Goal: Task Accomplishment & Management: Use online tool/utility

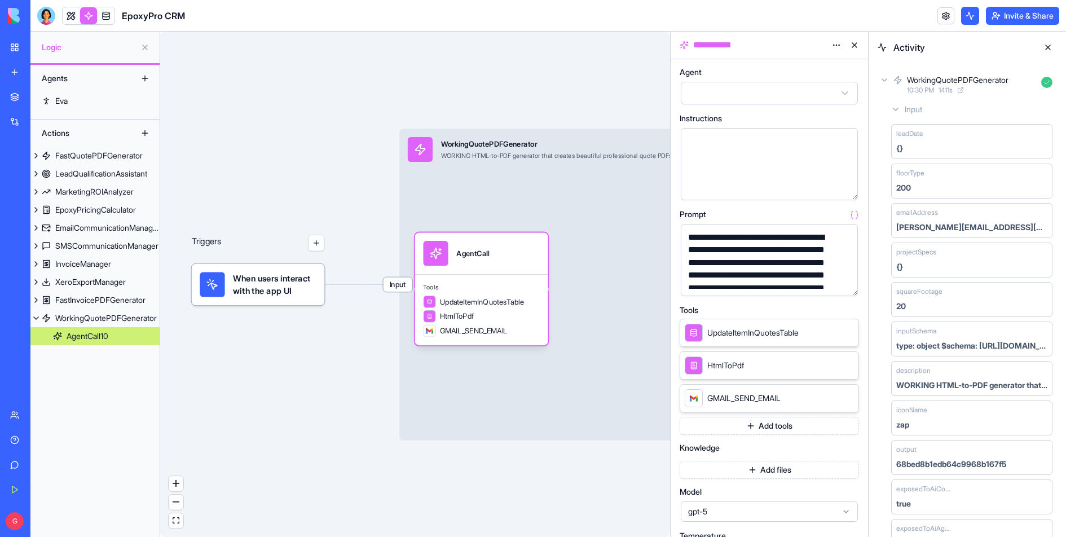
scroll to position [54, 0]
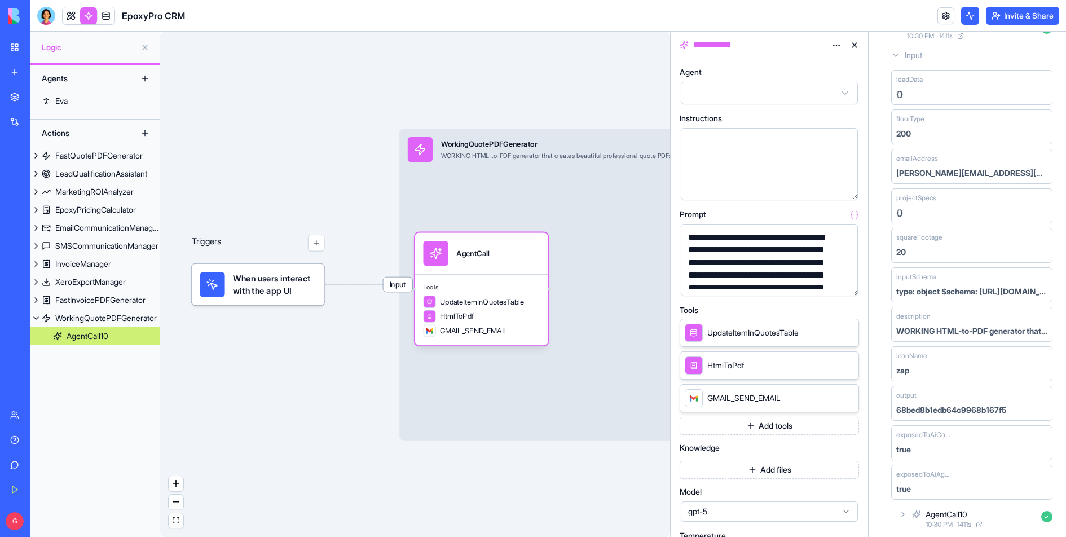
click at [851, 46] on button at bounding box center [854, 45] width 18 height 18
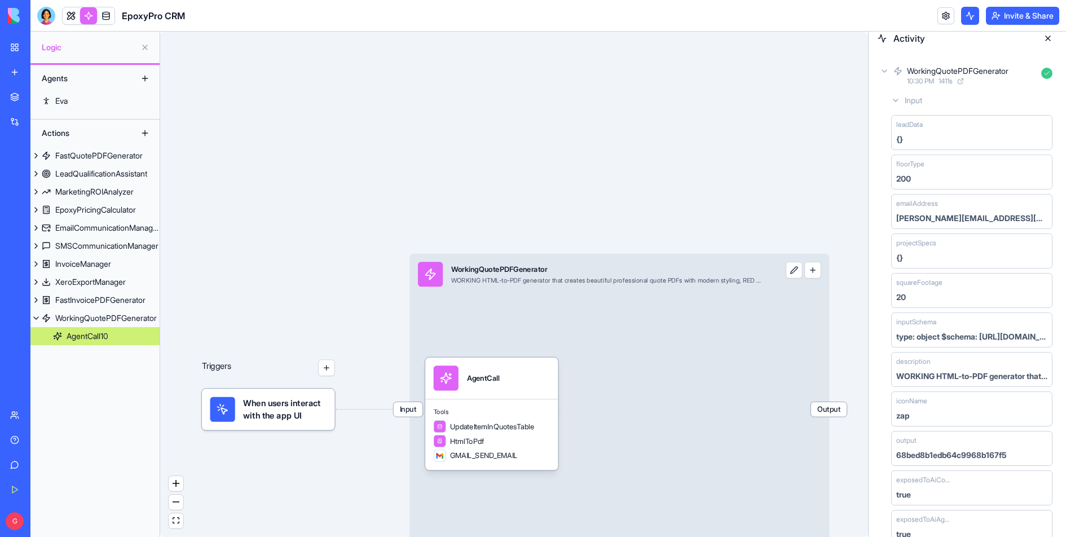
scroll to position [0, 0]
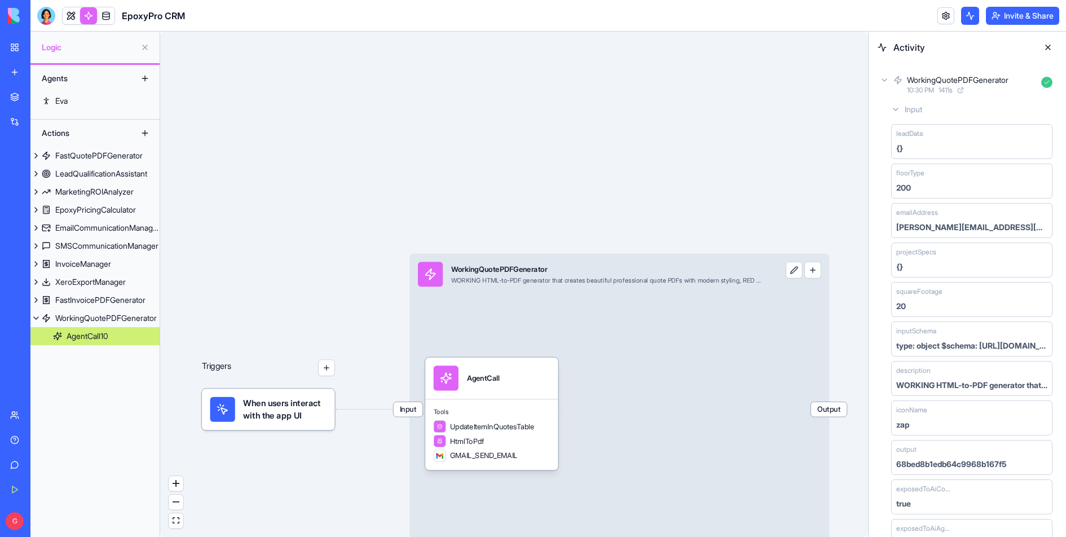
click at [1044, 48] on button at bounding box center [1048, 47] width 18 height 18
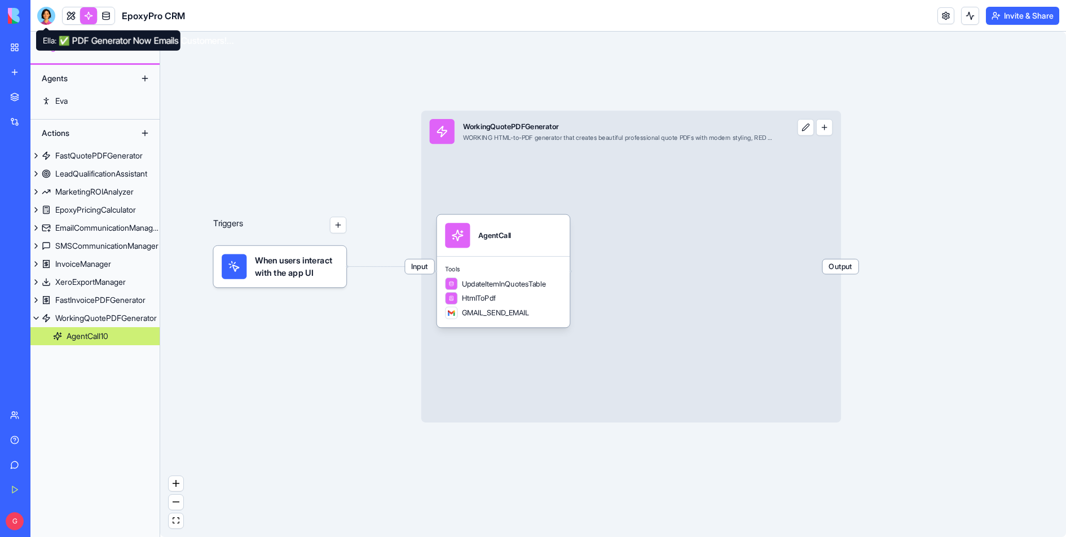
click at [47, 17] on div at bounding box center [46, 16] width 18 height 18
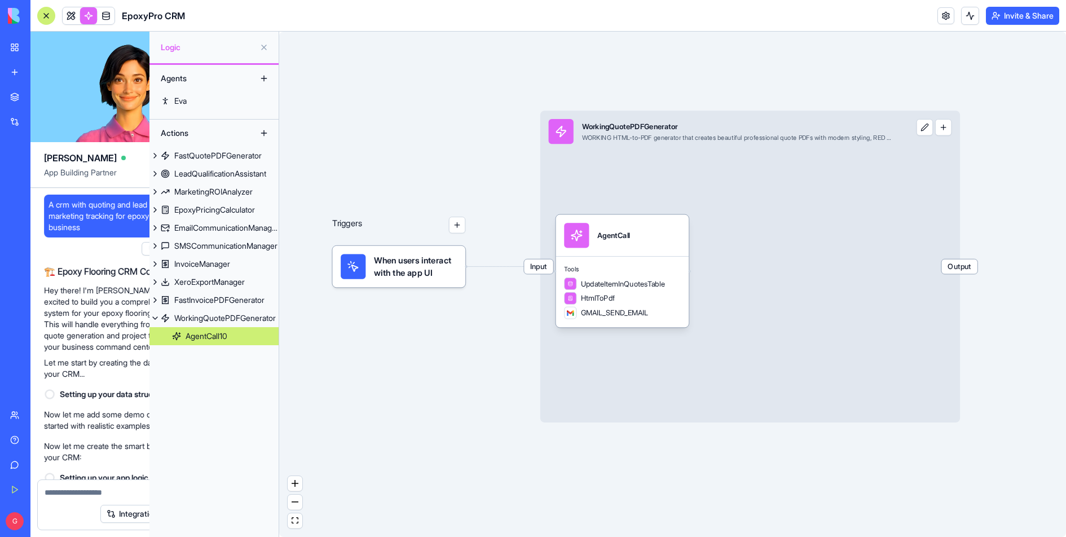
scroll to position [41369, 0]
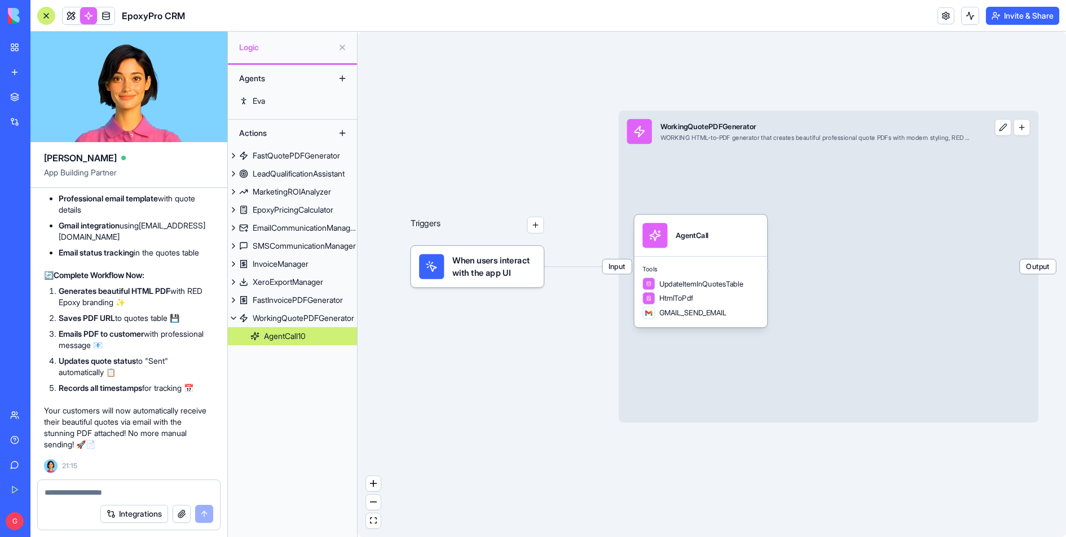
click at [47, 17] on div at bounding box center [46, 16] width 18 height 18
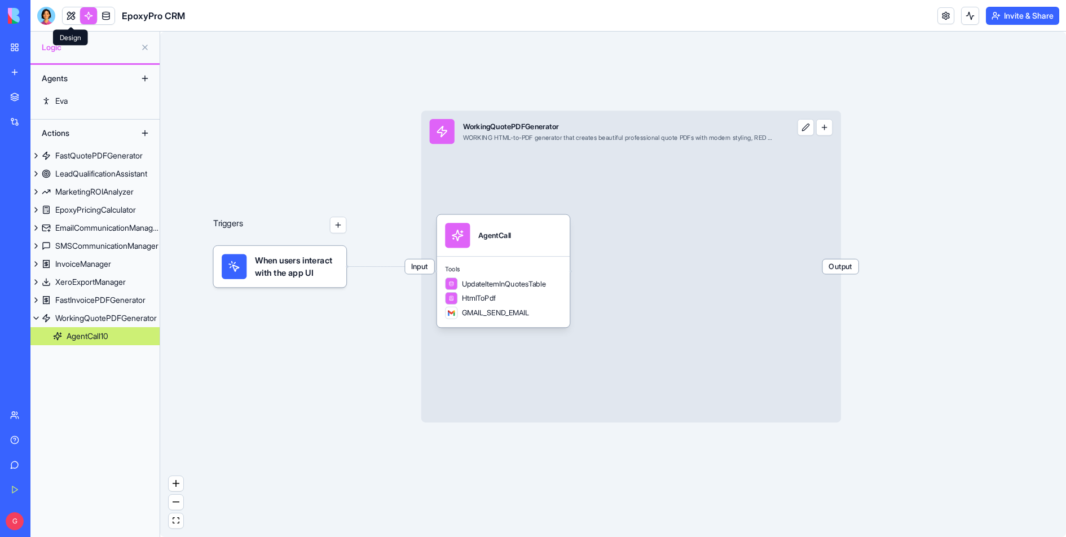
click at [63, 17] on link at bounding box center [71, 15] width 17 height 17
click at [63, 17] on button at bounding box center [71, 15] width 17 height 17
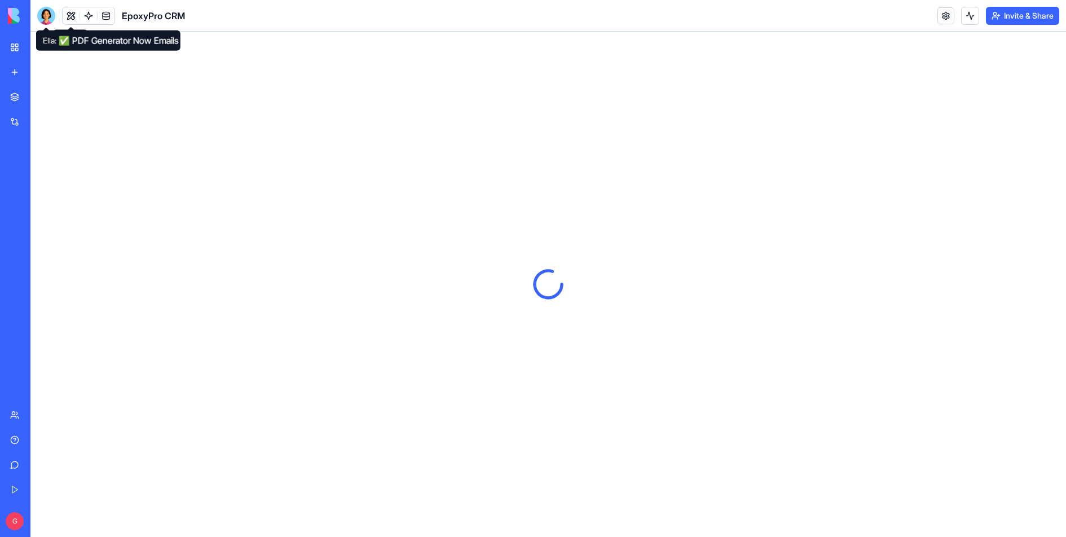
click at [46, 15] on div at bounding box center [46, 16] width 18 height 18
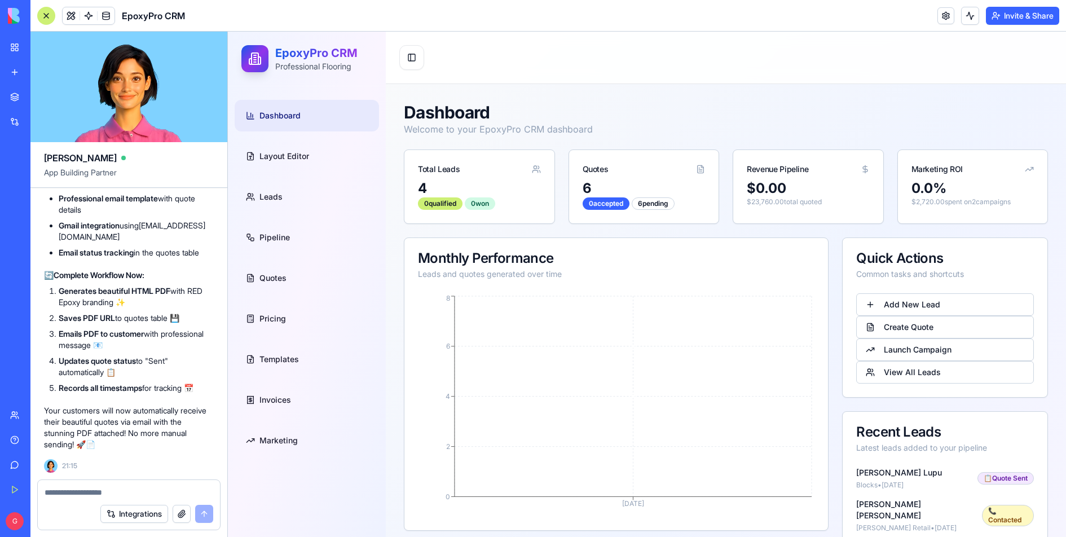
scroll to position [41369, 0]
click at [48, 21] on div at bounding box center [46, 16] width 18 height 18
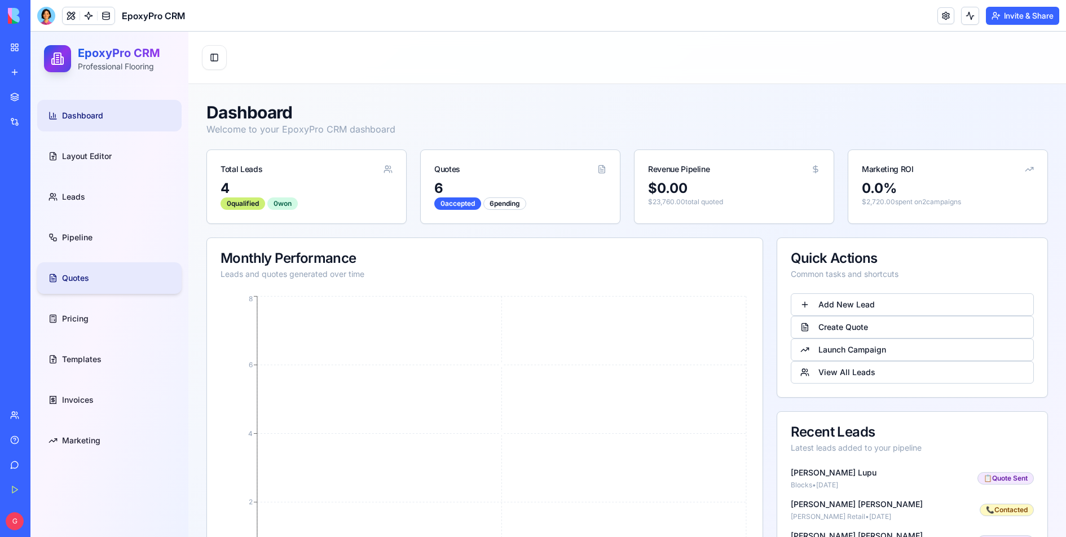
click at [127, 280] on link "Quotes" at bounding box center [109, 278] width 144 height 32
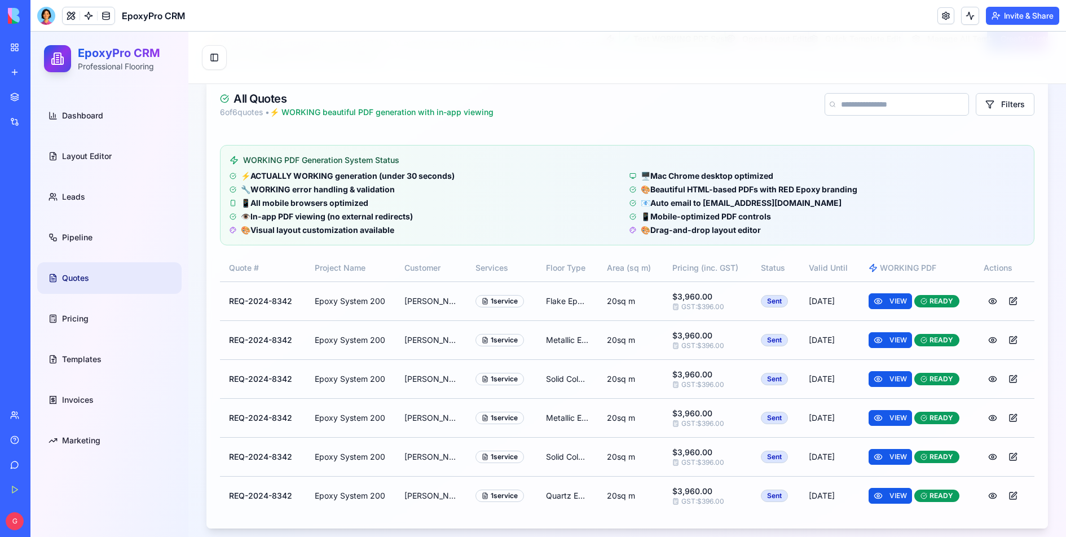
scroll to position [95, 0]
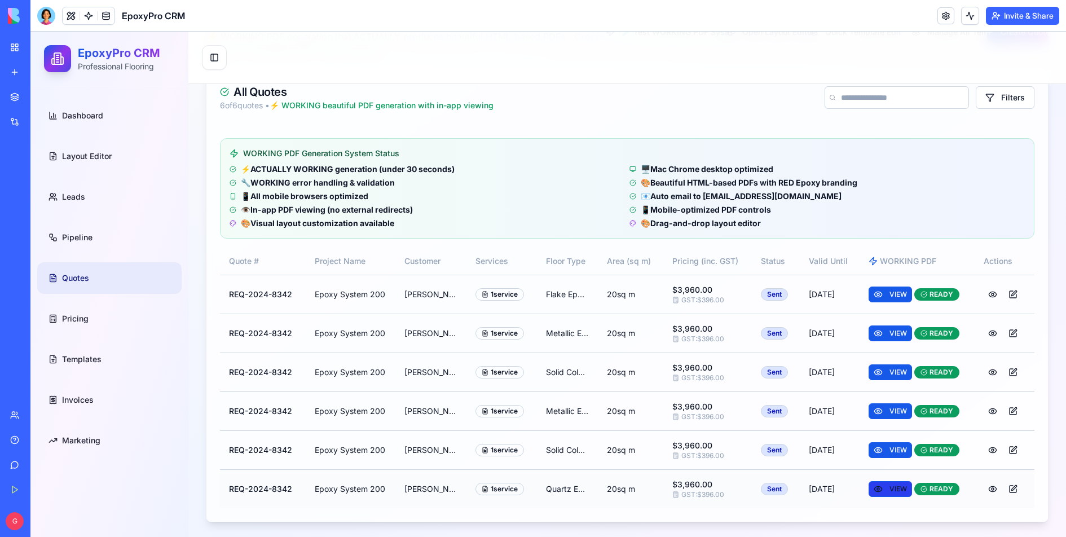
click at [898, 488] on span "VIEW" at bounding box center [897, 488] width 17 height 9
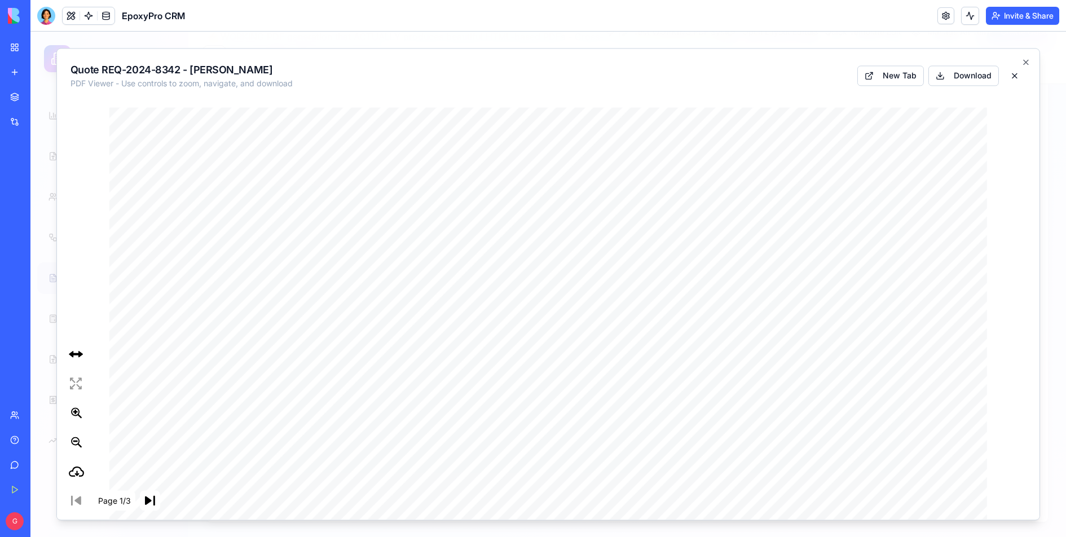
click at [1023, 58] on icon "button" at bounding box center [1025, 62] width 9 height 9
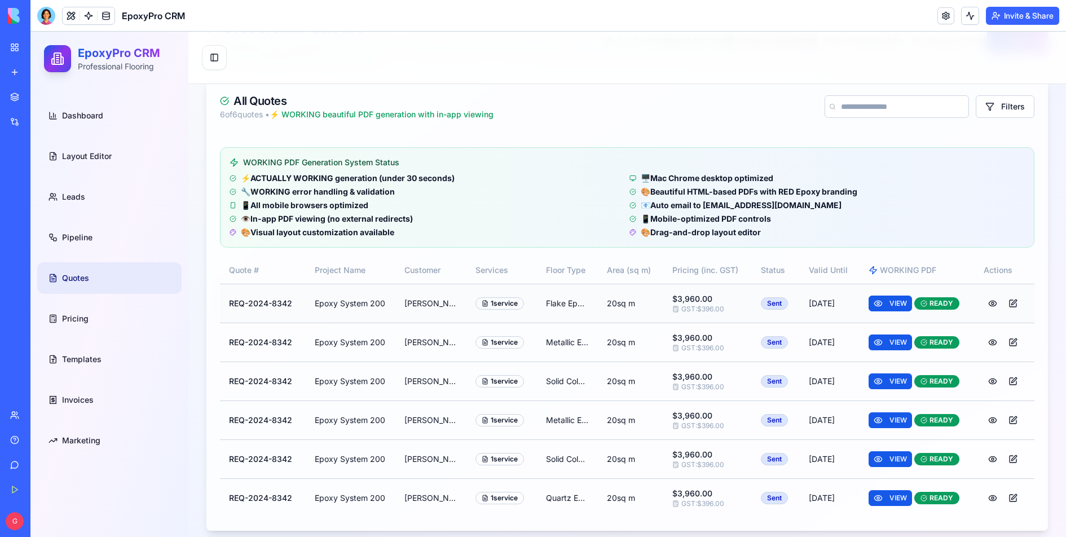
scroll to position [85, 0]
click at [920, 309] on div "VIEW READY" at bounding box center [916, 304] width 97 height 16
click at [905, 303] on span "VIEW" at bounding box center [897, 303] width 17 height 9
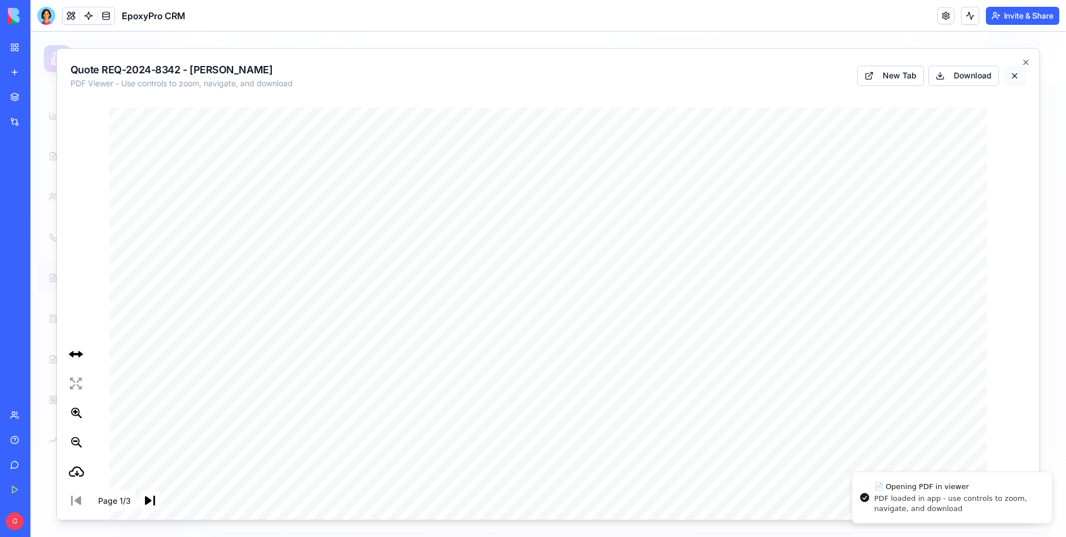
click at [1019, 75] on button at bounding box center [1014, 75] width 23 height 20
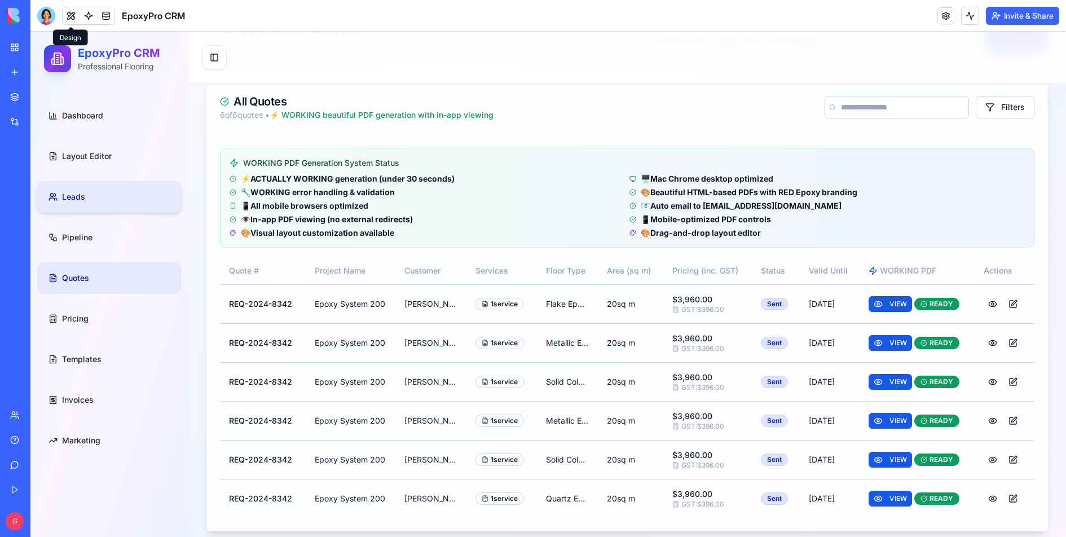
click at [74, 197] on span "Leads" at bounding box center [73, 196] width 23 height 11
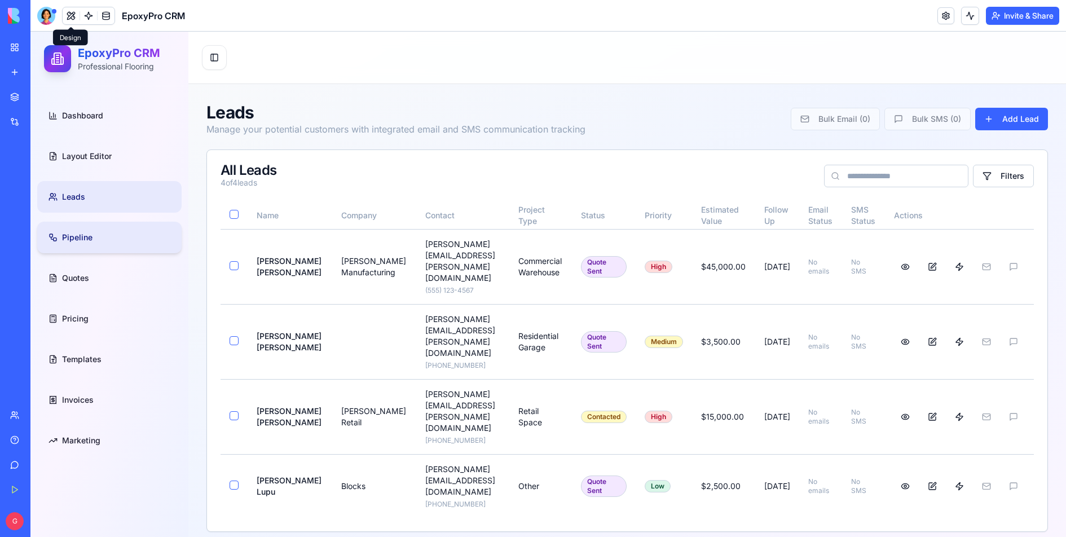
click at [100, 233] on link "Pipeline" at bounding box center [109, 238] width 144 height 32
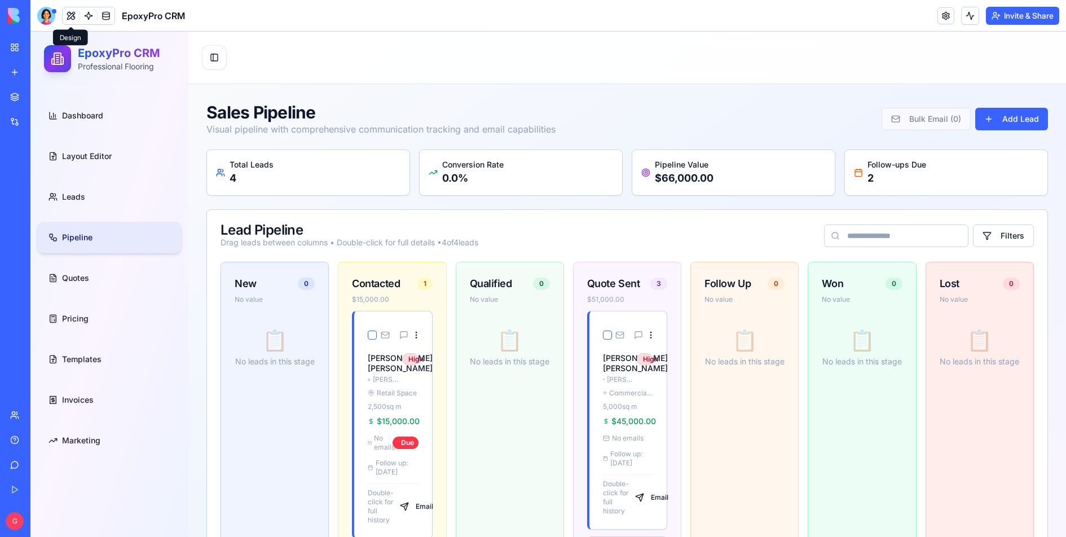
click at [100, 240] on link "Pipeline" at bounding box center [109, 238] width 144 height 32
click at [100, 272] on link "Quotes" at bounding box center [109, 278] width 144 height 32
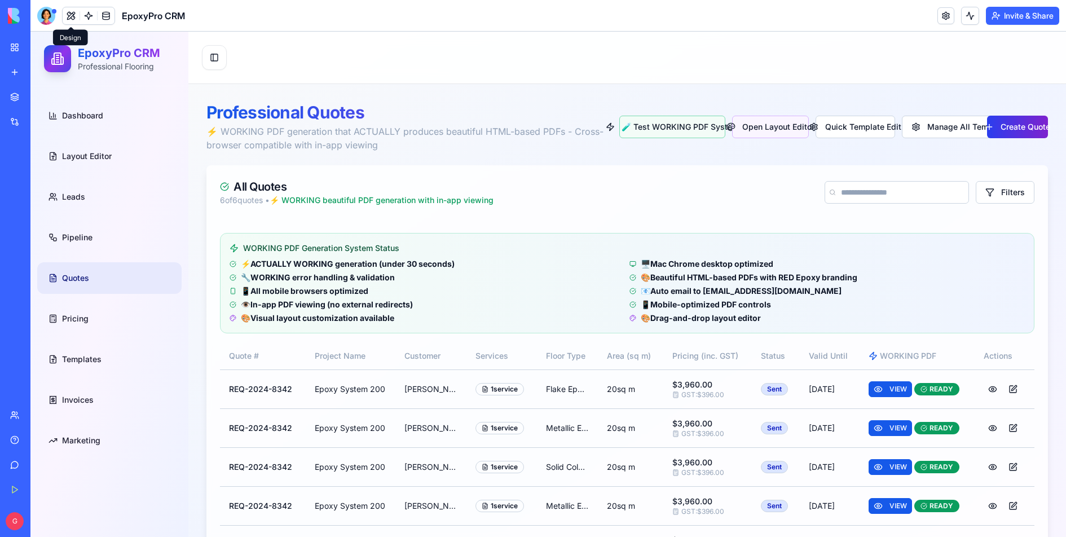
click at [1007, 128] on button "Create Quote" at bounding box center [1017, 127] width 61 height 23
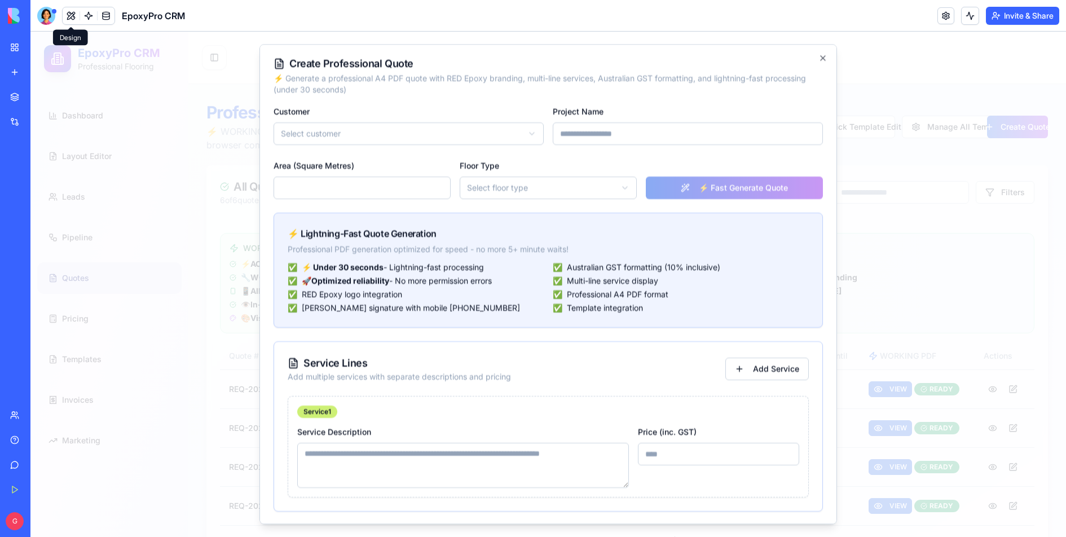
click at [399, 125] on body "EpoxyPro CRM Professional Flooring Dashboard Layout Editor Leads Pipeline Quote…" at bounding box center [547, 333] width 1035 height 603
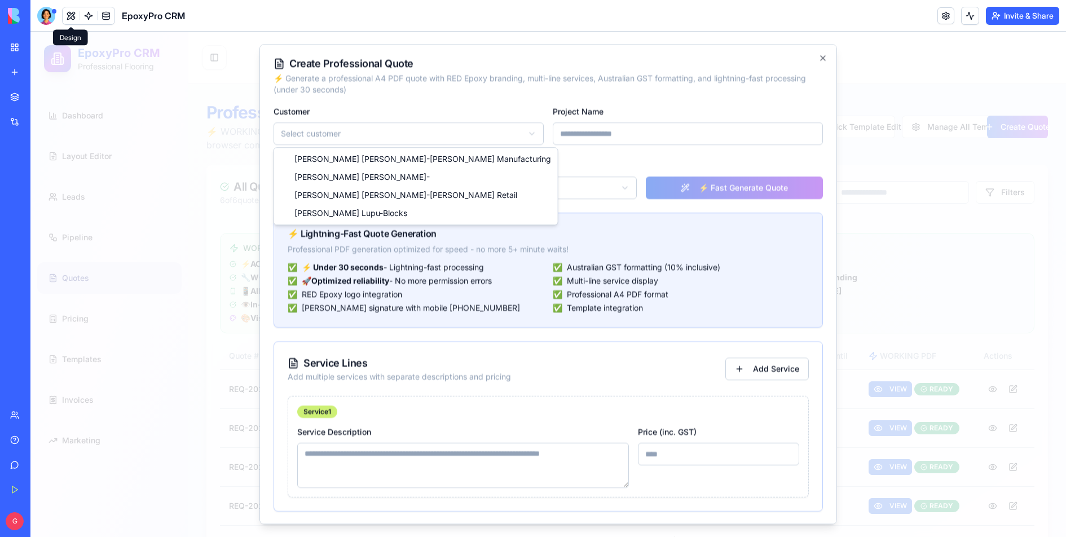
select select "*****"
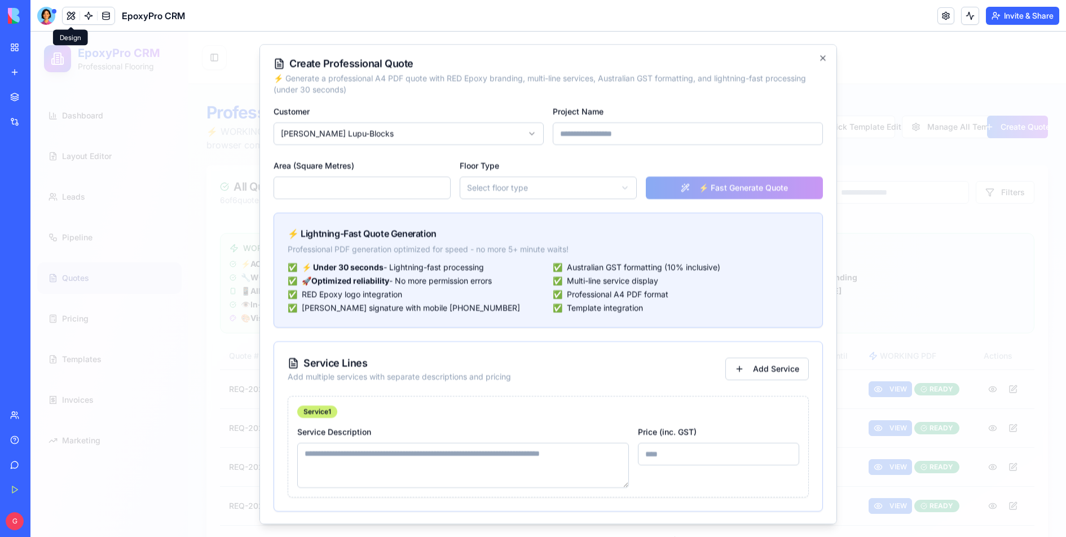
click at [593, 138] on input "Project Name" at bounding box center [688, 133] width 270 height 23
type input "*********"
click at [293, 187] on input "Area (Square Metres)" at bounding box center [361, 187] width 177 height 23
type input "***"
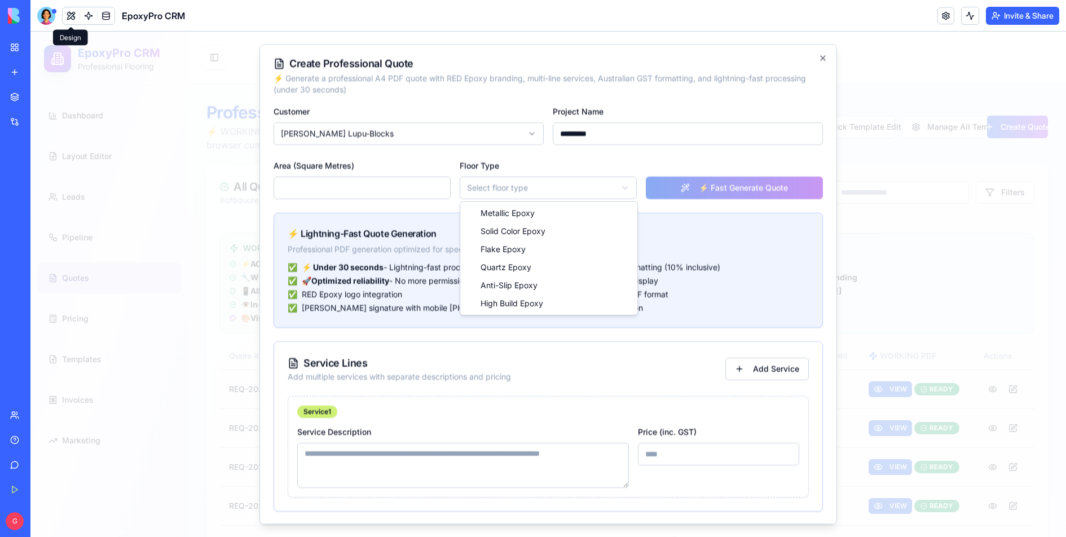
click at [475, 195] on body "EpoxyPro CRM Professional Flooring Dashboard Layout Editor Leads Pipeline Quote…" at bounding box center [547, 333] width 1035 height 603
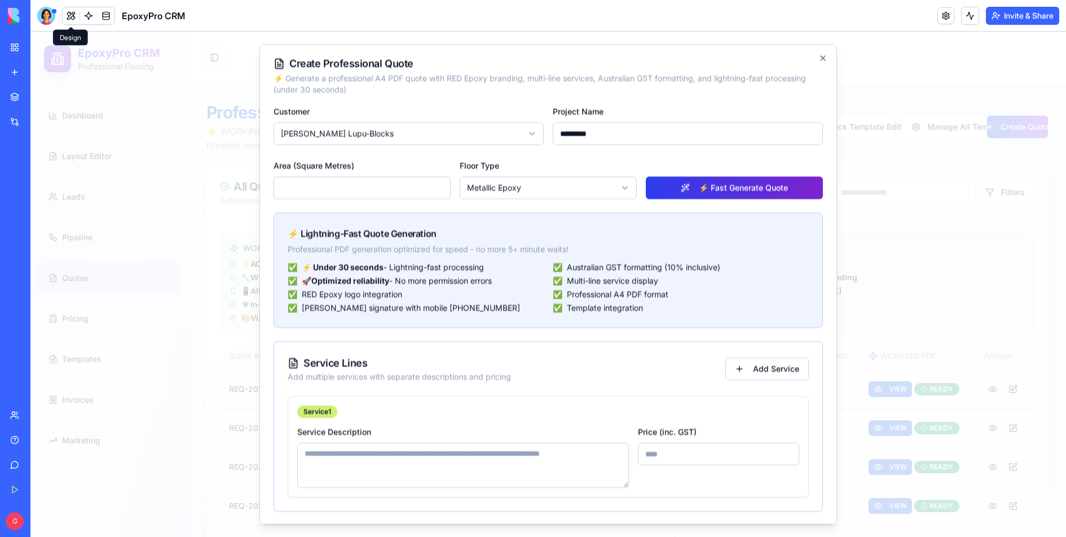
click at [707, 192] on button "⚡ Fast Generate Quote" at bounding box center [734, 187] width 177 height 23
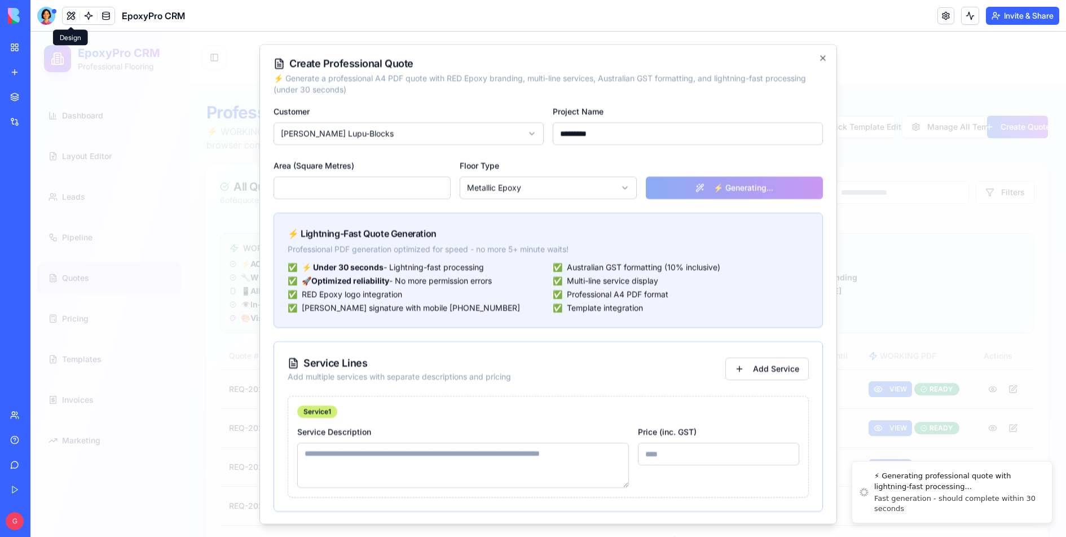
type textarea "**********"
type input "*****"
type input "**********"
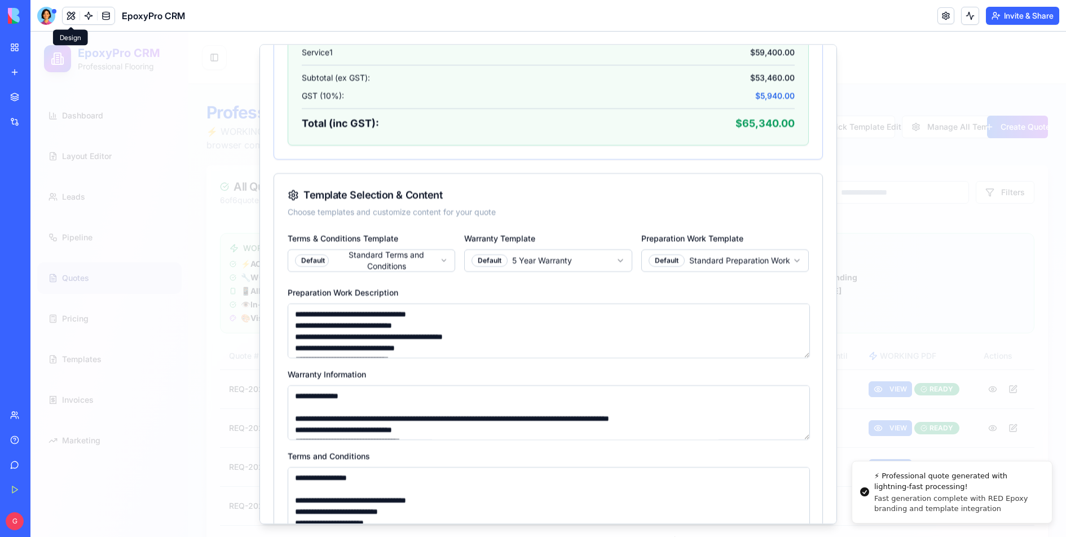
scroll to position [646, 0]
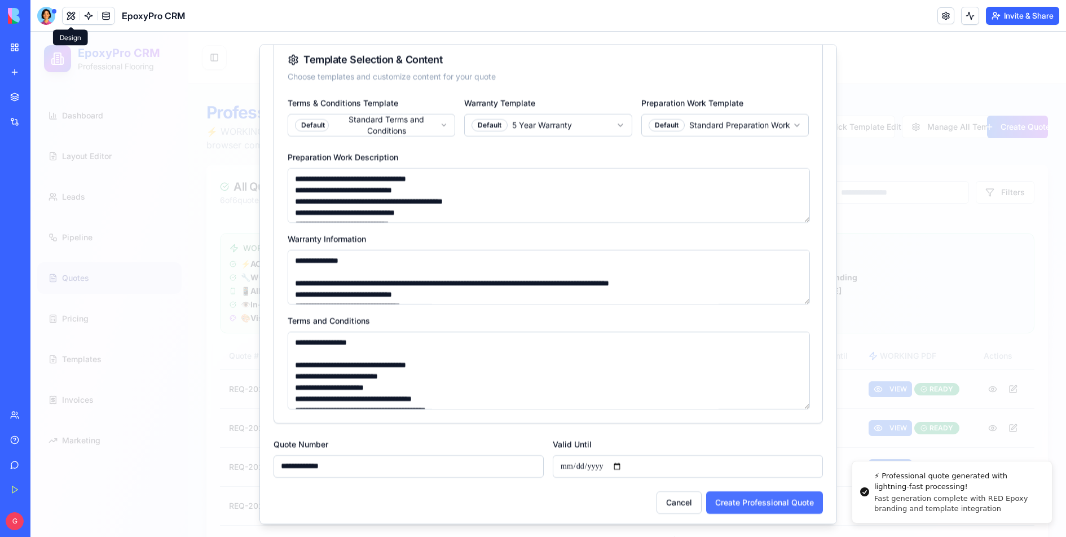
click at [744, 500] on button "Create Professional Quote" at bounding box center [764, 502] width 117 height 23
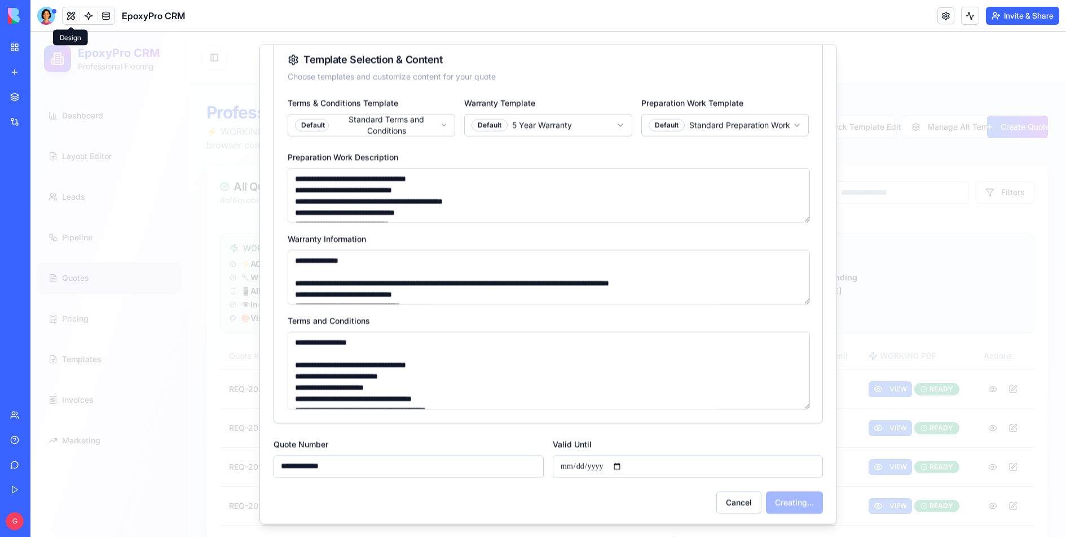
select select
type input "*"
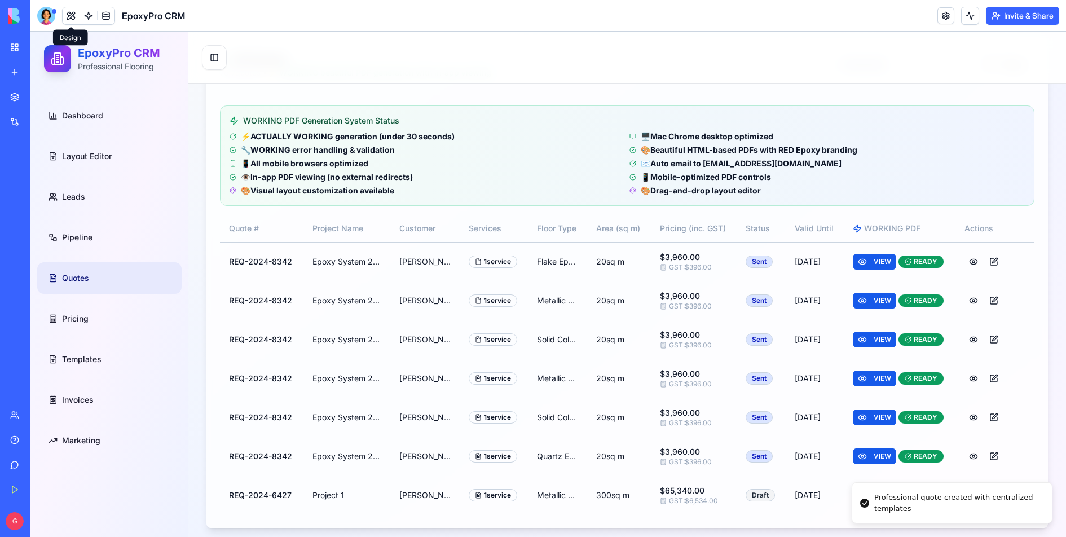
scroll to position [134, 0]
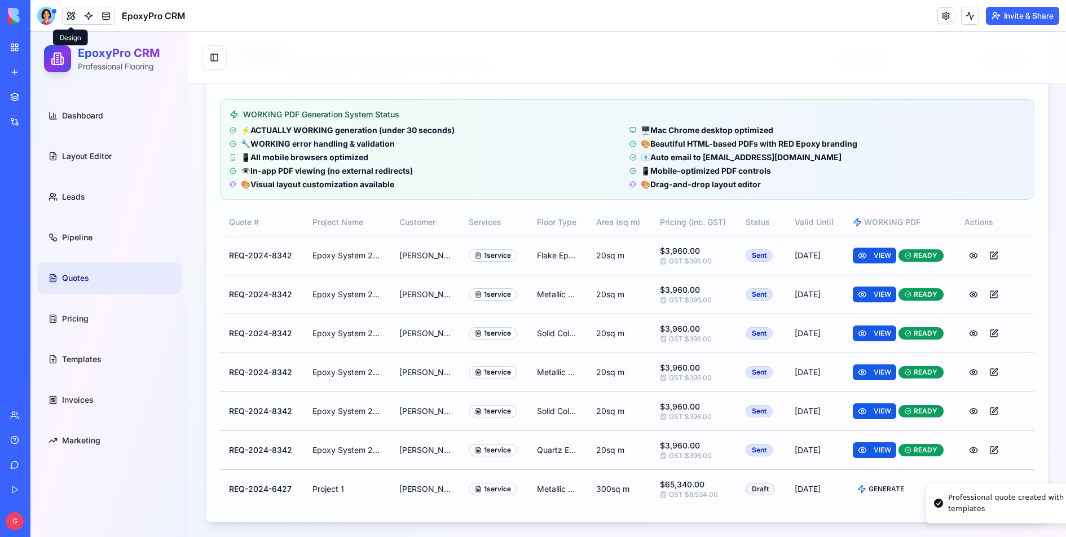
drag, startPoint x: 860, startPoint y: 507, endPoint x: 993, endPoint y: 507, distance: 132.5
click at [944, 507] on icon "Notifications alt+T" at bounding box center [938, 502] width 11 height 11
click at [871, 488] on div "GENERATE" at bounding box center [880, 488] width 47 height 9
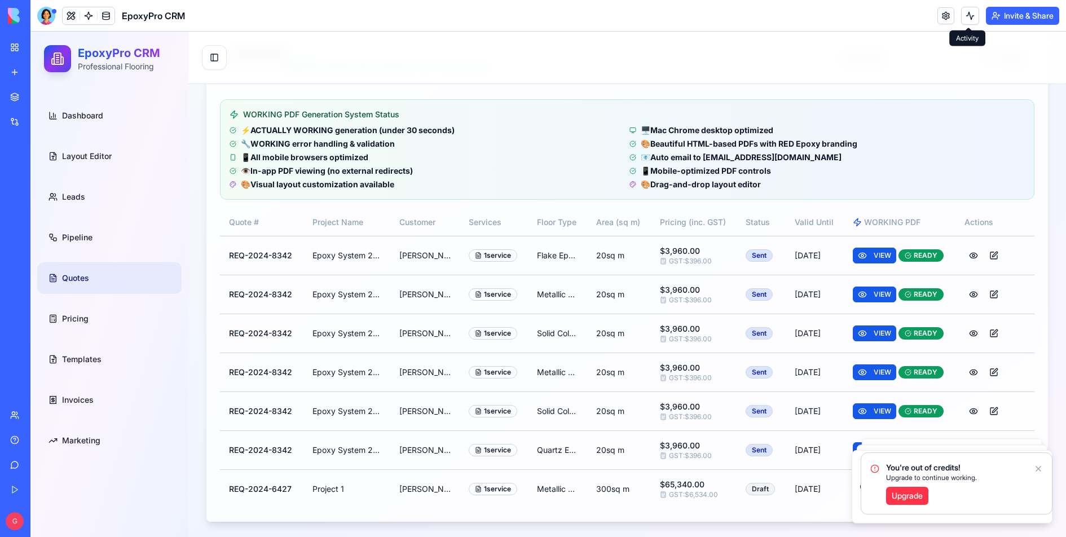
click at [961, 29] on header "EpoxyPro CRM Invite & Share" at bounding box center [547, 16] width 1035 height 32
click at [965, 13] on button at bounding box center [970, 16] width 18 height 18
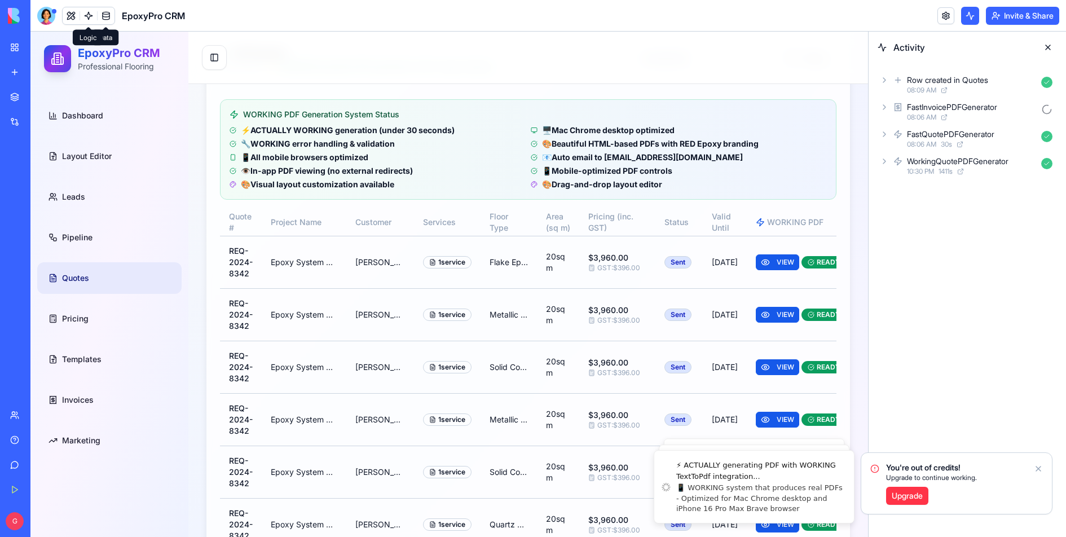
click at [89, 18] on span at bounding box center [89, 16] width 32 height 32
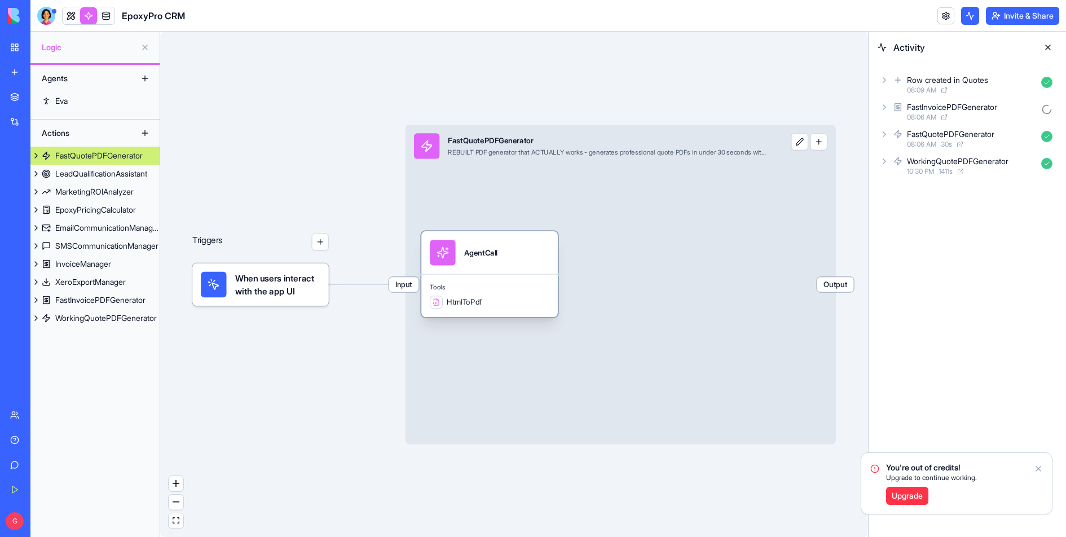
click at [514, 268] on div "AgentCall" at bounding box center [489, 252] width 136 height 43
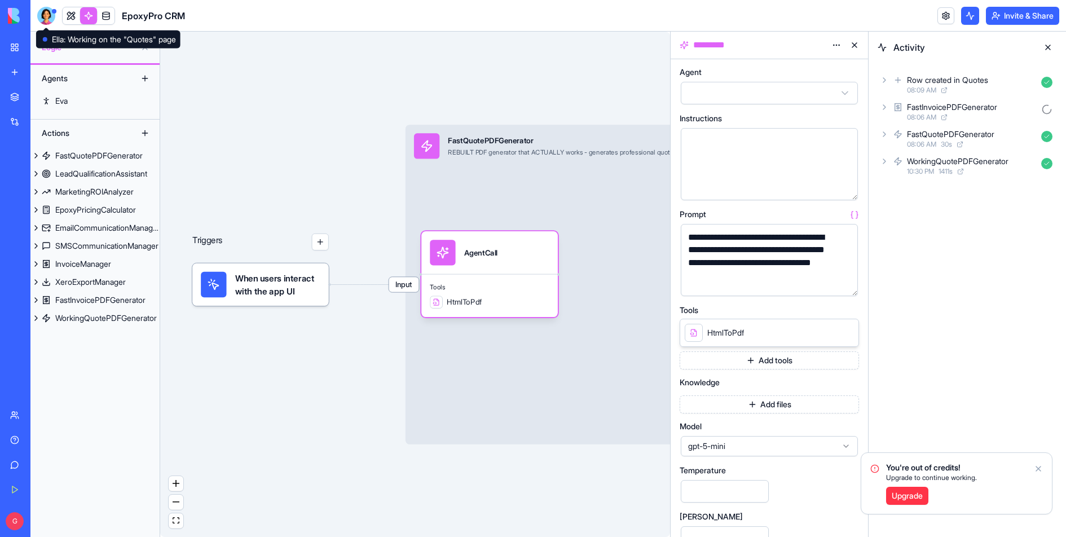
click at [46, 11] on div at bounding box center [46, 16] width 18 height 18
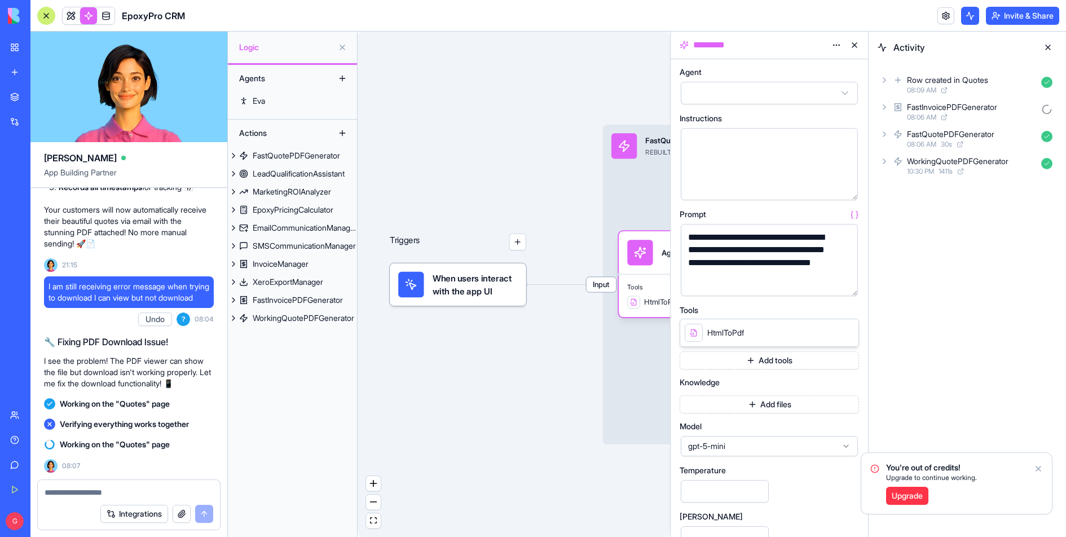
scroll to position [41581, 0]
click at [68, 19] on link at bounding box center [71, 15] width 17 height 17
click at [68, 19] on button at bounding box center [71, 15] width 17 height 17
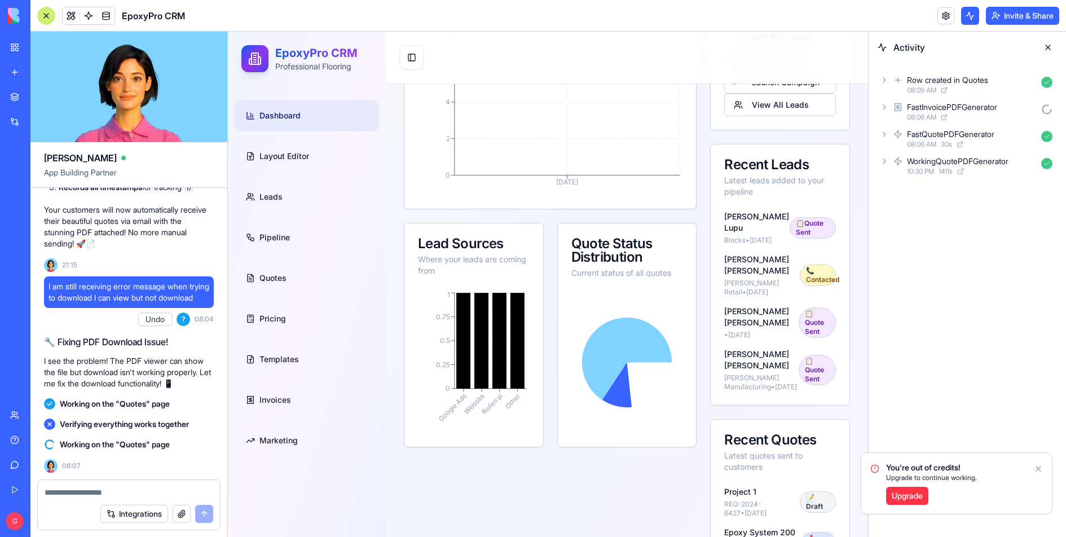
scroll to position [346, 0]
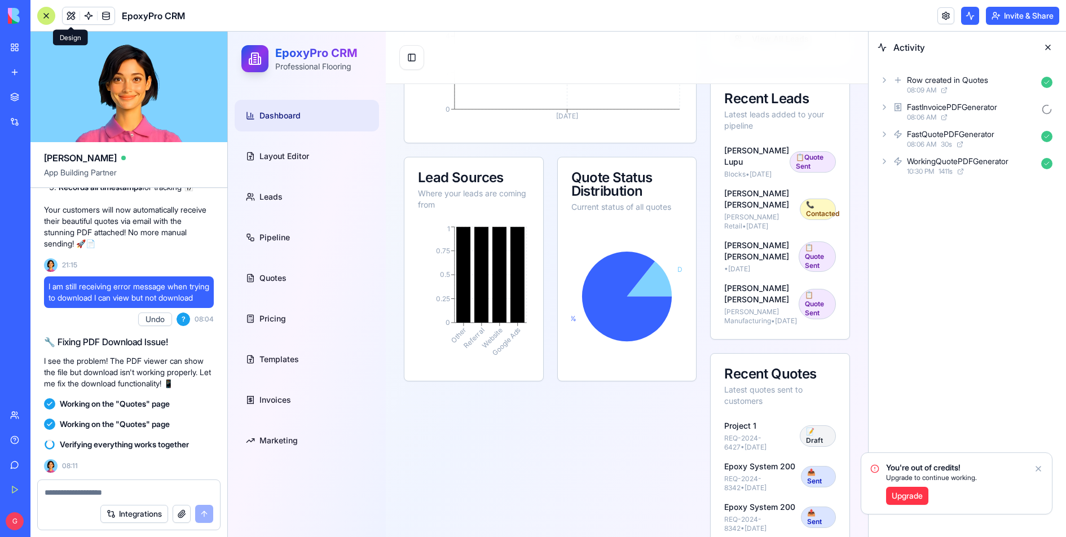
click at [1041, 469] on icon "Notifications alt+T" at bounding box center [1038, 468] width 9 height 9
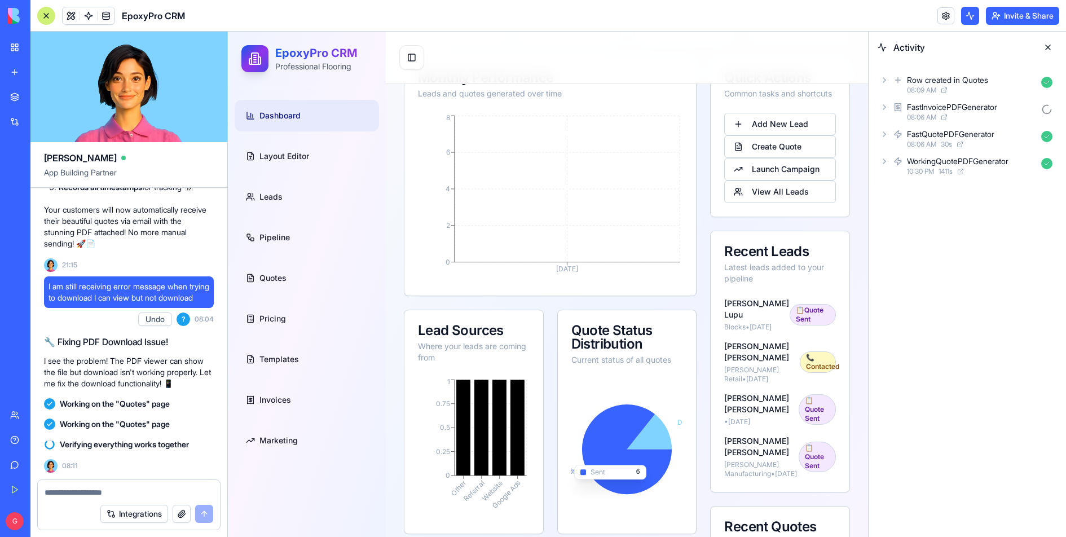
scroll to position [0, 0]
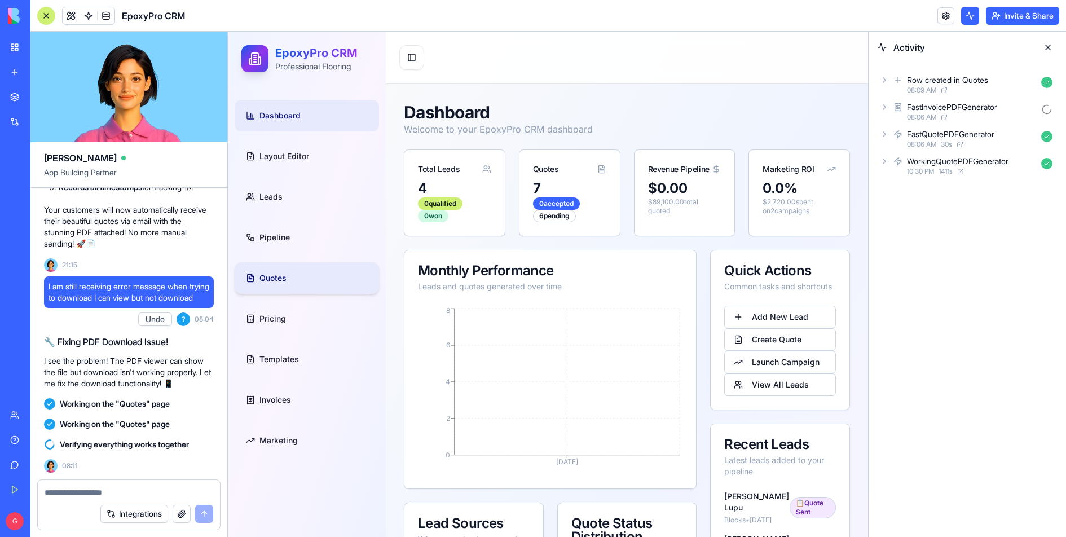
click at [264, 274] on span "Quotes" at bounding box center [272, 277] width 27 height 11
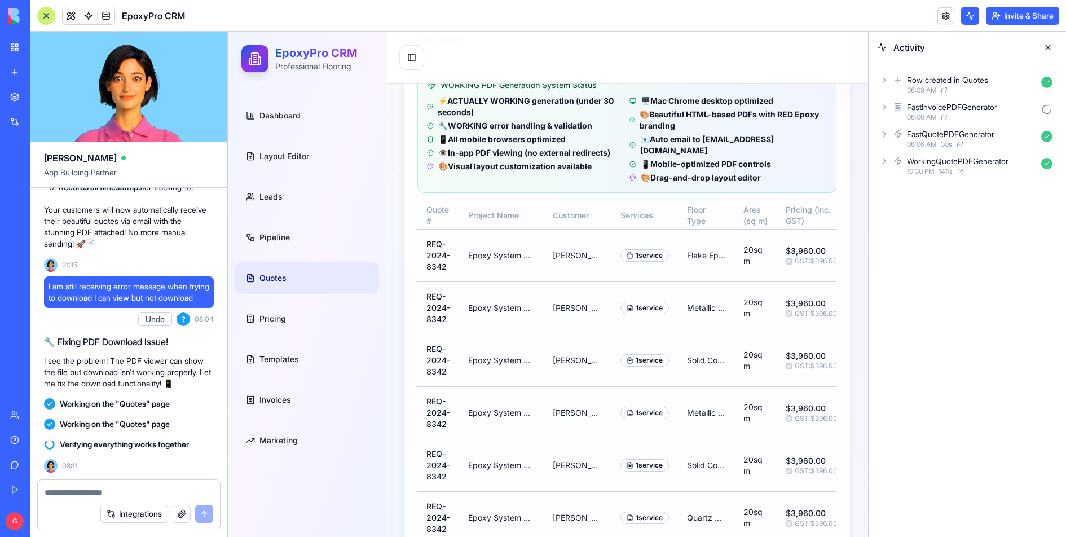
scroll to position [230, 0]
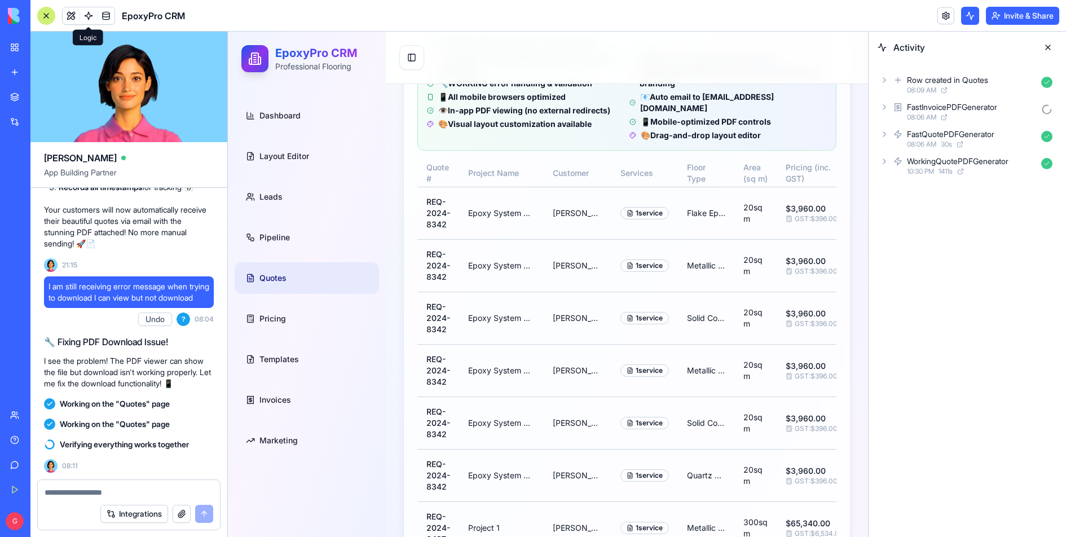
click at [94, 16] on span at bounding box center [106, 16] width 32 height 32
click at [88, 16] on span at bounding box center [89, 16] width 32 height 32
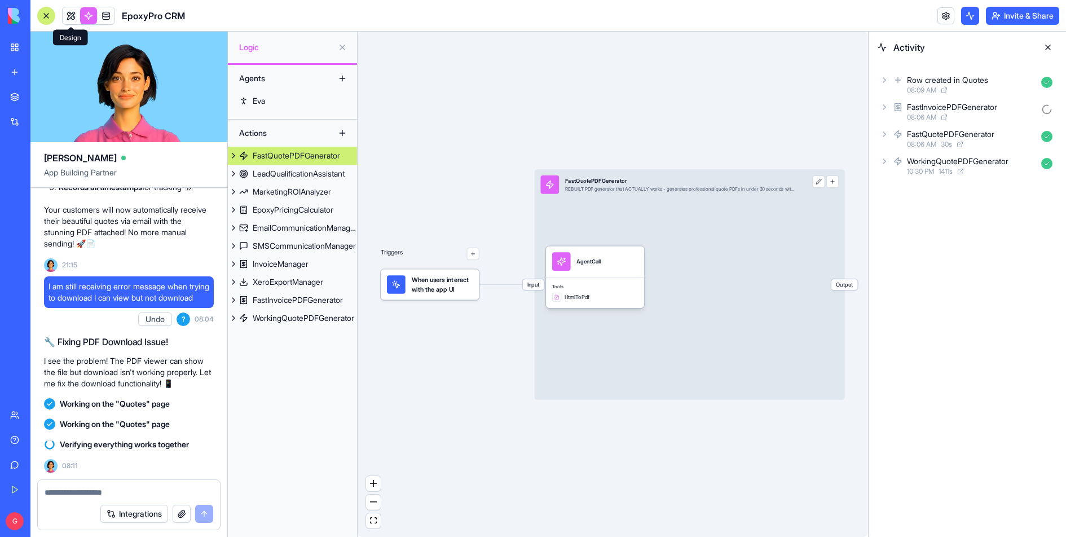
click at [89, 19] on link at bounding box center [88, 15] width 17 height 17
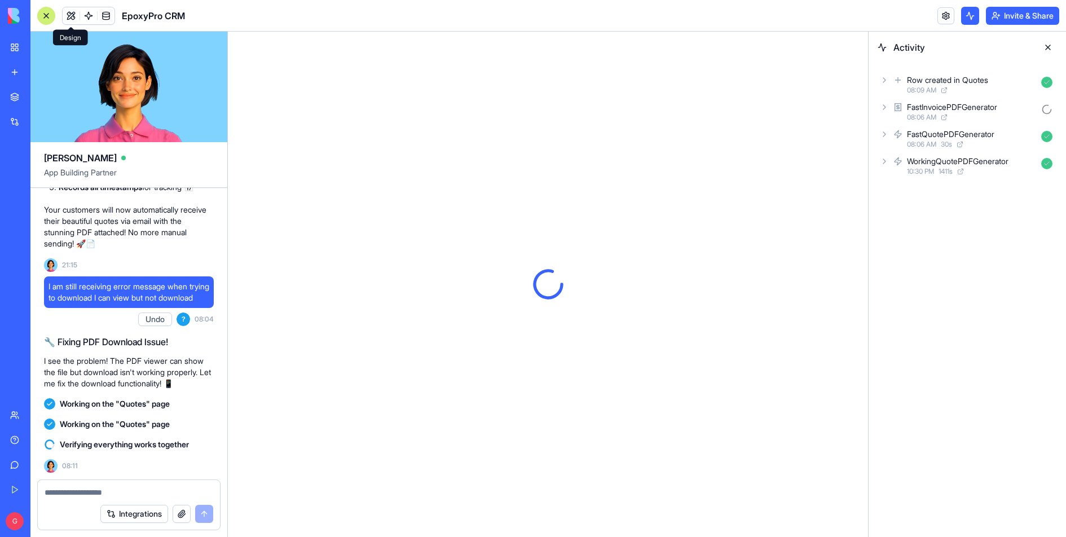
click at [76, 19] on button at bounding box center [71, 15] width 17 height 17
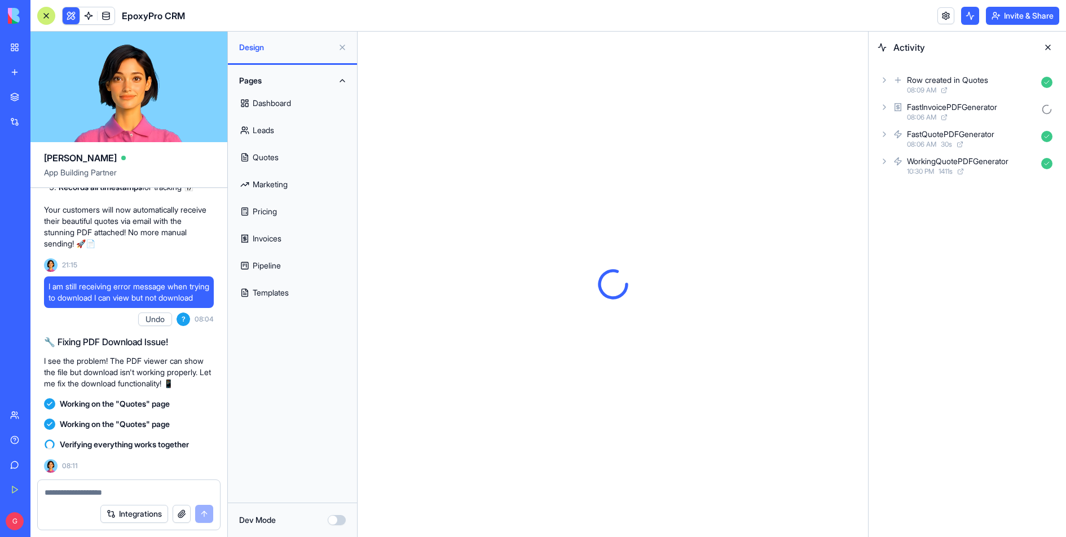
click at [276, 157] on link "Quotes" at bounding box center [293, 157] width 116 height 27
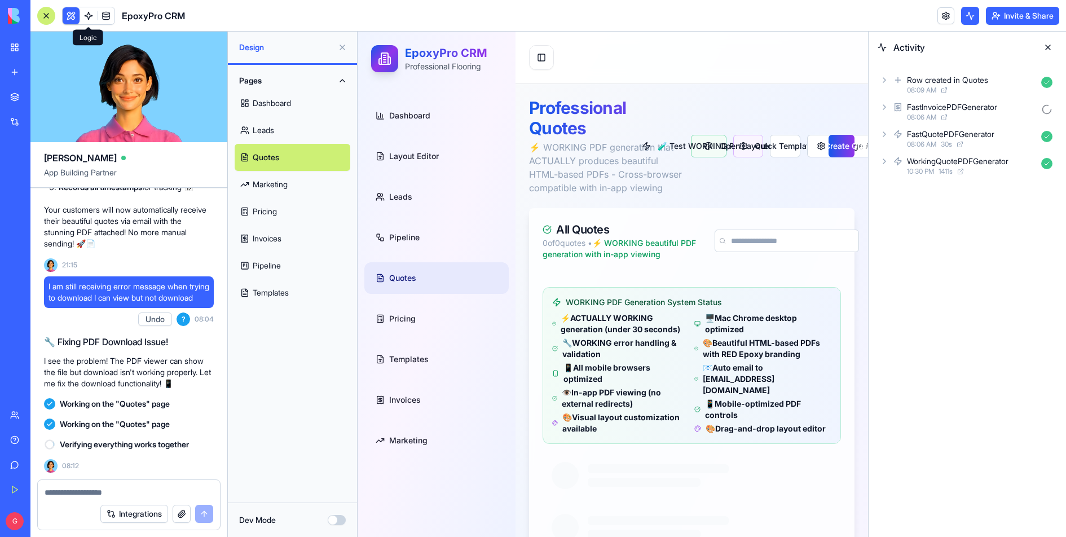
scroll to position [41601, 0]
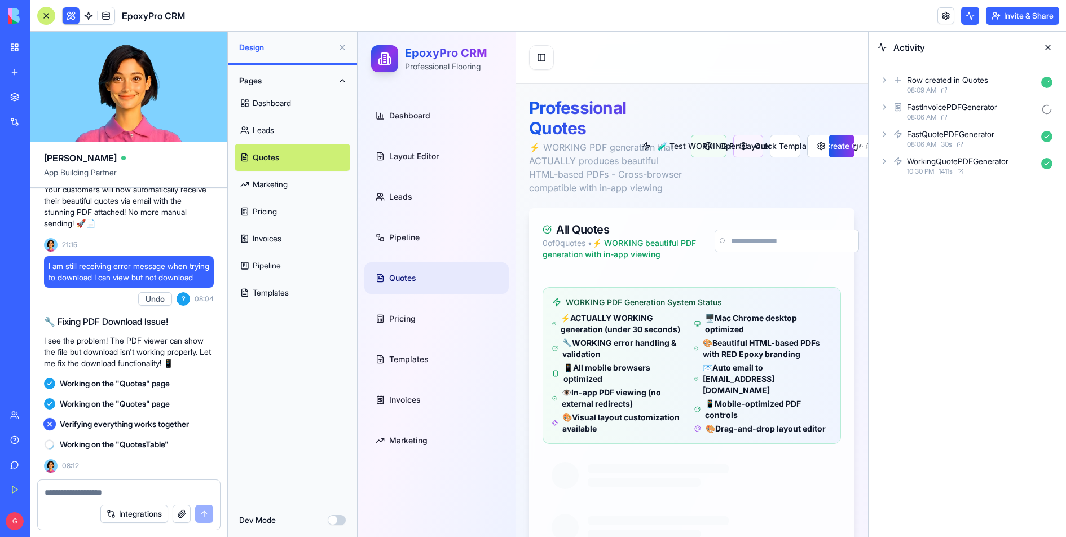
click at [75, 16] on button at bounding box center [71, 15] width 17 height 17
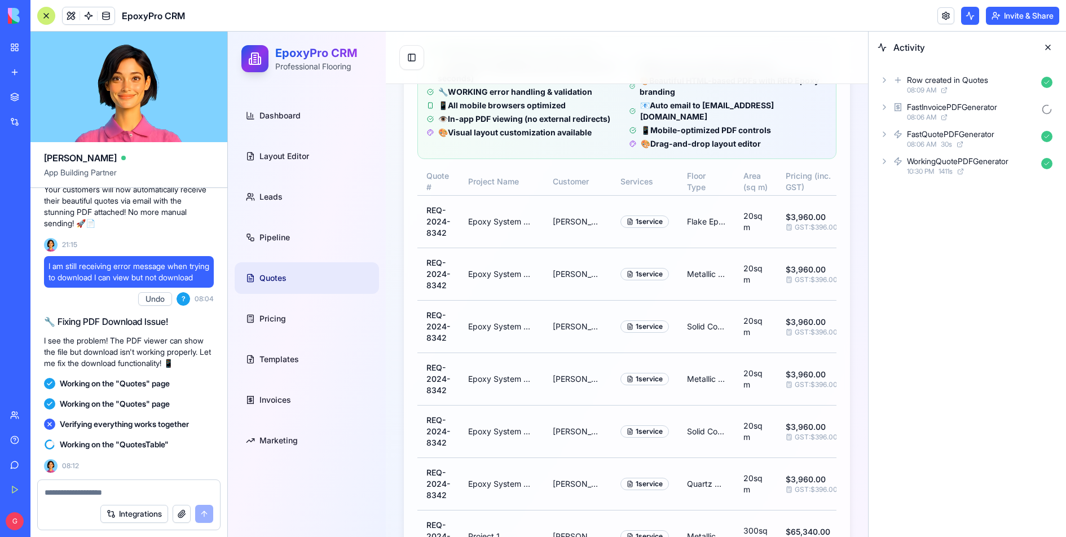
scroll to position [272, 0]
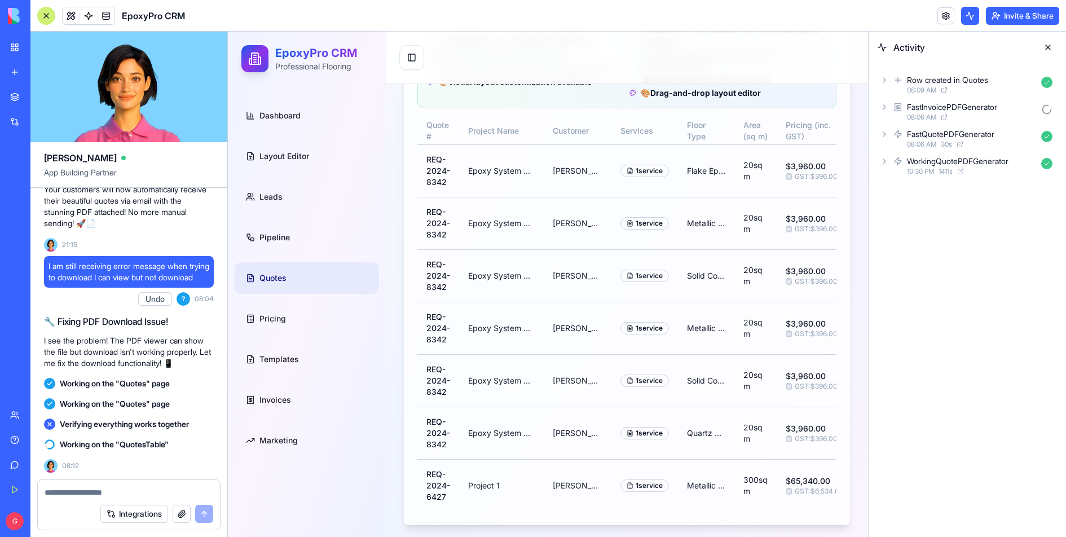
click at [1047, 46] on button at bounding box center [1048, 47] width 18 height 18
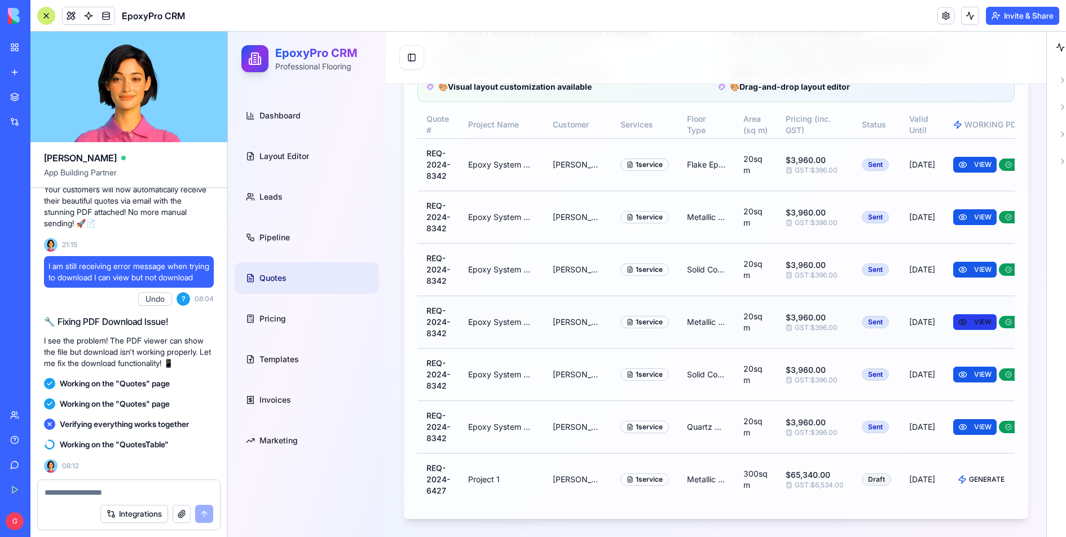
scroll to position [237, 0]
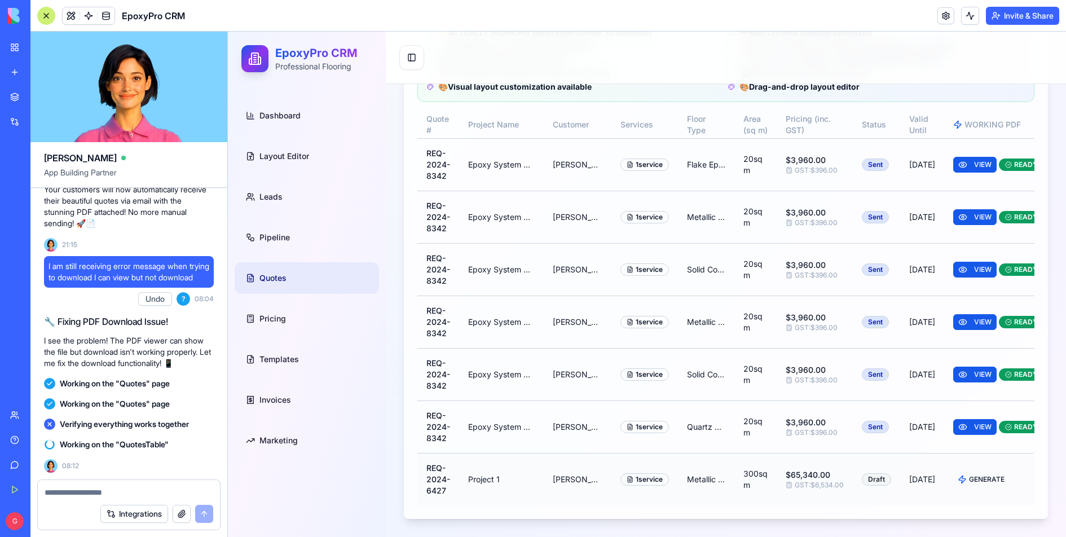
click at [969, 483] on span "GENERATE" at bounding box center [987, 479] width 36 height 9
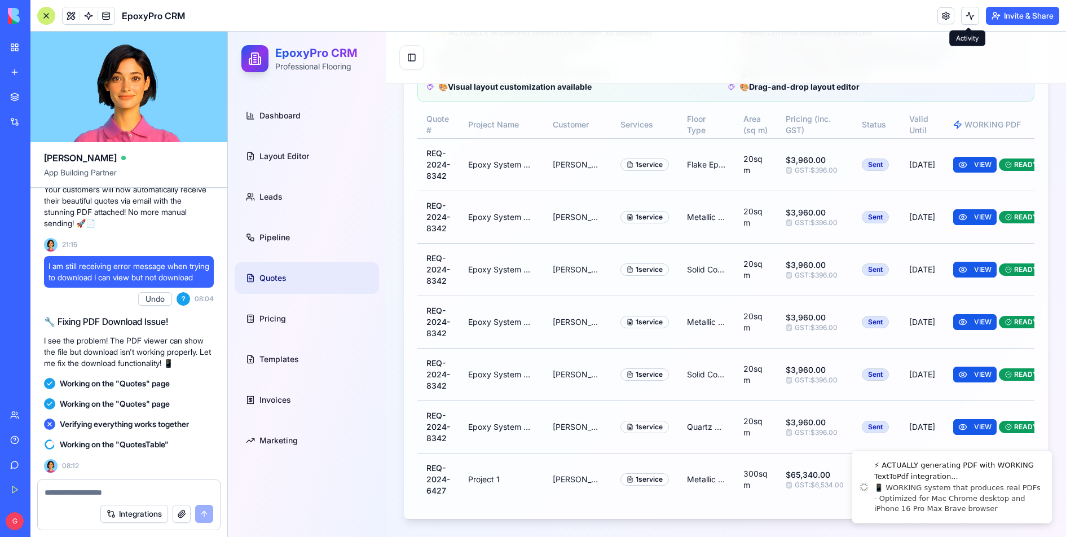
click at [961, 21] on button at bounding box center [970, 16] width 18 height 18
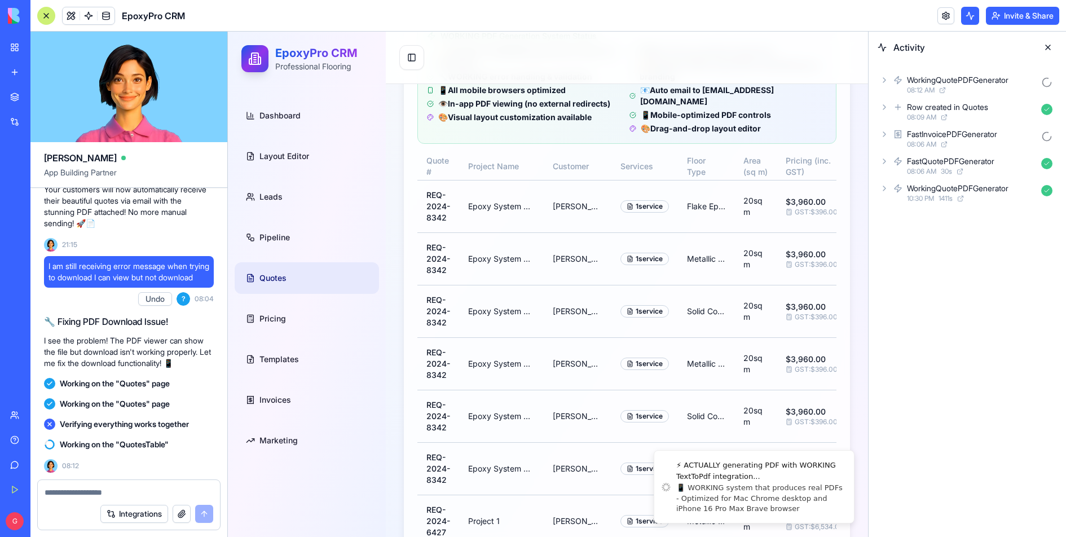
click at [886, 82] on icon at bounding box center [884, 80] width 9 height 9
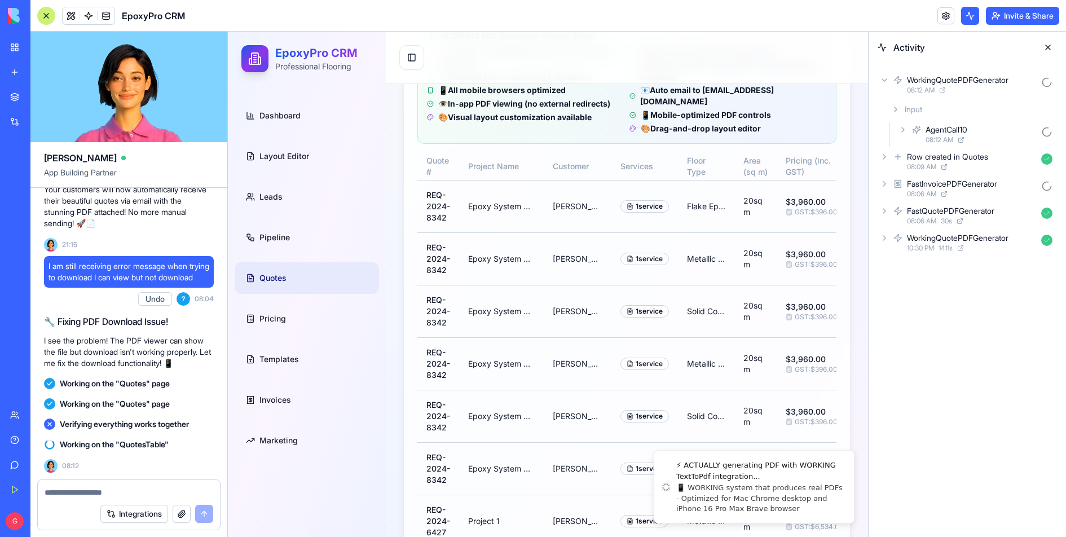
click at [901, 131] on icon at bounding box center [902, 129] width 9 height 9
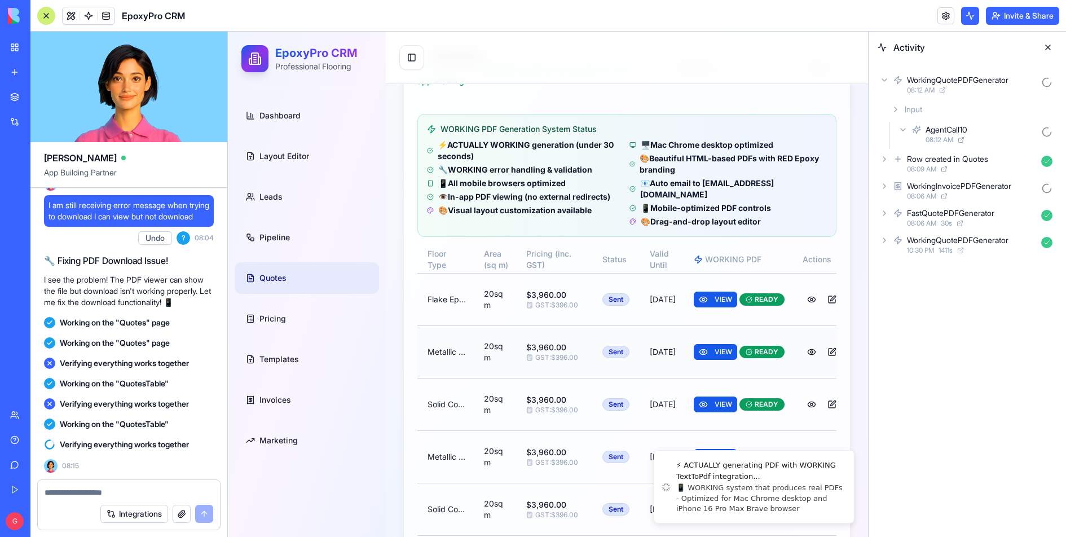
scroll to position [272, 0]
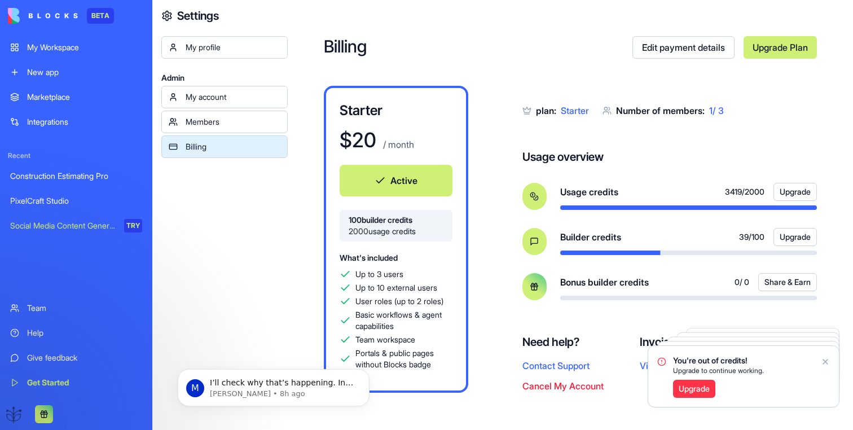
click at [47, 205] on div "PixelCraft Studio" at bounding box center [76, 200] width 132 height 11
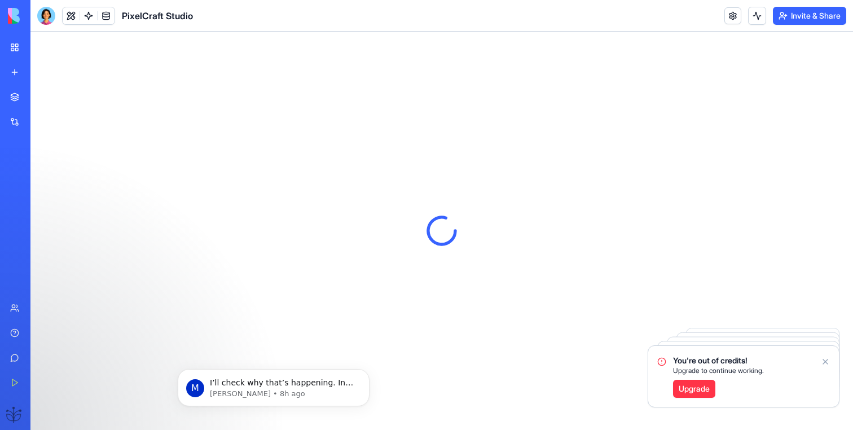
click at [48, 182] on link "Construction Estimating Pro" at bounding box center [25, 176] width 45 height 23
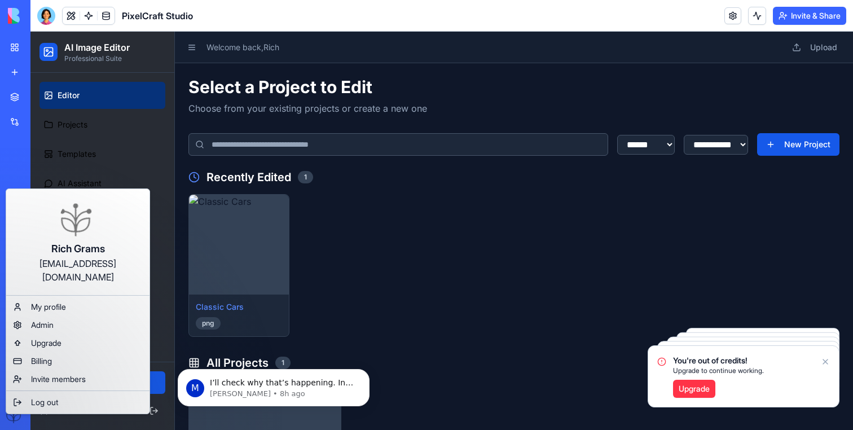
click at [11, 408] on html "BETA My Workspace New app Marketplace Integrations Recent Construction Estimati…" at bounding box center [426, 215] width 853 height 430
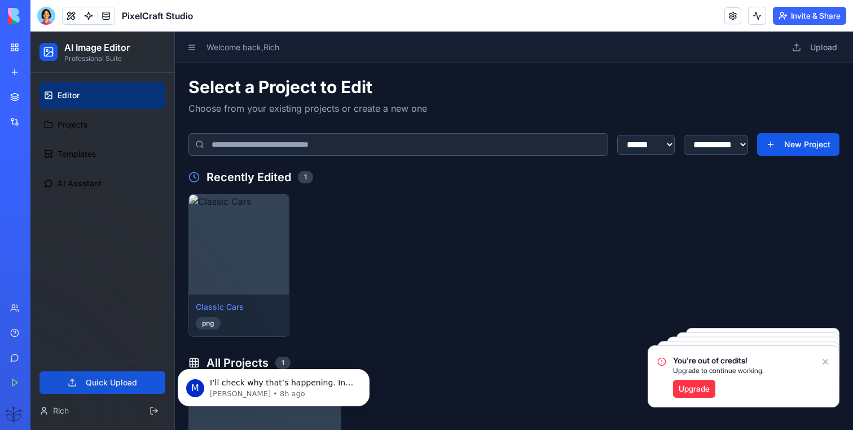
click at [42, 174] on div "Construction Estimating Pro" at bounding box center [26, 175] width 32 height 11
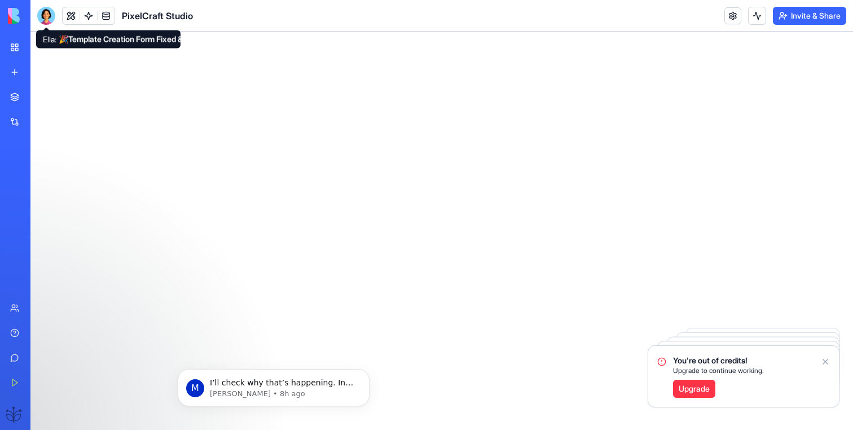
click at [44, 14] on div at bounding box center [46, 16] width 18 height 18
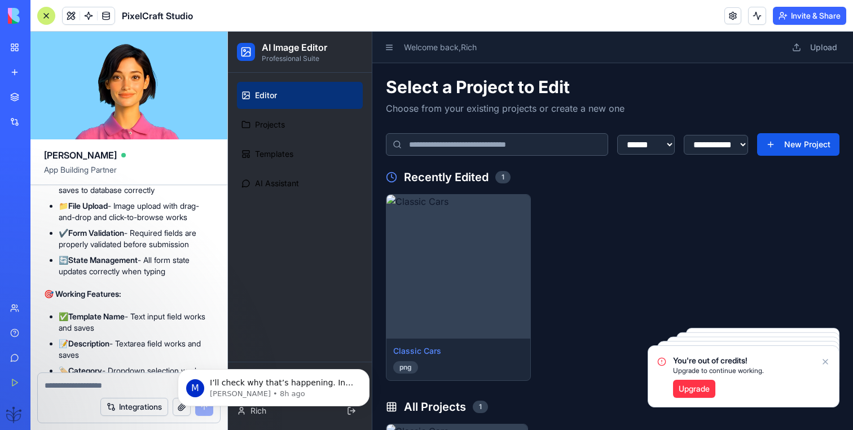
scroll to position [8034, 0]
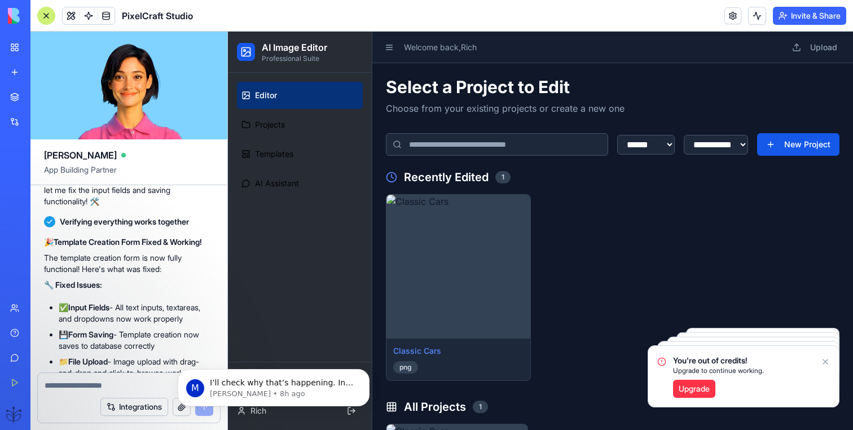
click at [18, 52] on link "My Workspace" at bounding box center [25, 47] width 45 height 23
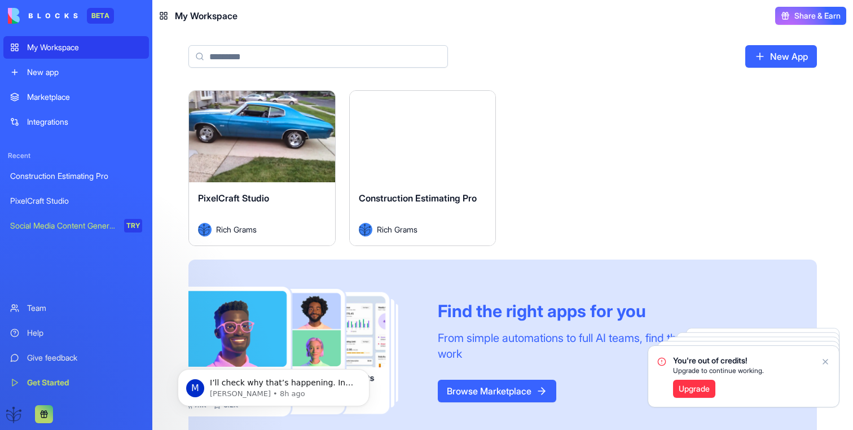
click at [408, 165] on div "Launch" at bounding box center [423, 136] width 146 height 91
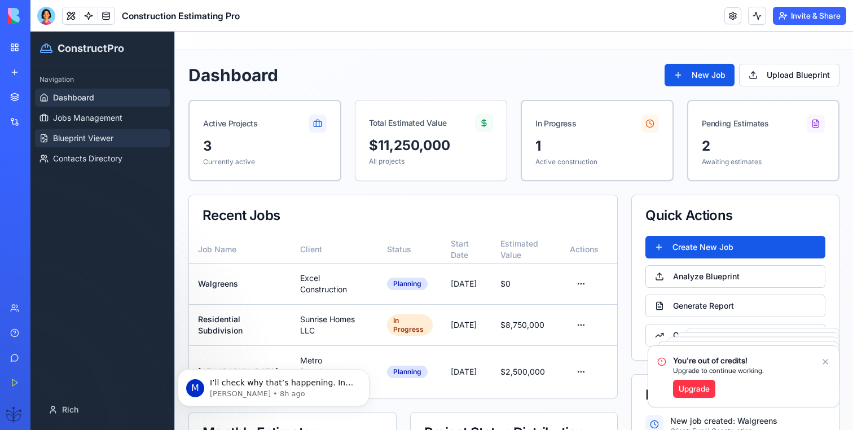
click at [94, 137] on span "Blueprint Viewer" at bounding box center [83, 138] width 60 height 11
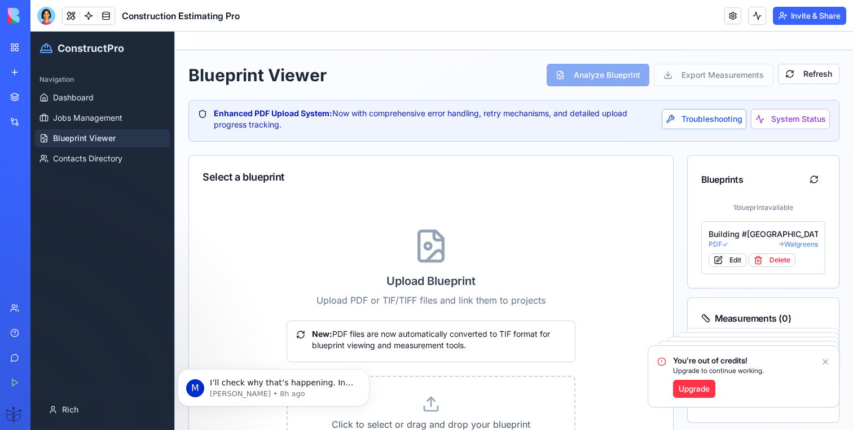
click at [39, 13] on div at bounding box center [46, 16] width 18 height 18
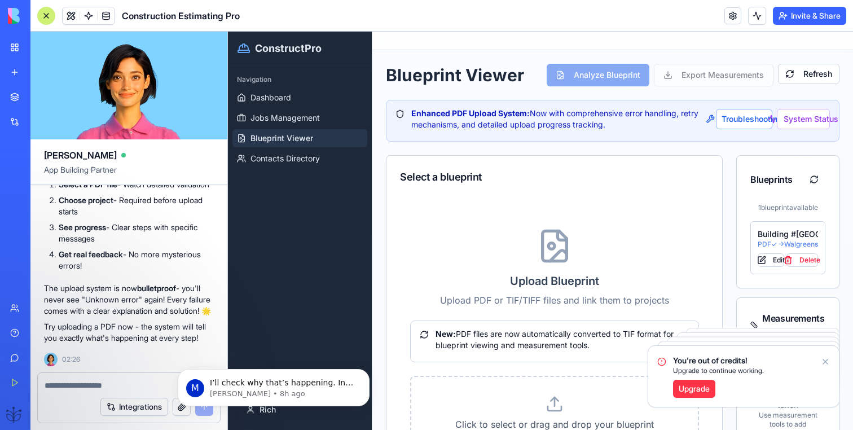
scroll to position [19223, 0]
click at [825, 355] on div "You're out of credits! Upgrade to continue working. Upgrade" at bounding box center [743, 376] width 191 height 61
click at [825, 361] on icon "Notifications alt+T" at bounding box center [825, 361] width 5 height 5
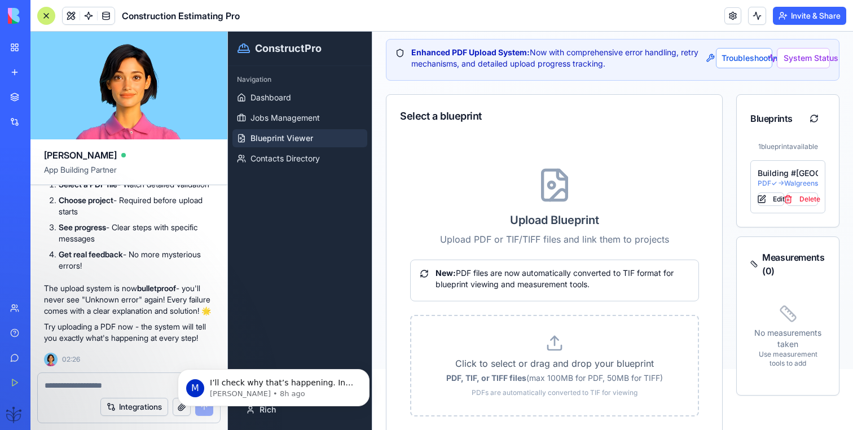
scroll to position [69, 0]
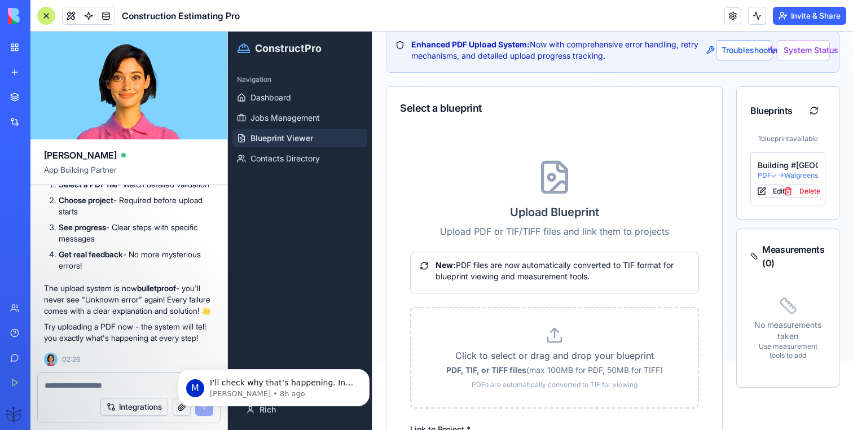
click at [559, 361] on p "Click to select or drag and drop your blueprint" at bounding box center [554, 355] width 250 height 14
click at [228, 32] on input "Click to select or drag and drop your blueprint PDF, TIF, or TIFF files (max 10…" at bounding box center [228, 32] width 0 height 0
click at [41, 20] on div at bounding box center [46, 16] width 18 height 18
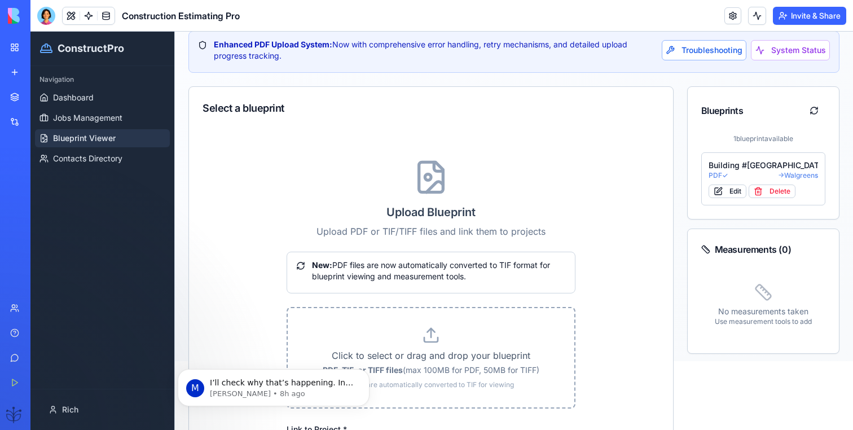
click at [414, 345] on label "Click to select or drag and drop your blueprint PDF, TIF, or TIFF files (max 10…" at bounding box center [431, 357] width 250 height 63
click at [30, 32] on input "Click to select or drag and drop your blueprint PDF, TIF, or TIFF files (max 10…" at bounding box center [30, 32] width 0 height 0
type input "*********"
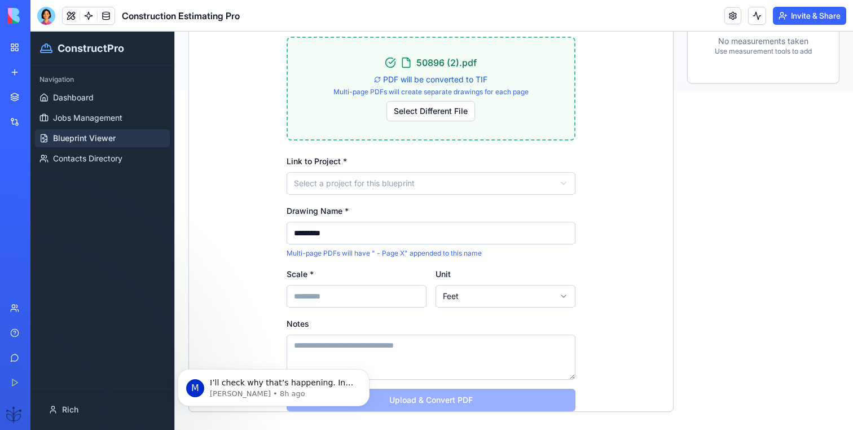
scroll to position [356, 0]
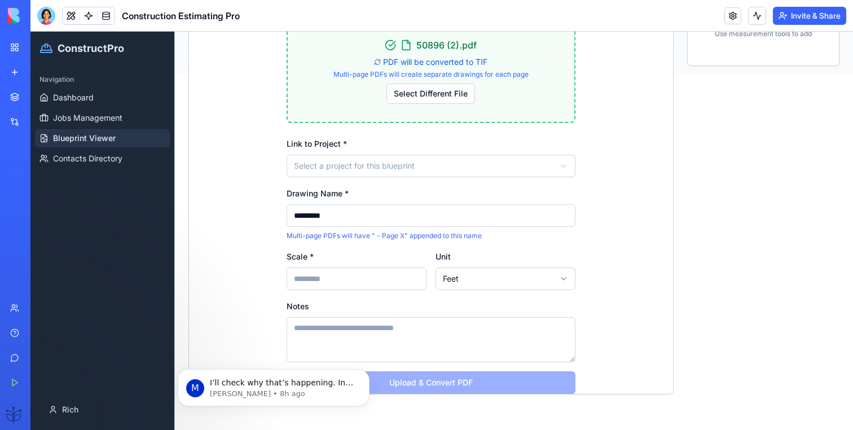
click at [365, 279] on input "Scale *" at bounding box center [356, 278] width 140 height 23
type input "*"
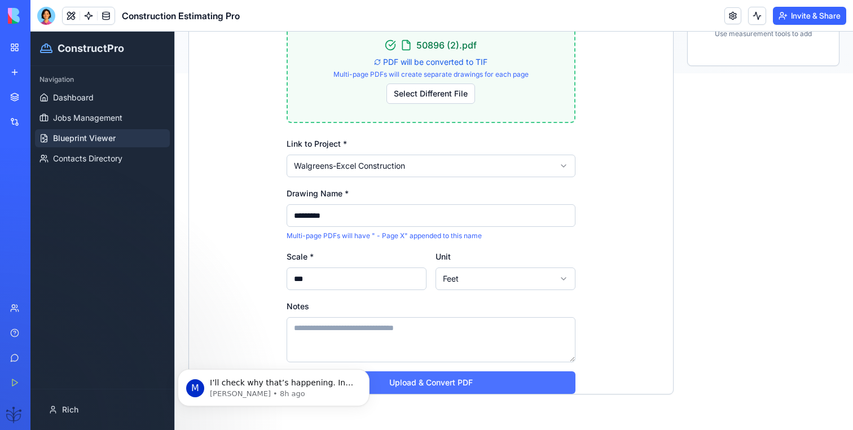
type input "***"
click at [416, 389] on button "Upload & Convert PDF" at bounding box center [430, 382] width 289 height 23
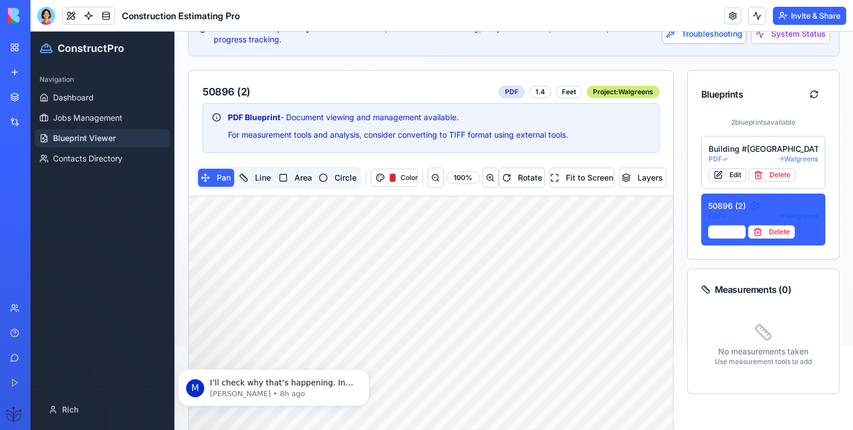
scroll to position [63, 0]
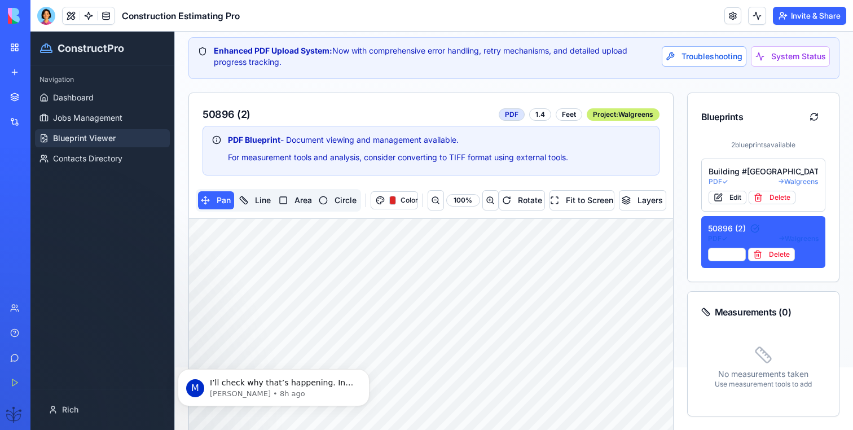
click at [678, 377] on div "50896 (2) PDF 1.4 Feet Project: Walgreens PDF Blueprint - Document viewing and …" at bounding box center [513, 255] width 651 height 326
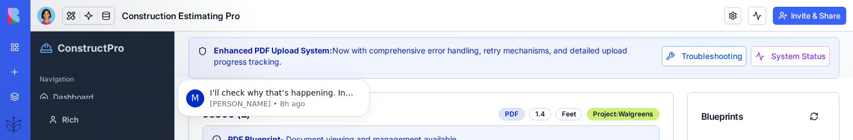
click at [183, 123] on body "M I’ll check why that’s happening. In the meantime, I’ve added more credits to …" at bounding box center [273, 95] width 217 height 70
click at [782, 78] on html "ConstructPro Navigation Dashboard Jobs Management Blueprint Viewer Contacts Dir…" at bounding box center [441, 23] width 822 height 109
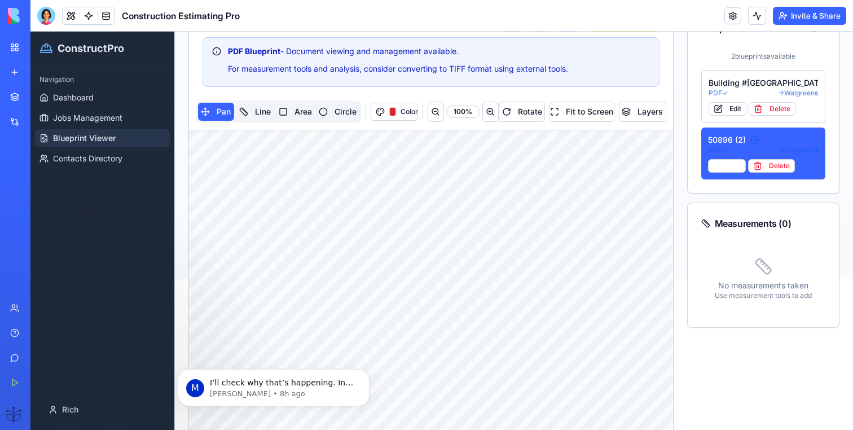
scroll to position [152, 0]
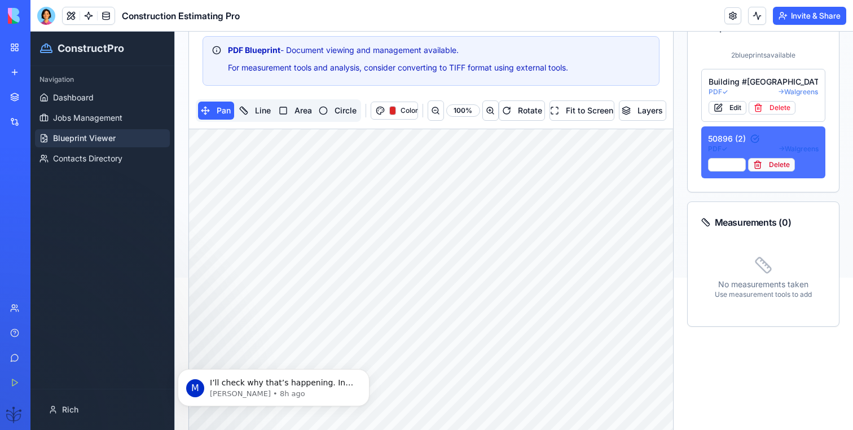
click at [778, 168] on button "Delete" at bounding box center [771, 165] width 47 height 14
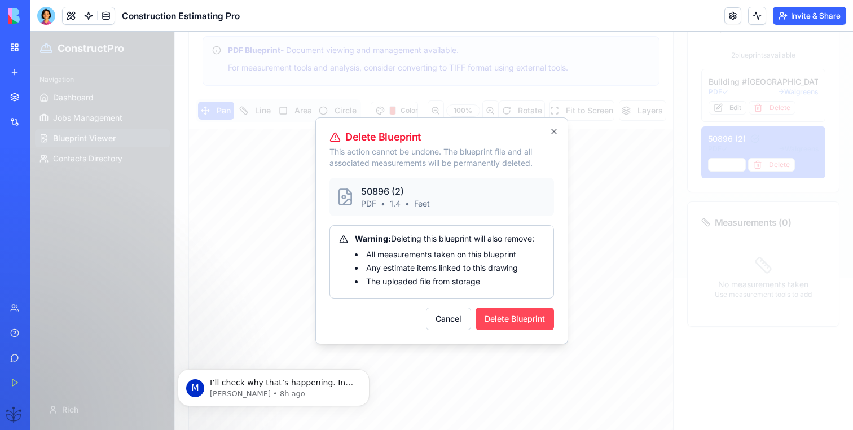
click at [515, 319] on button "Delete Blueprint" at bounding box center [514, 318] width 78 height 23
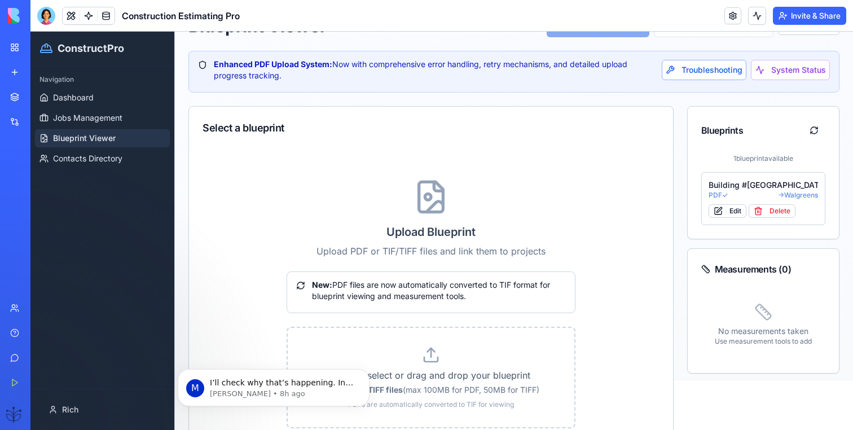
scroll to position [0, 0]
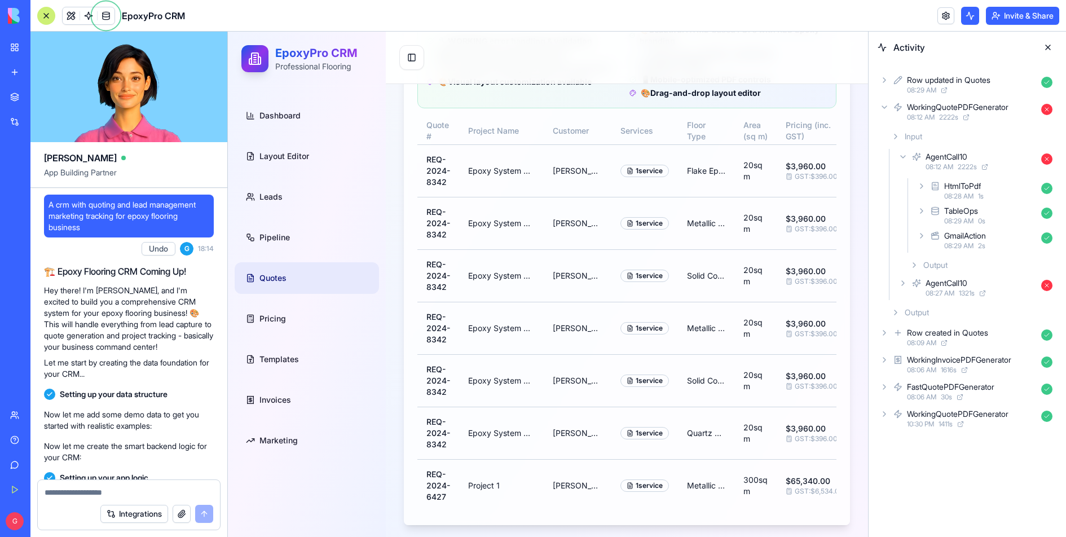
scroll to position [42056, 0]
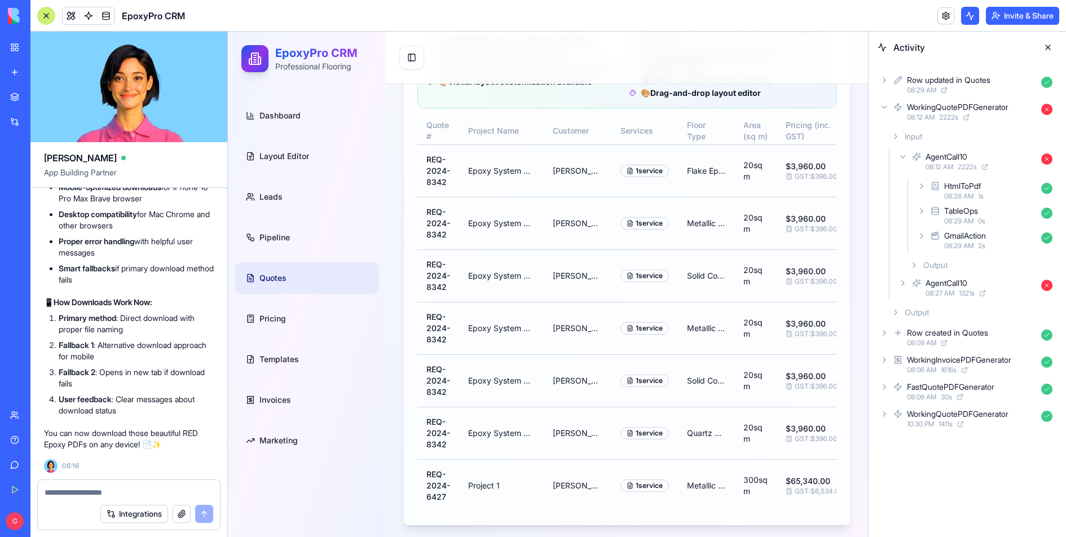
click at [913, 268] on icon at bounding box center [914, 265] width 9 height 9
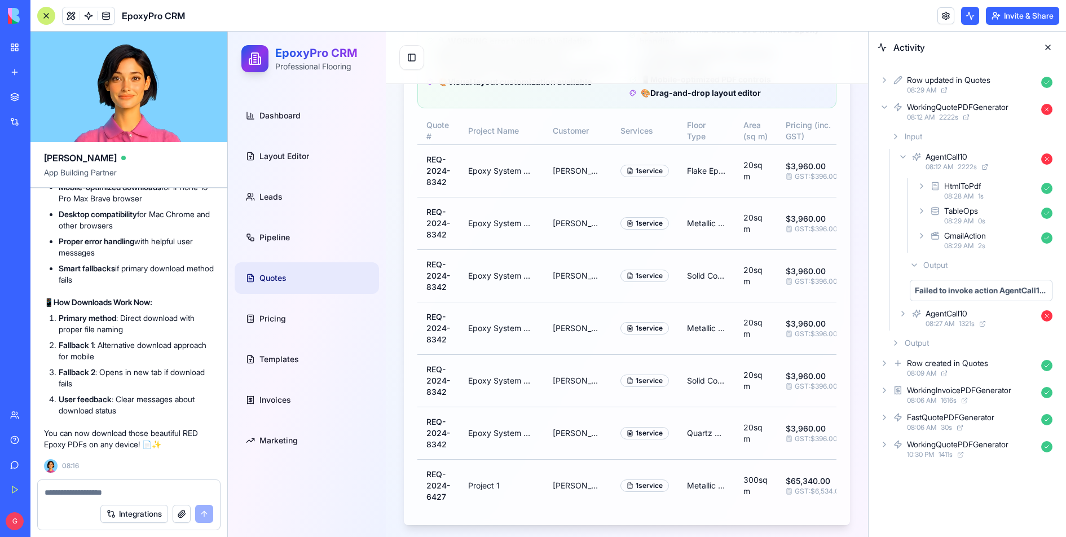
click at [933, 314] on div "AgentCall10" at bounding box center [946, 313] width 42 height 11
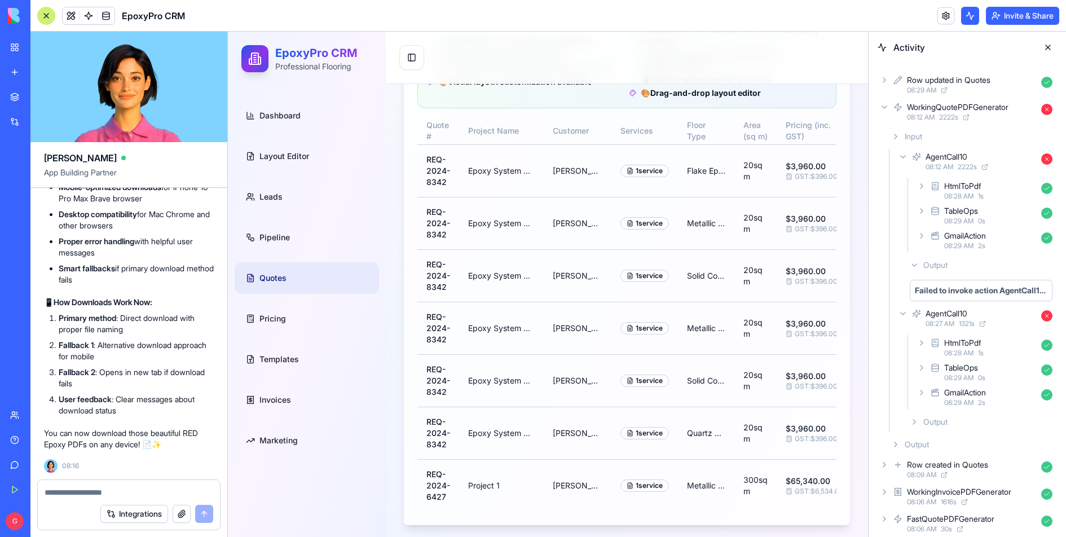
click at [932, 427] on div "Output" at bounding box center [981, 422] width 152 height 20
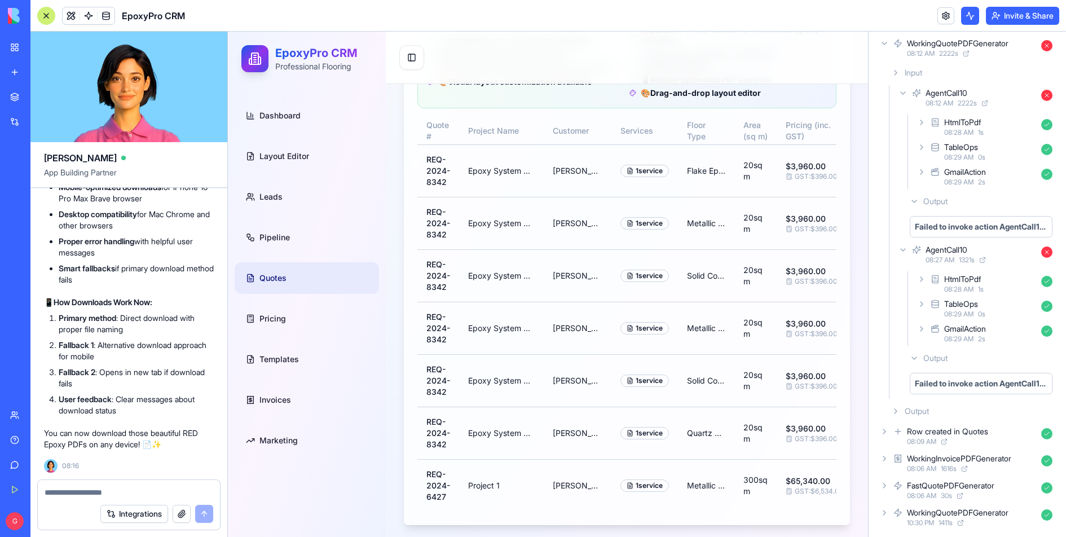
scroll to position [0, 0]
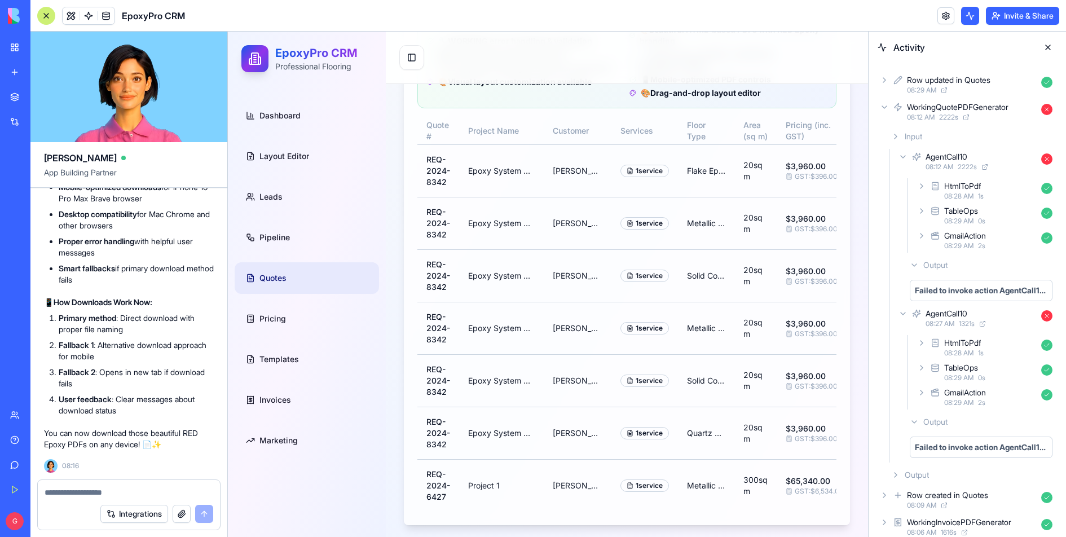
click at [1051, 44] on button at bounding box center [1048, 47] width 18 height 18
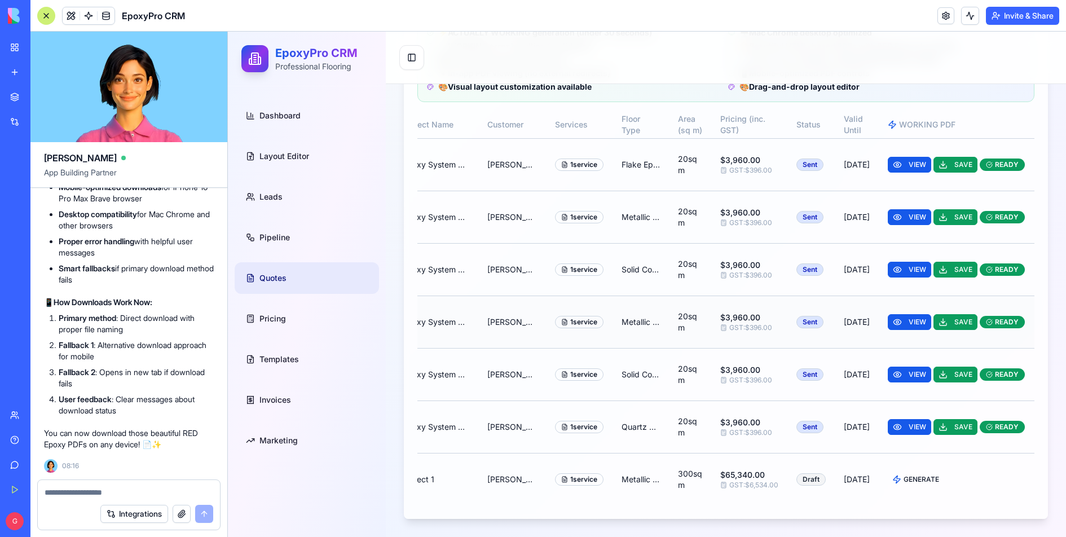
scroll to position [0, 107]
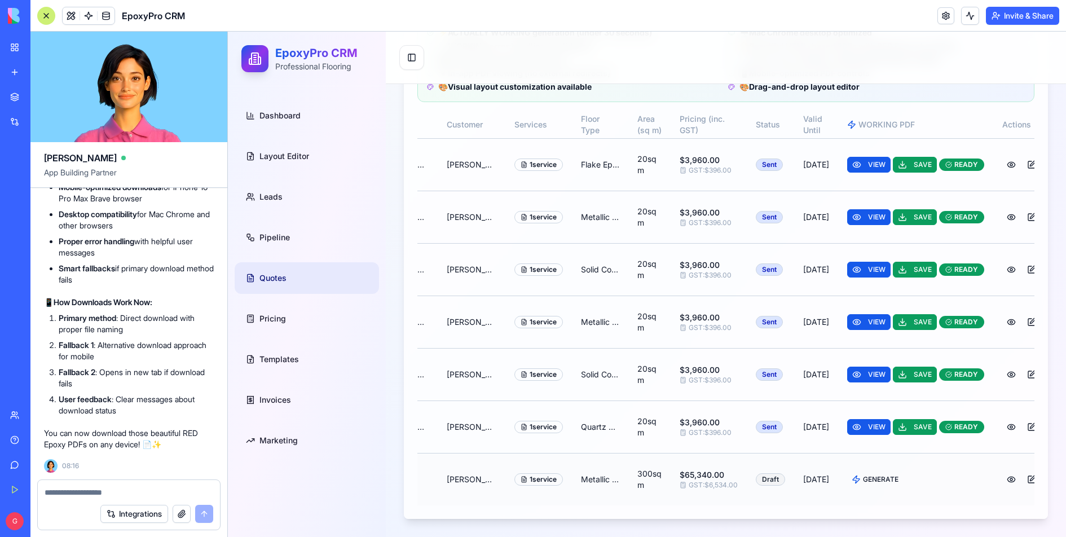
scroll to position [0, 105]
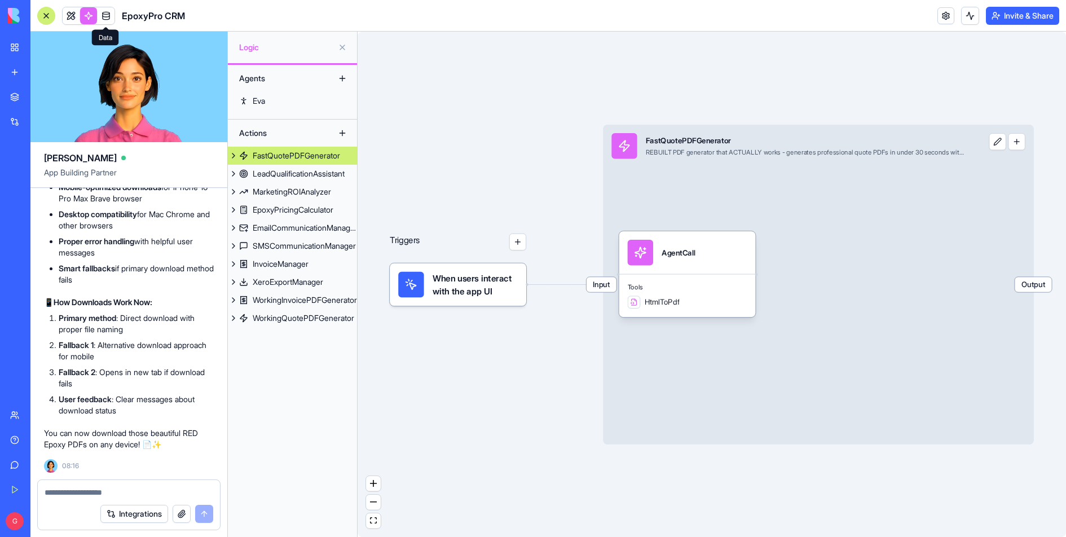
click at [112, 18] on span at bounding box center [106, 16] width 32 height 32
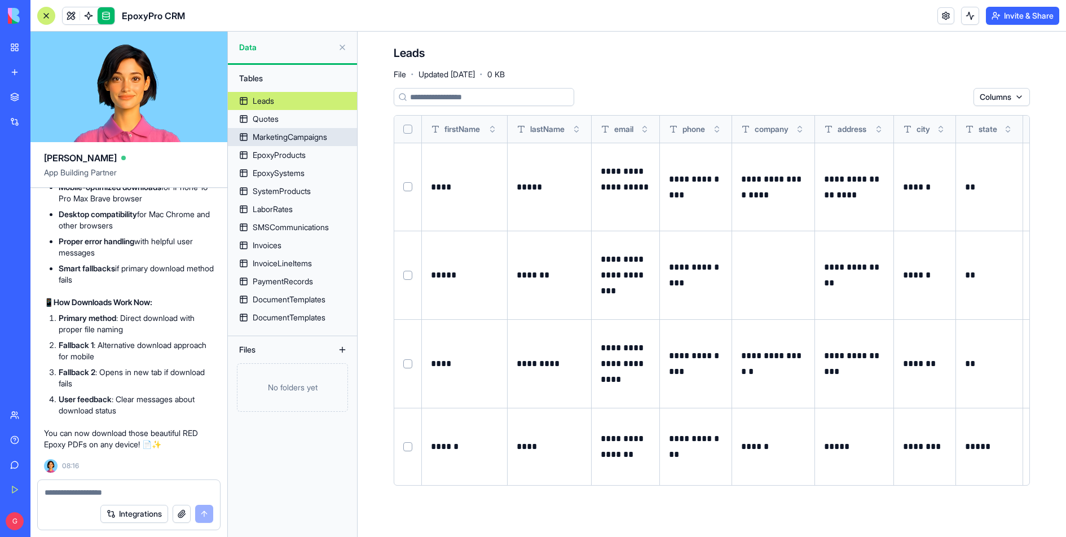
click at [290, 127] on link "Quotes" at bounding box center [292, 119] width 129 height 18
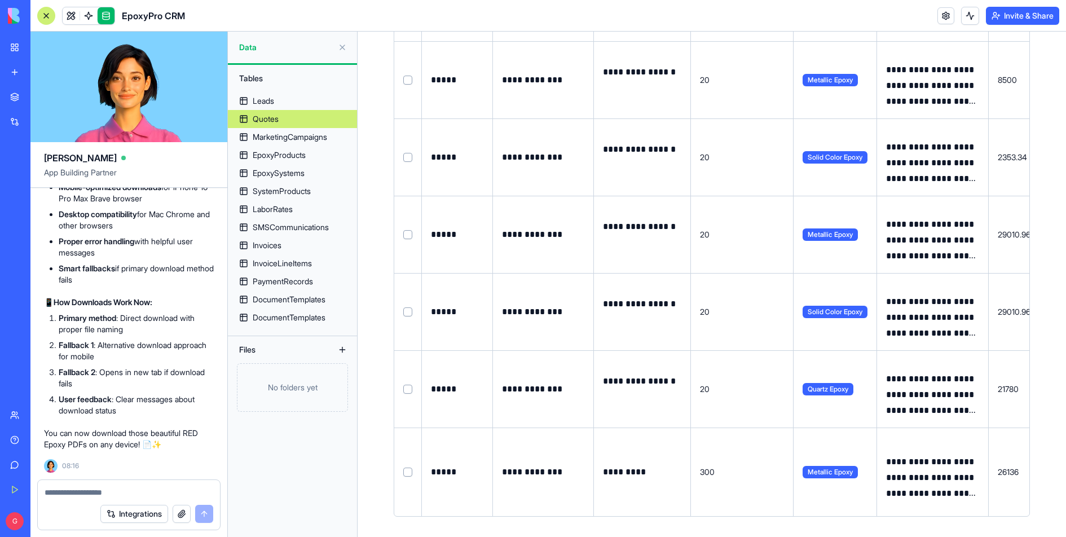
click at [70, 14] on link at bounding box center [71, 15] width 17 height 17
click at [70, 14] on button at bounding box center [71, 15] width 17 height 17
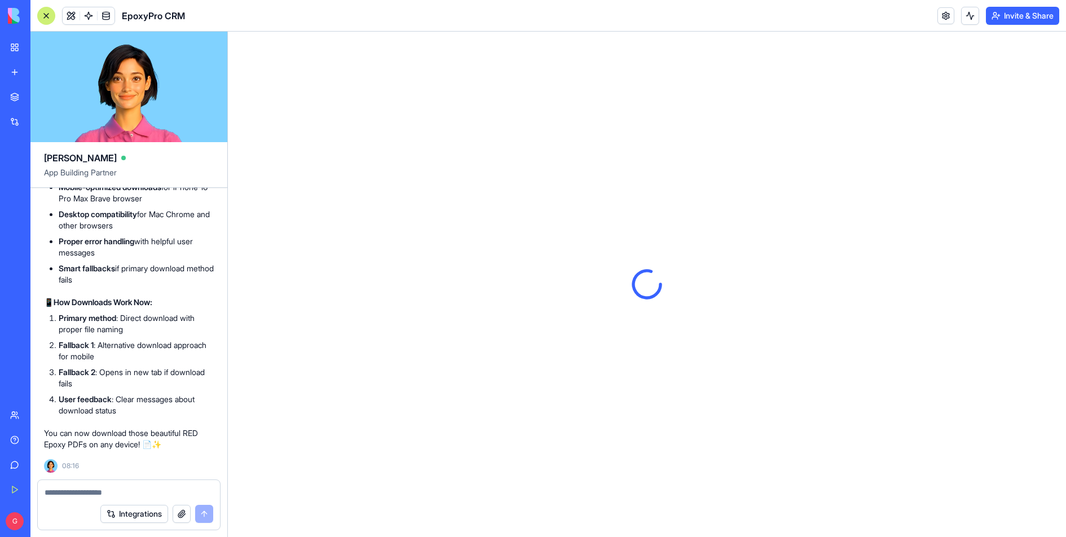
click at [47, 17] on div at bounding box center [46, 16] width 18 height 18
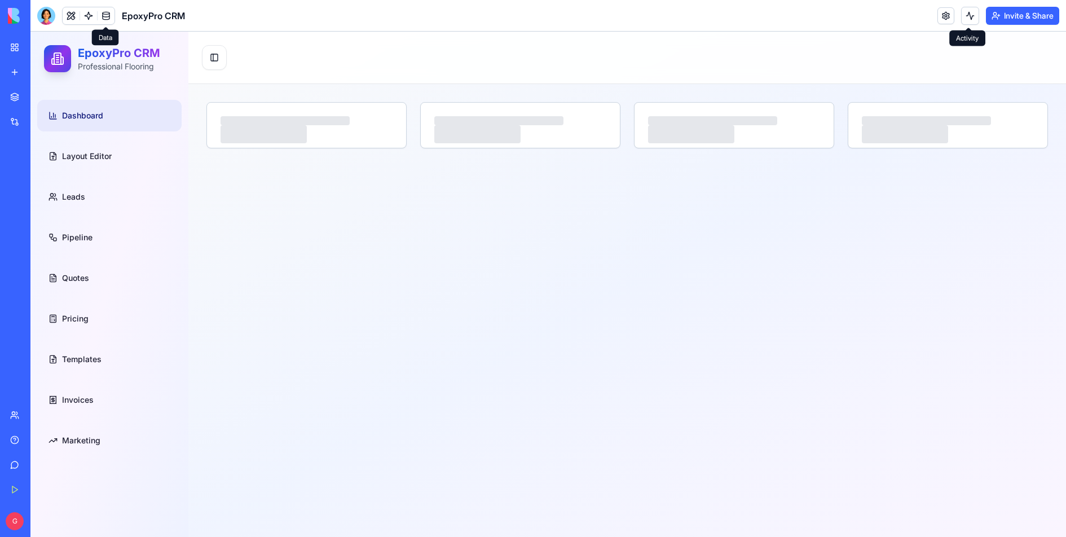
click at [966, 21] on button at bounding box center [970, 16] width 18 height 18
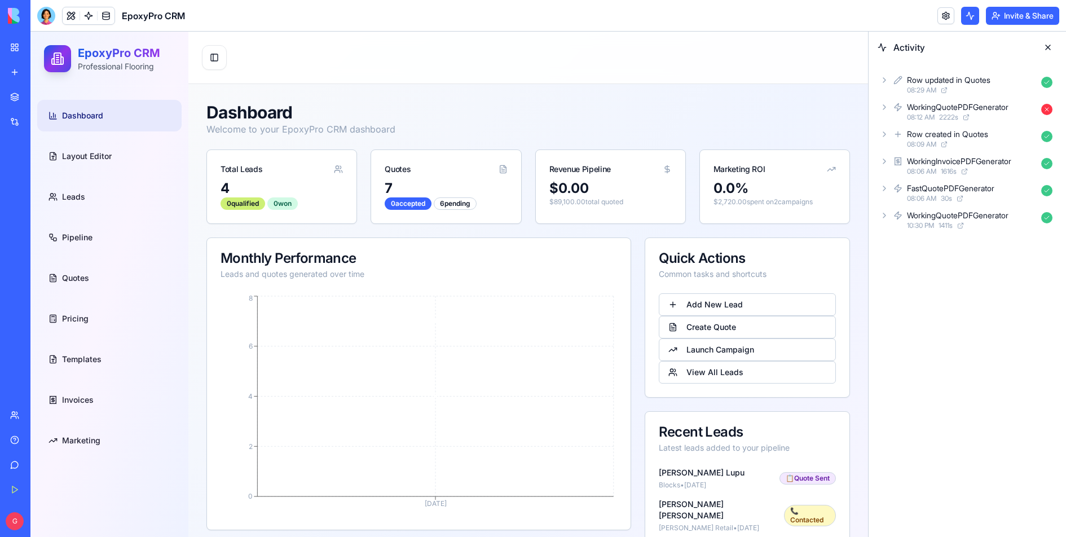
click at [884, 79] on icon at bounding box center [884, 80] width 2 height 5
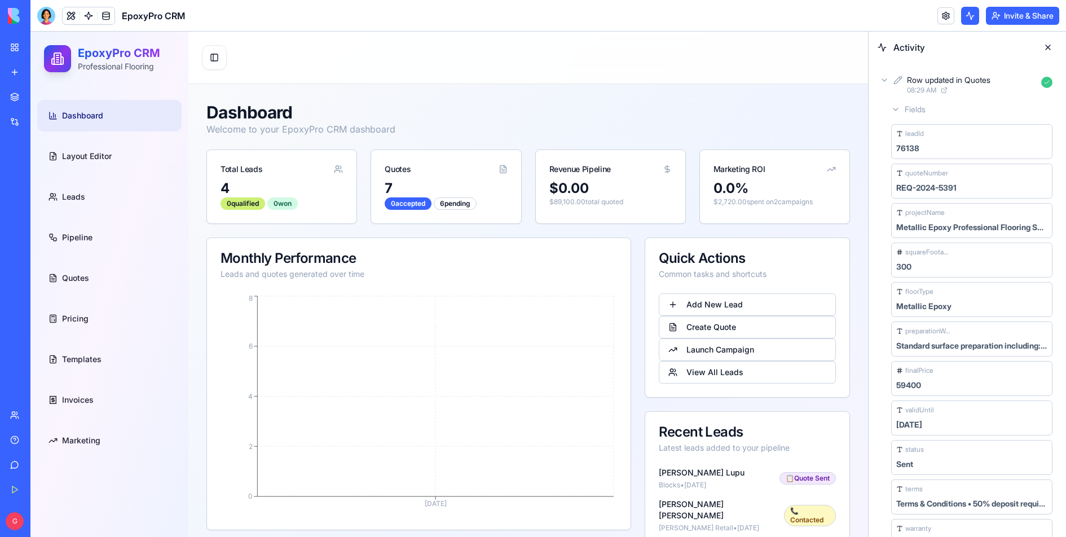
click at [885, 88] on div "Row updated in Quotes 08:29 AM" at bounding box center [966, 84] width 179 height 25
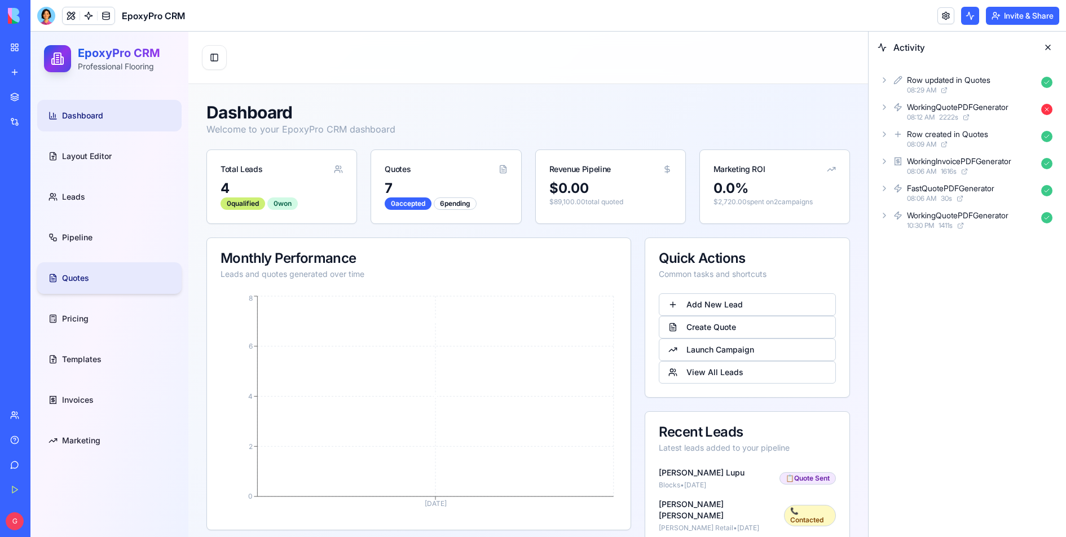
click at [72, 285] on link "Quotes" at bounding box center [109, 278] width 144 height 32
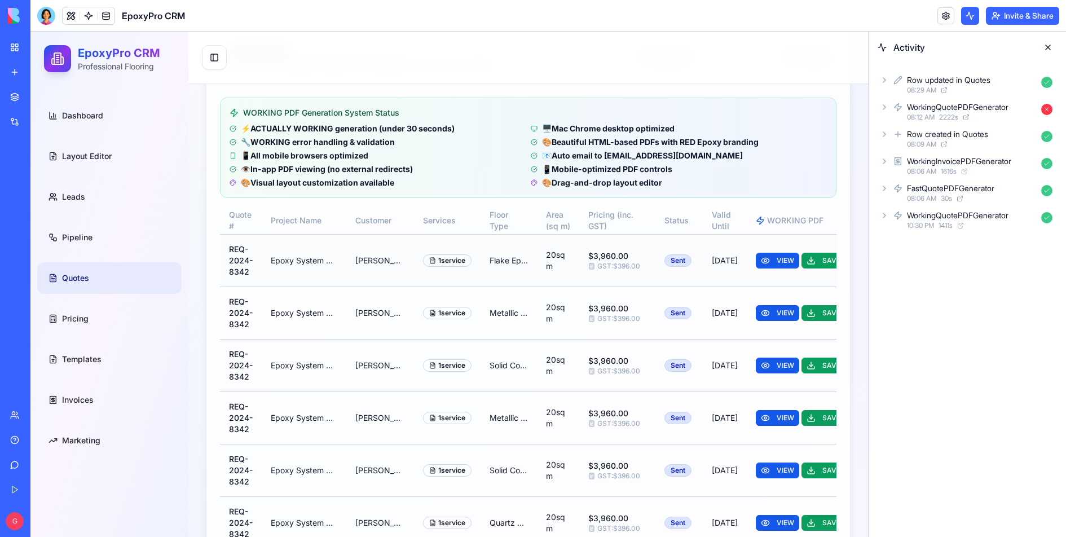
scroll to position [170, 0]
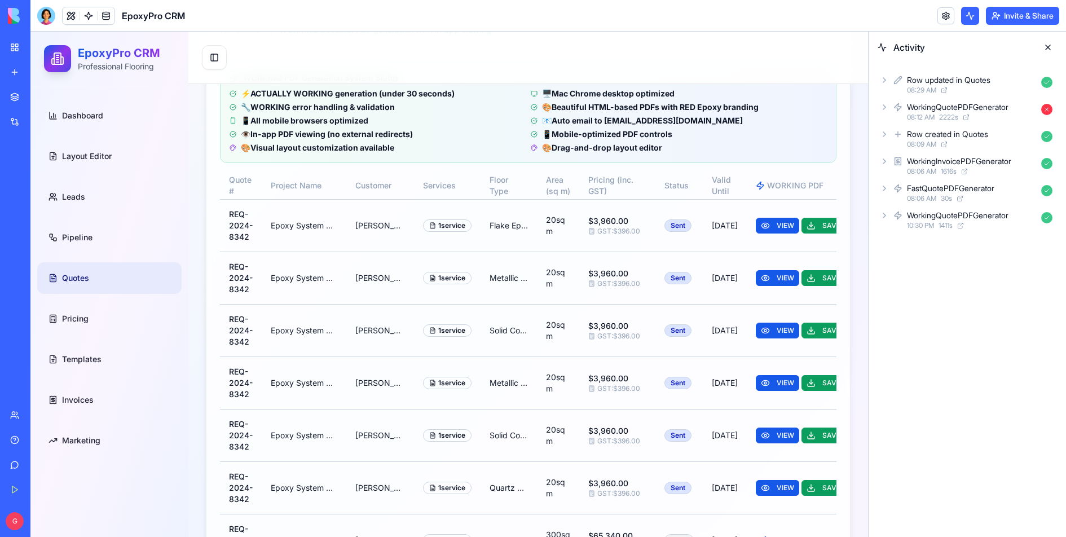
click at [1051, 48] on button at bounding box center [1048, 47] width 18 height 18
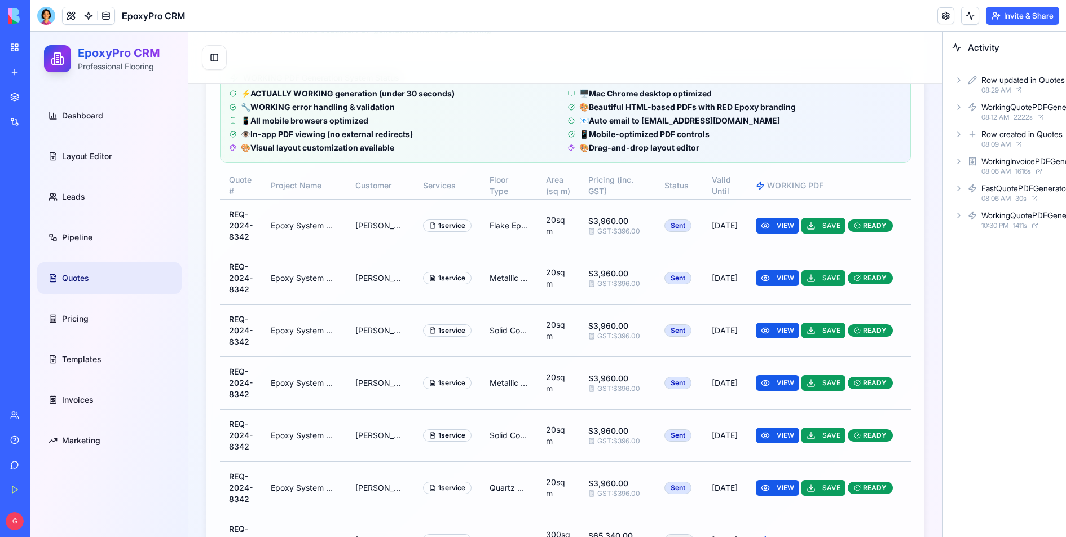
scroll to position [149, 0]
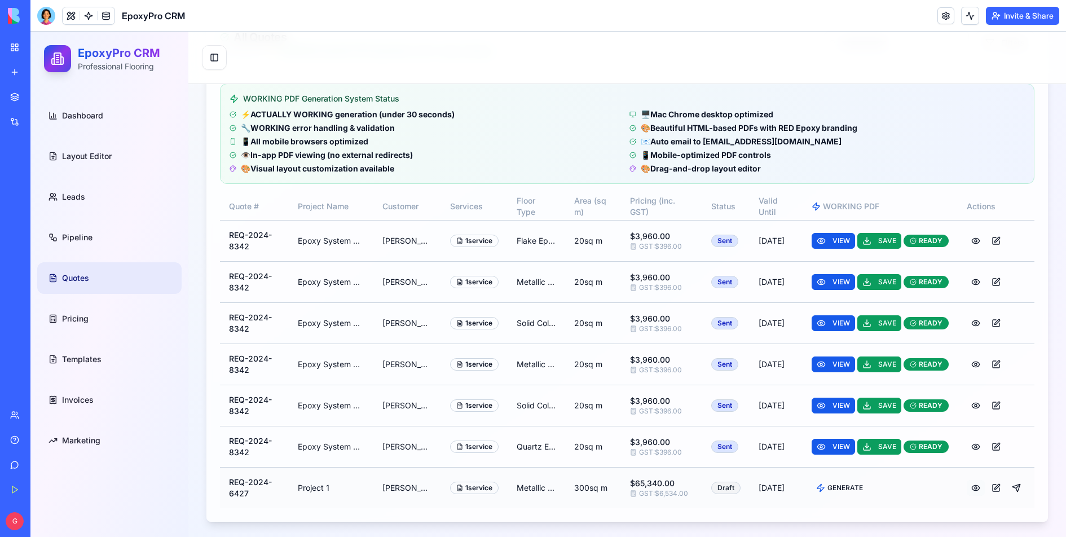
click at [974, 485] on button at bounding box center [975, 488] width 18 height 16
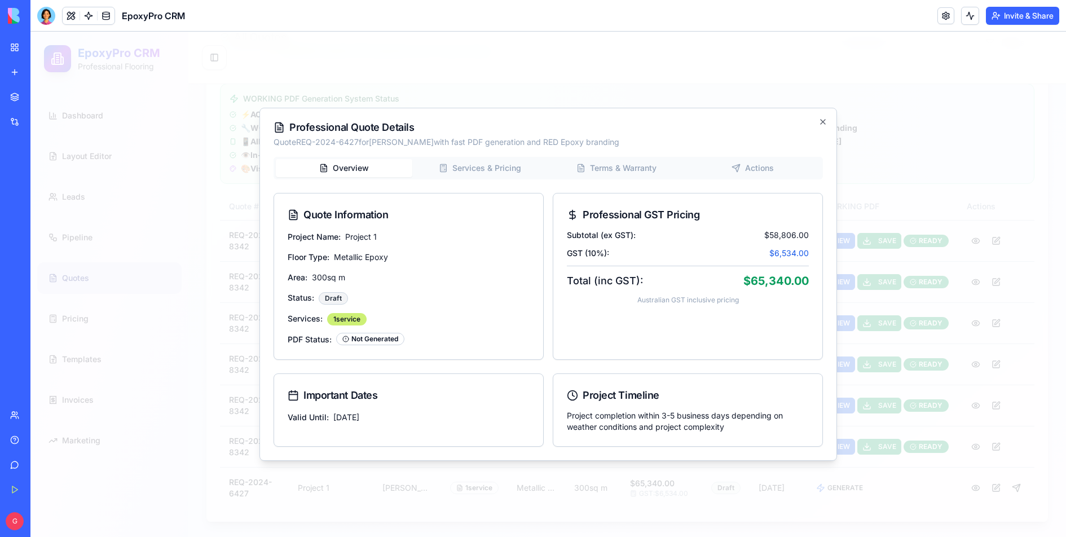
click at [458, 168] on div "Professional Quote Details Quote REQ-2024-6427 for Michal Lupu with fast PDF ge…" at bounding box center [547, 284] width 577 height 353
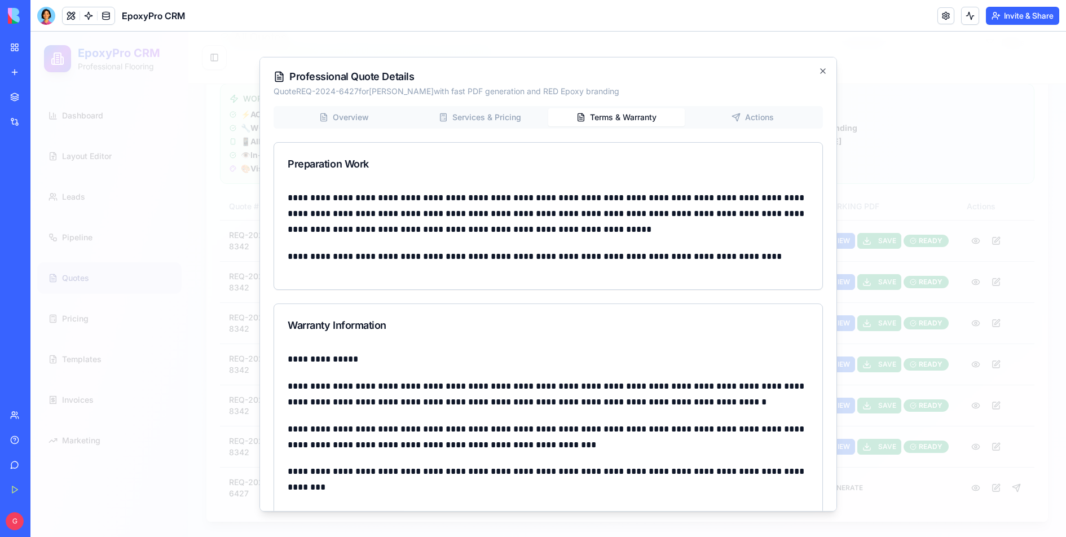
click at [619, 189] on div "**********" at bounding box center [547, 417] width 549 height 623
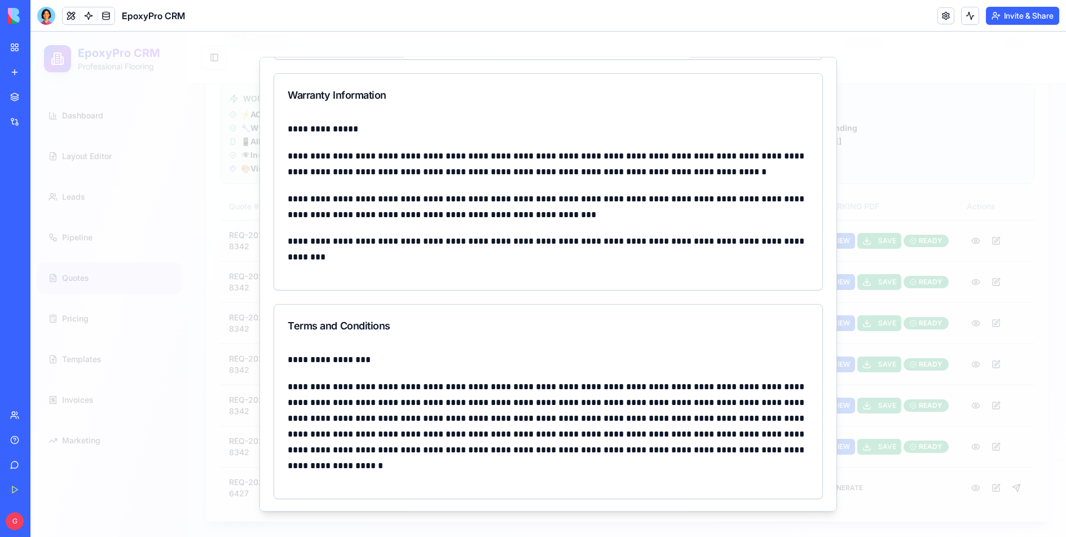
scroll to position [0, 0]
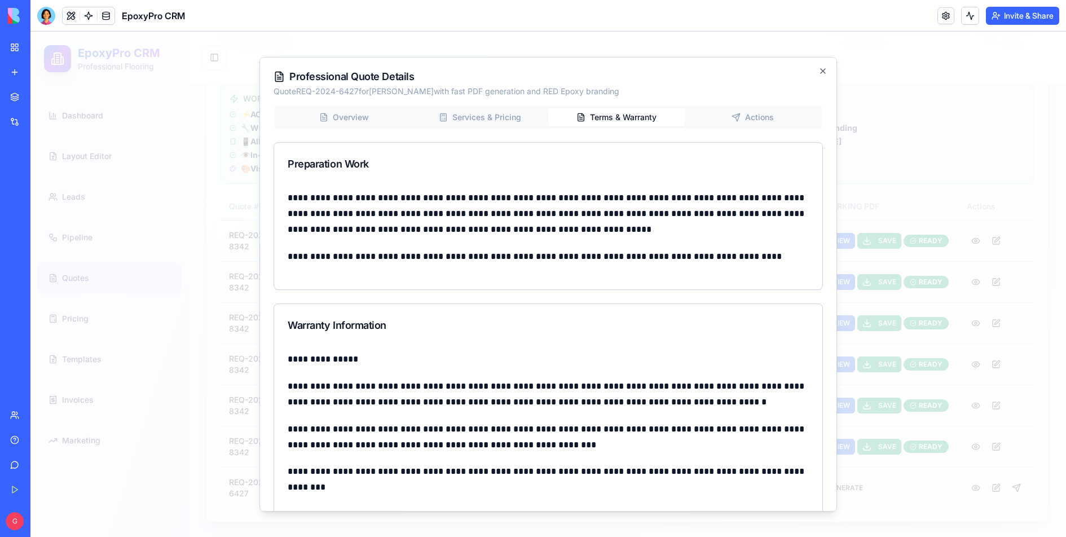
click at [736, 125] on button "Actions" at bounding box center [753, 117] width 136 height 18
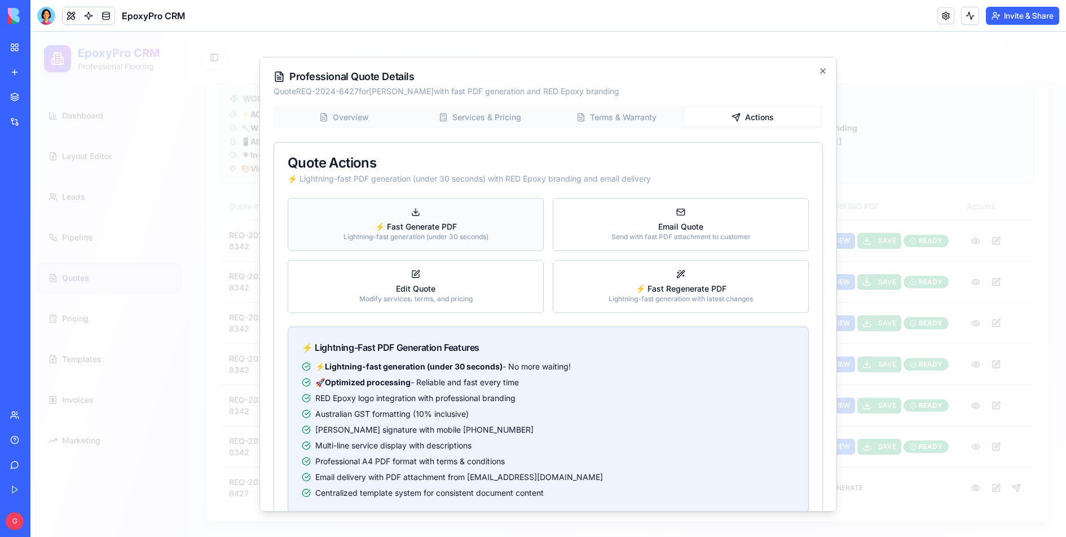
click at [490, 223] on button "⚡ Fast Generate PDF Lightning-fast generation (under 30 seconds)" at bounding box center [416, 224] width 256 height 53
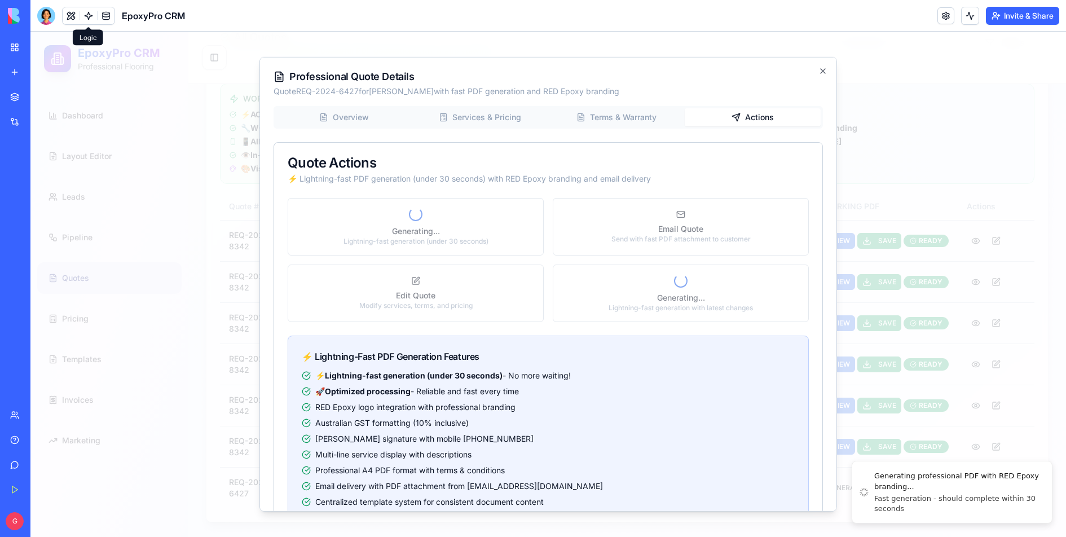
click at [90, 21] on link at bounding box center [88, 15] width 17 height 17
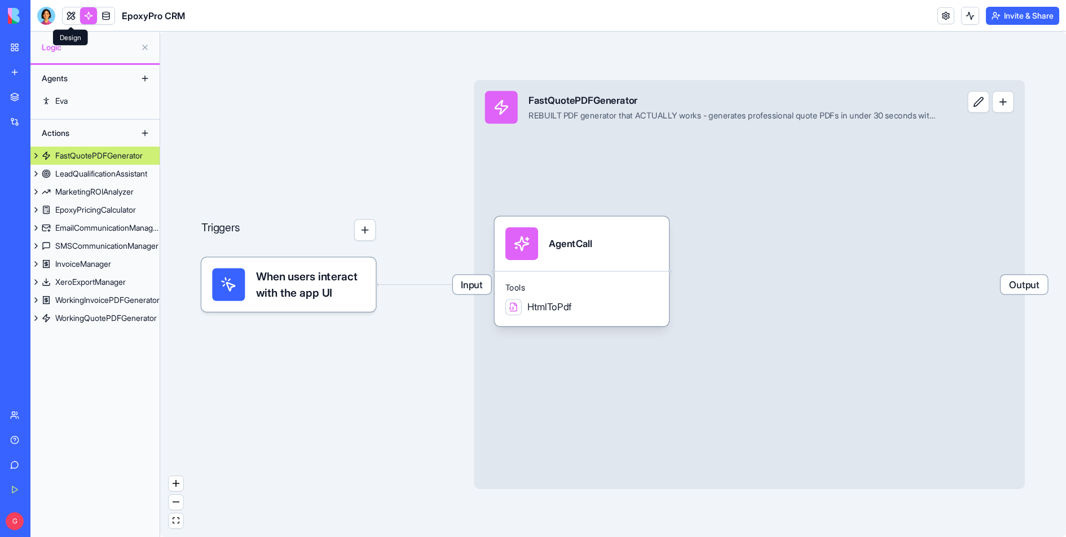
click at [65, 14] on link at bounding box center [71, 15] width 17 height 17
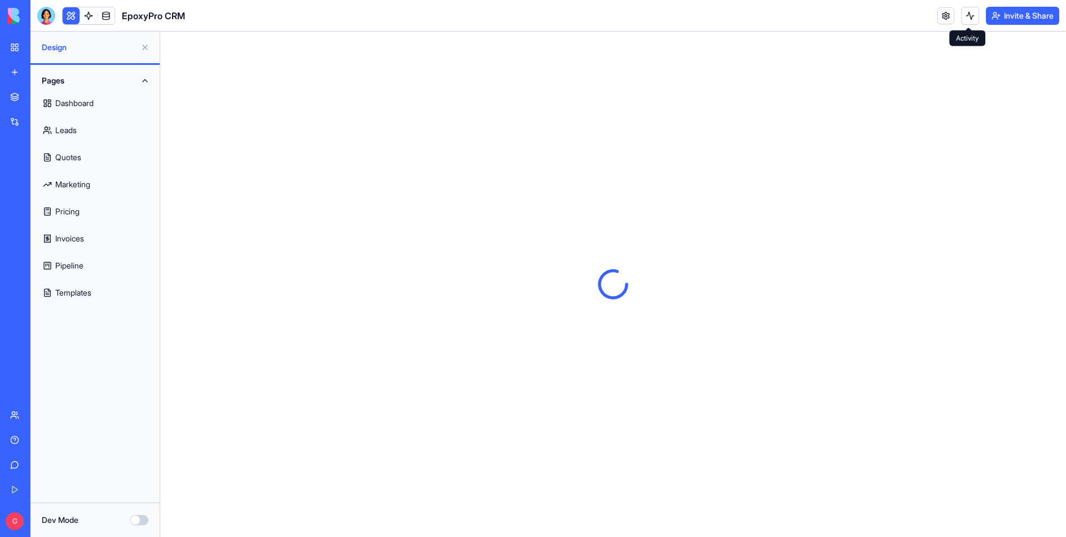
click at [966, 16] on button at bounding box center [970, 16] width 18 height 18
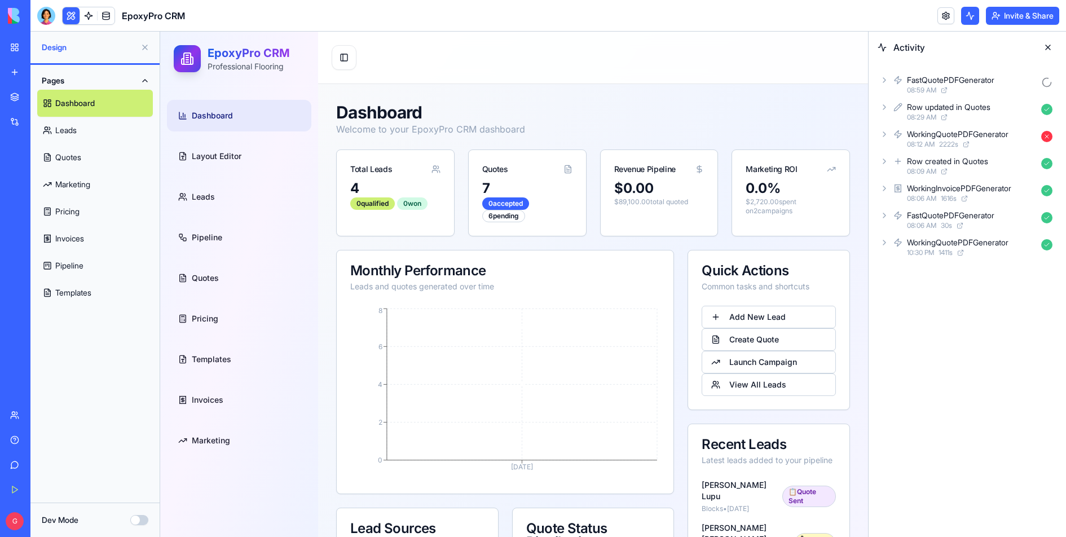
click at [209, 294] on ul "Dashboard Layout Editor Leads Pipeline Quotes Pricing Templates Invoices Market…" at bounding box center [239, 278] width 144 height 356
click at [209, 288] on link "Quotes" at bounding box center [239, 278] width 144 height 32
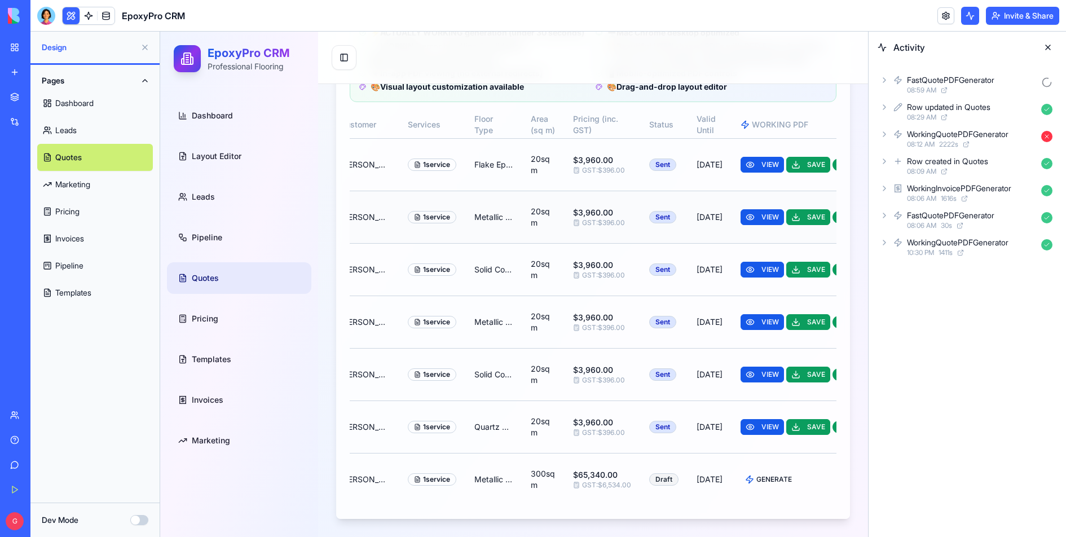
scroll to position [0, 237]
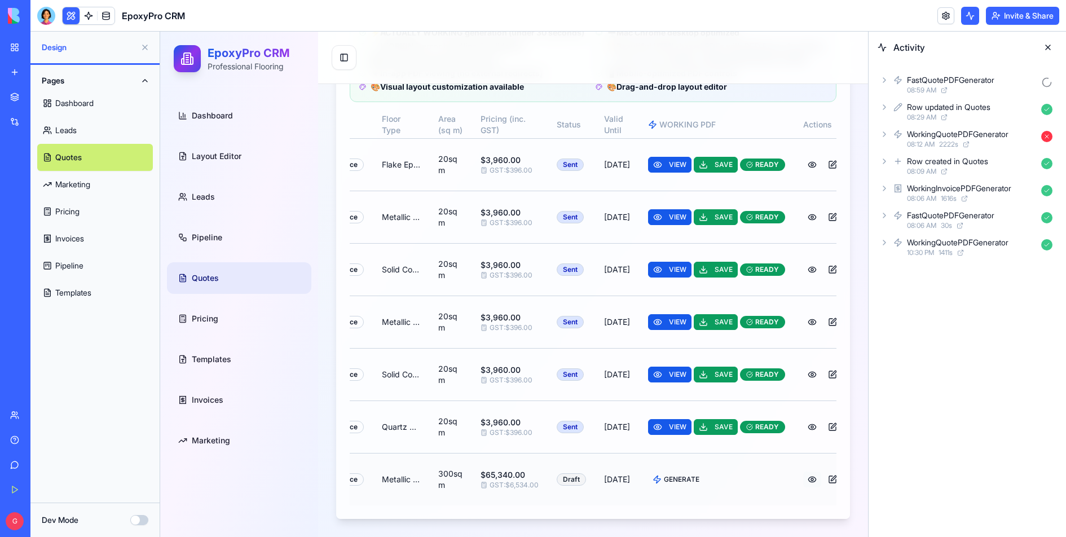
click at [803, 479] on button at bounding box center [812, 479] width 18 height 16
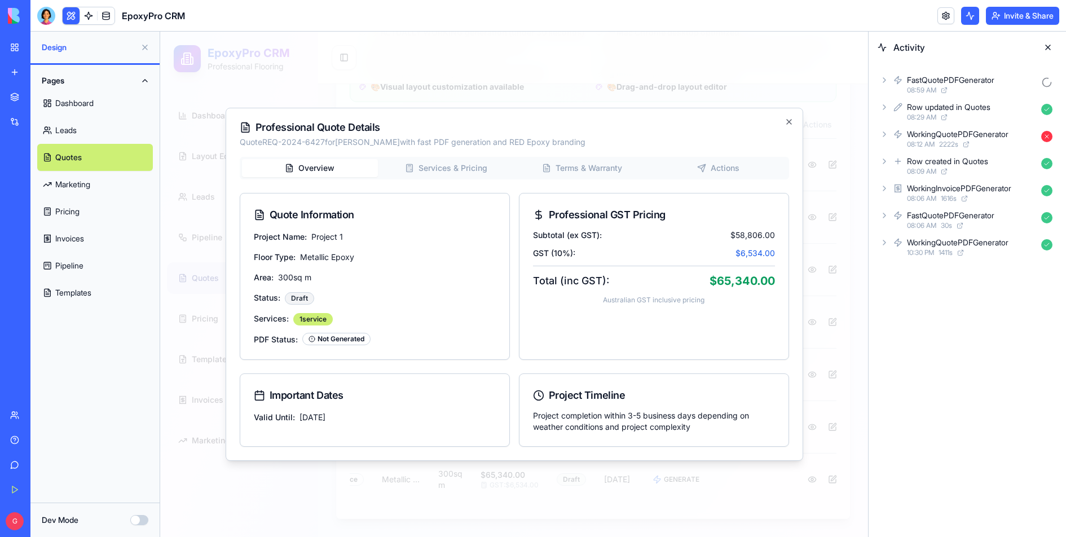
click at [745, 170] on div "Overview Services & Pricing Terms & Warranty Actions Quote Information Project …" at bounding box center [514, 302] width 549 height 290
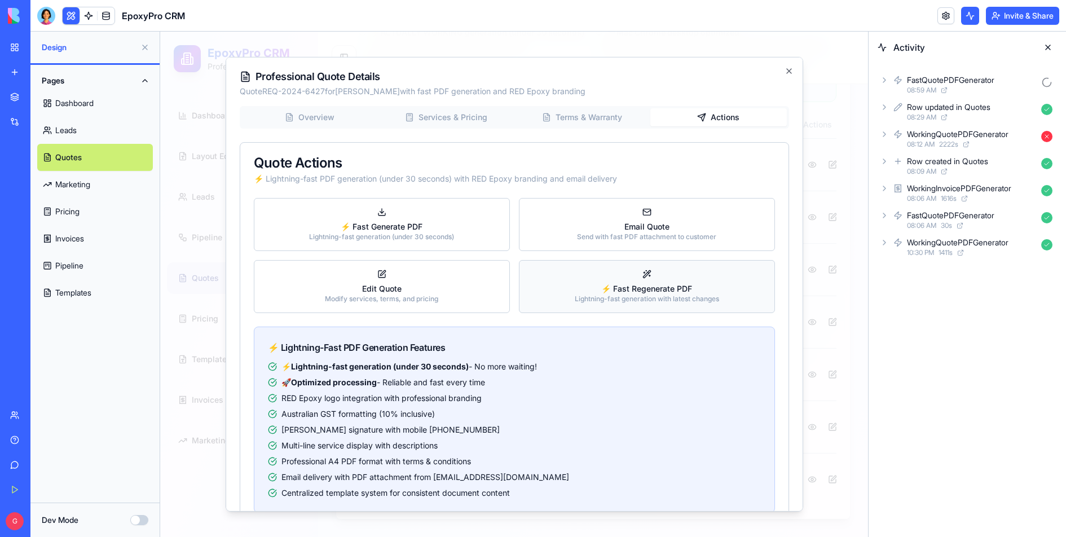
scroll to position [27, 0]
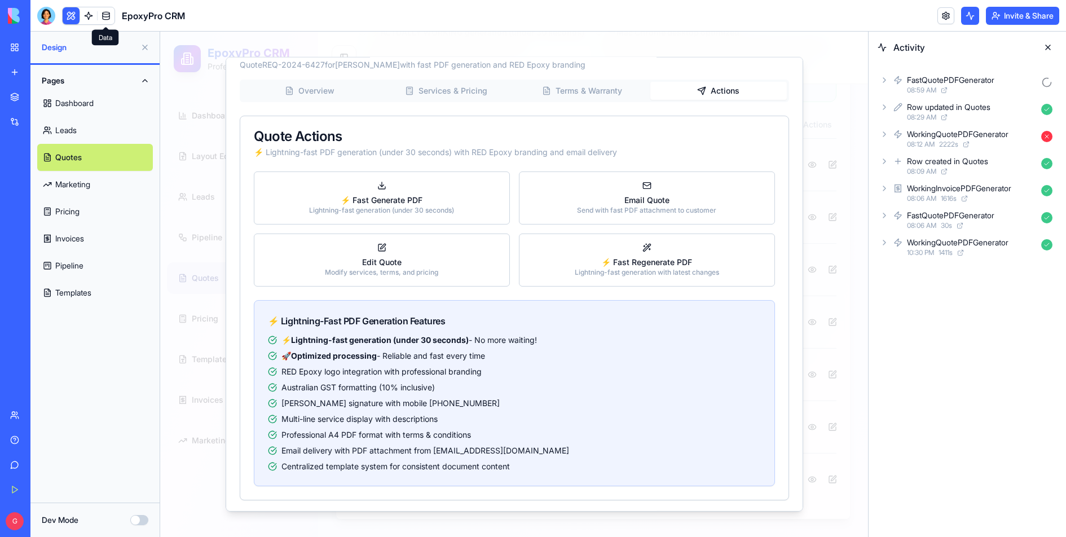
click at [93, 20] on span at bounding box center [106, 16] width 32 height 32
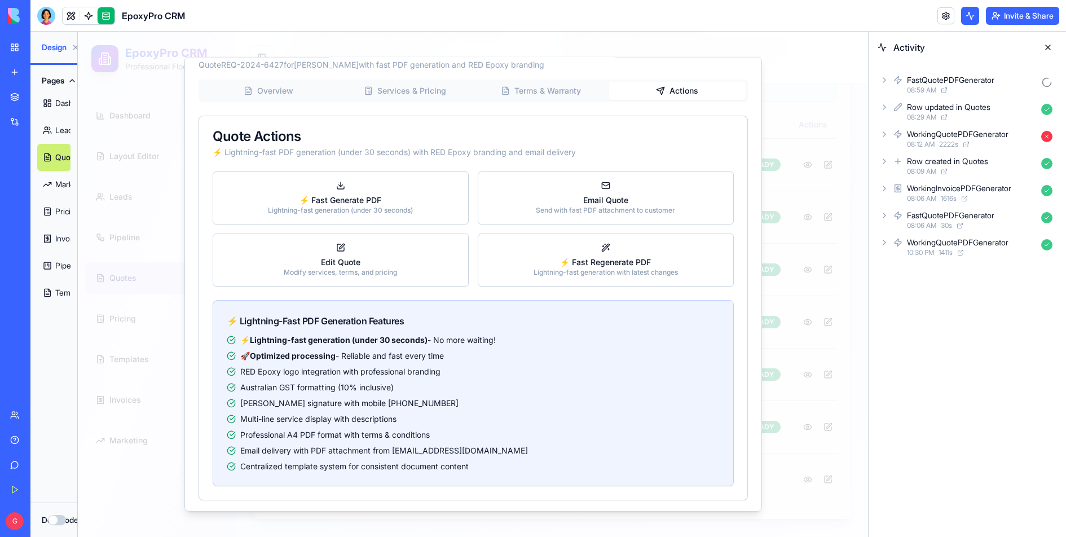
scroll to position [0, 108]
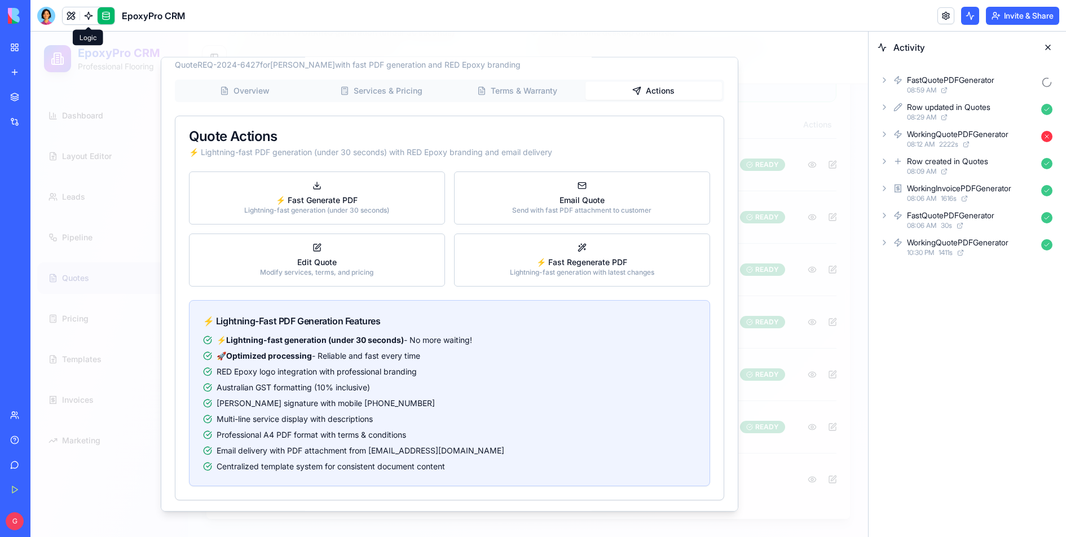
click at [91, 22] on link at bounding box center [88, 15] width 17 height 17
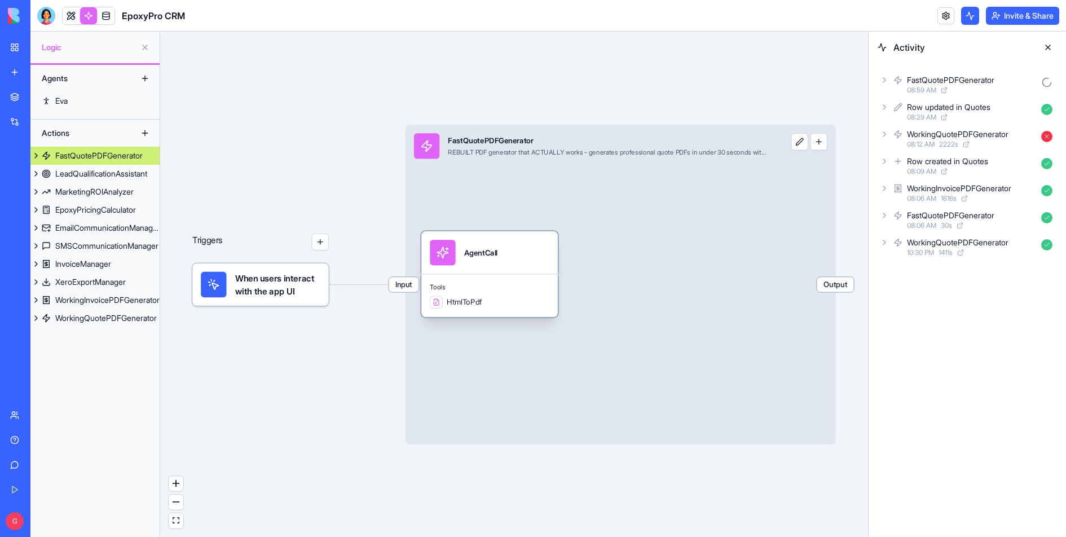
click at [487, 290] on span "Tools" at bounding box center [490, 287] width 120 height 8
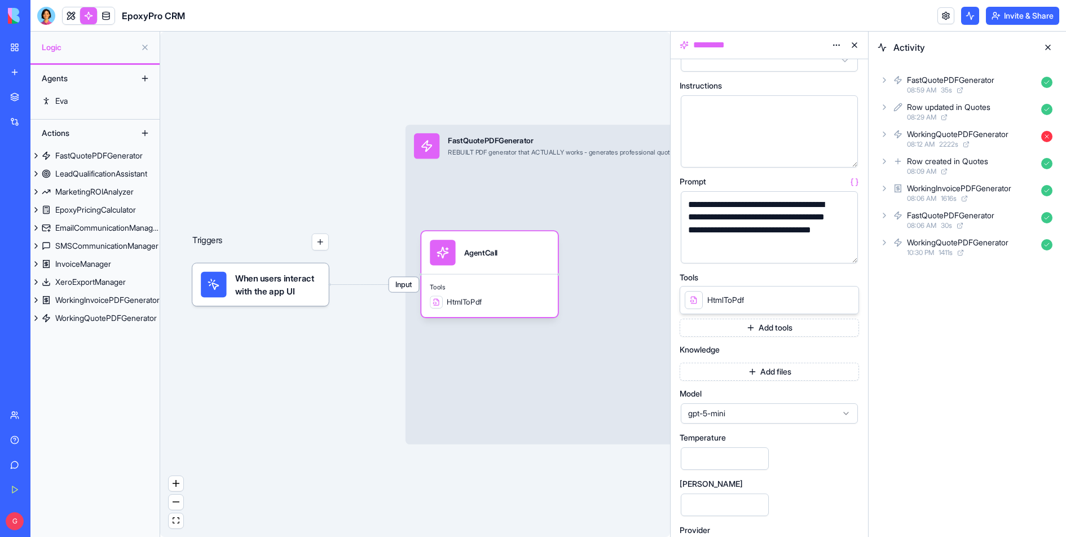
click at [69, 13] on link at bounding box center [71, 15] width 17 height 17
click at [69, 13] on button at bounding box center [71, 15] width 17 height 17
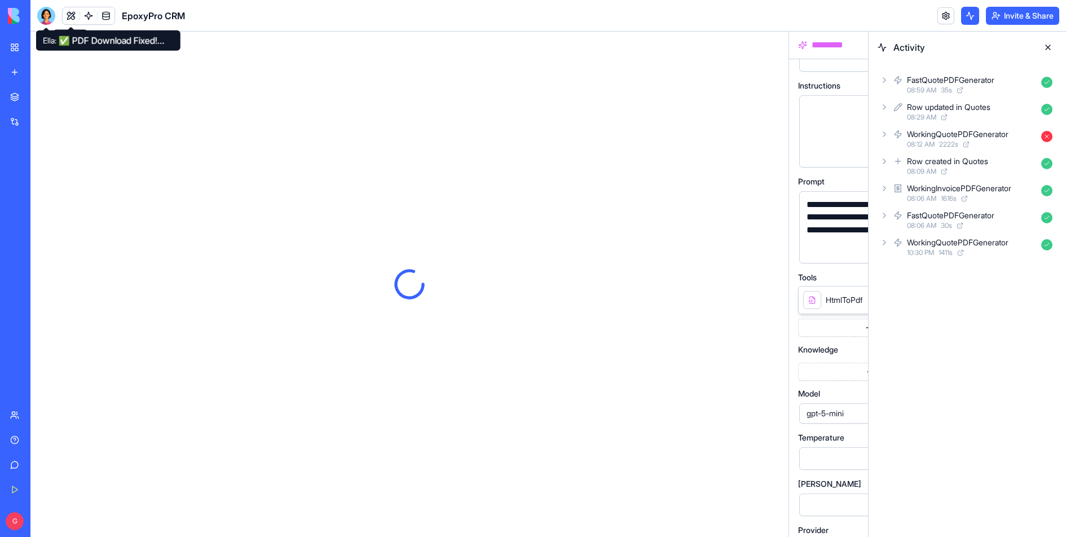
click at [45, 18] on div at bounding box center [46, 16] width 18 height 18
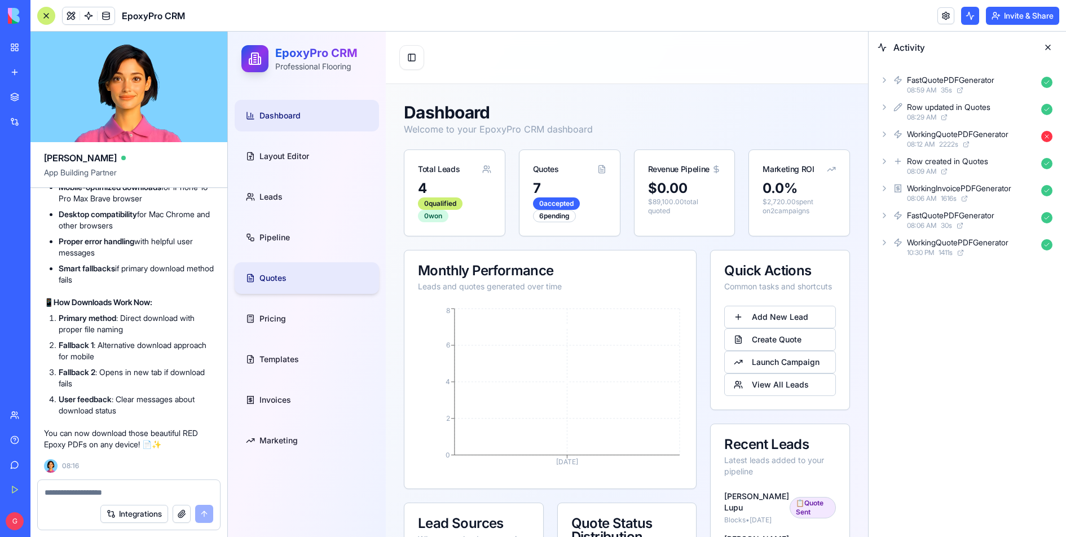
click at [281, 276] on span "Quotes" at bounding box center [272, 277] width 27 height 11
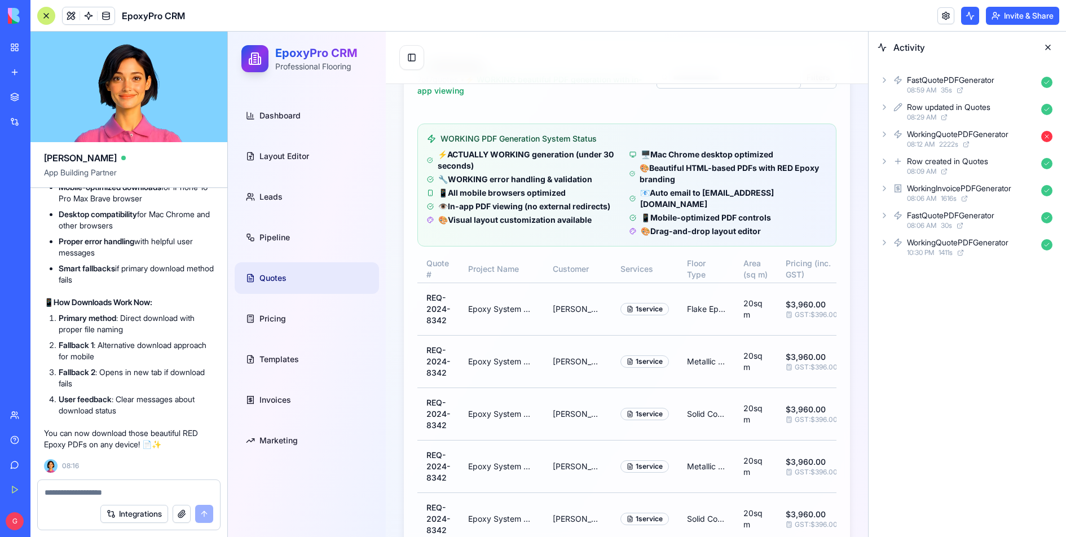
scroll to position [272, 0]
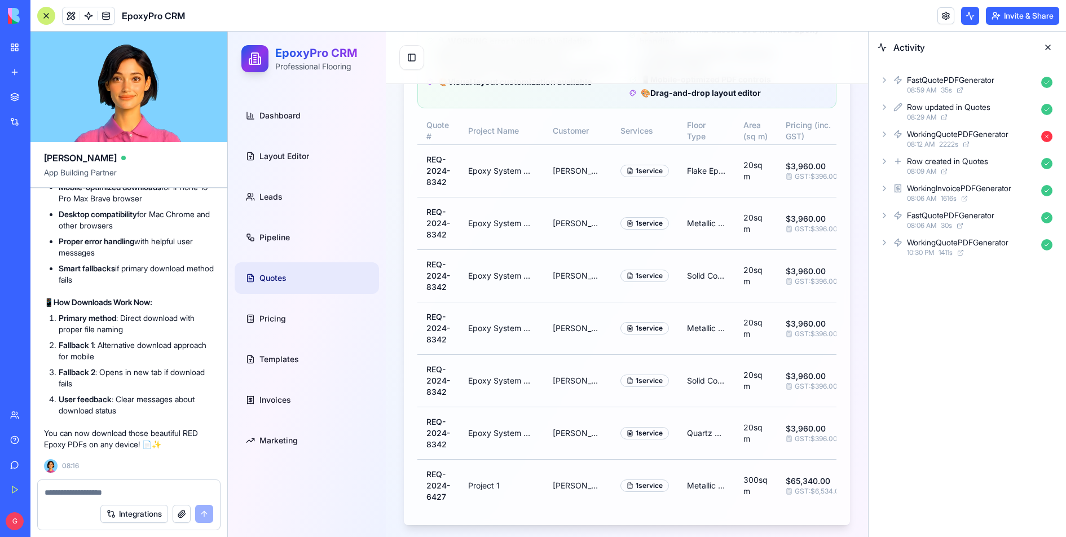
click at [1042, 47] on button at bounding box center [1048, 47] width 18 height 18
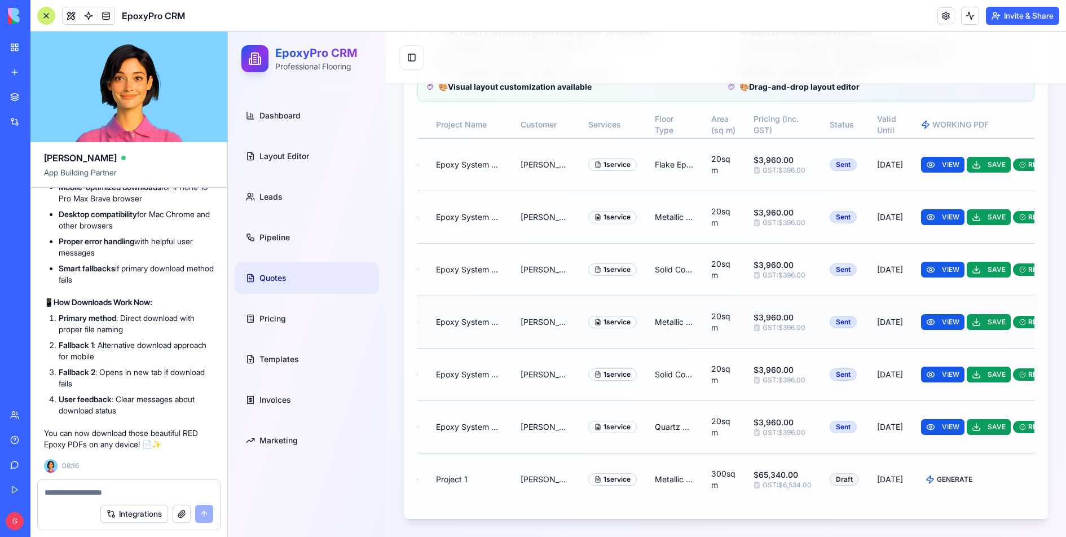
scroll to position [0, 107]
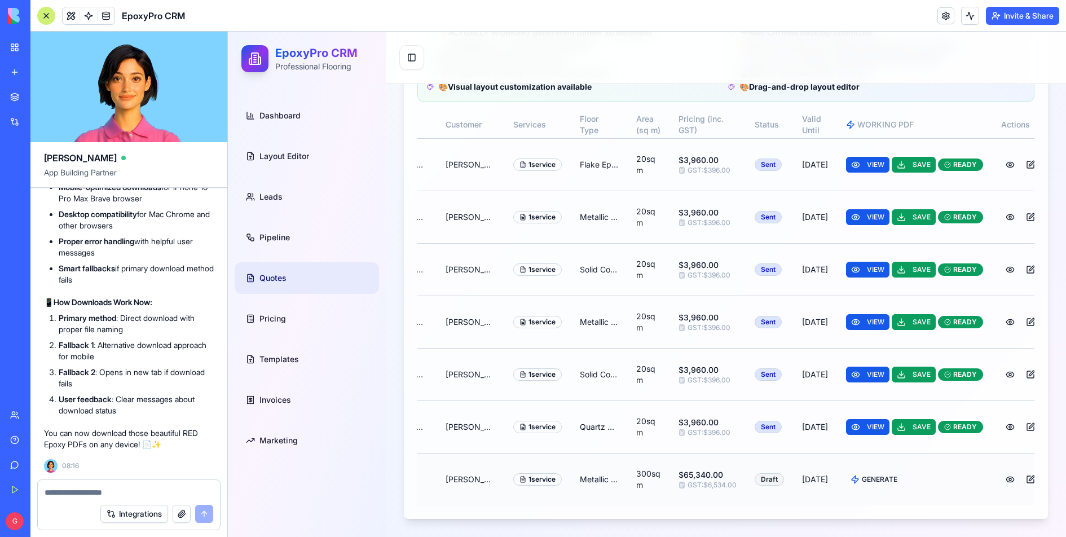
click at [1001, 480] on button at bounding box center [1010, 479] width 18 height 16
click at [969, 20] on button at bounding box center [970, 16] width 18 height 18
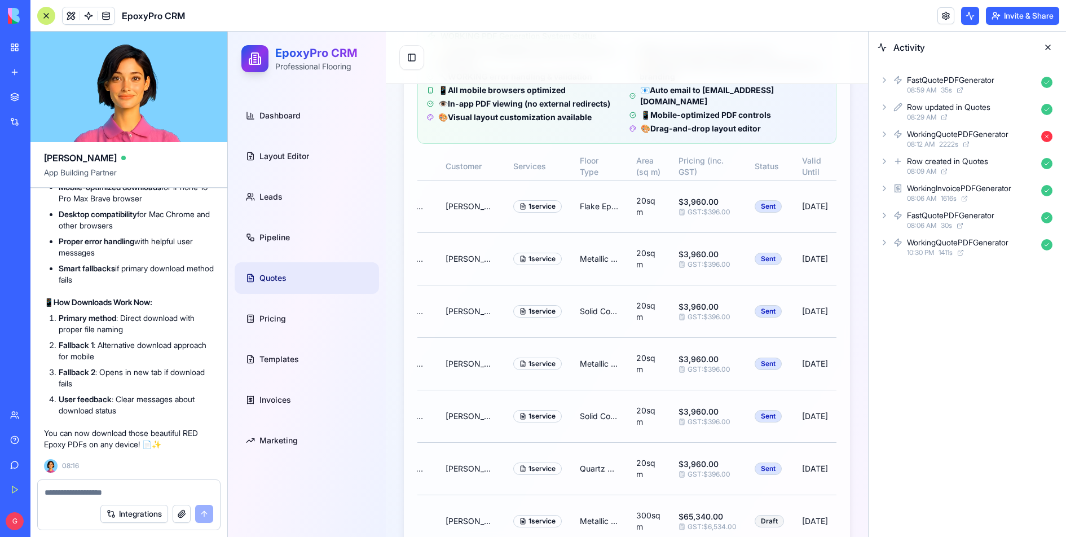
click at [929, 92] on span "08:59 AM" at bounding box center [921, 90] width 29 height 9
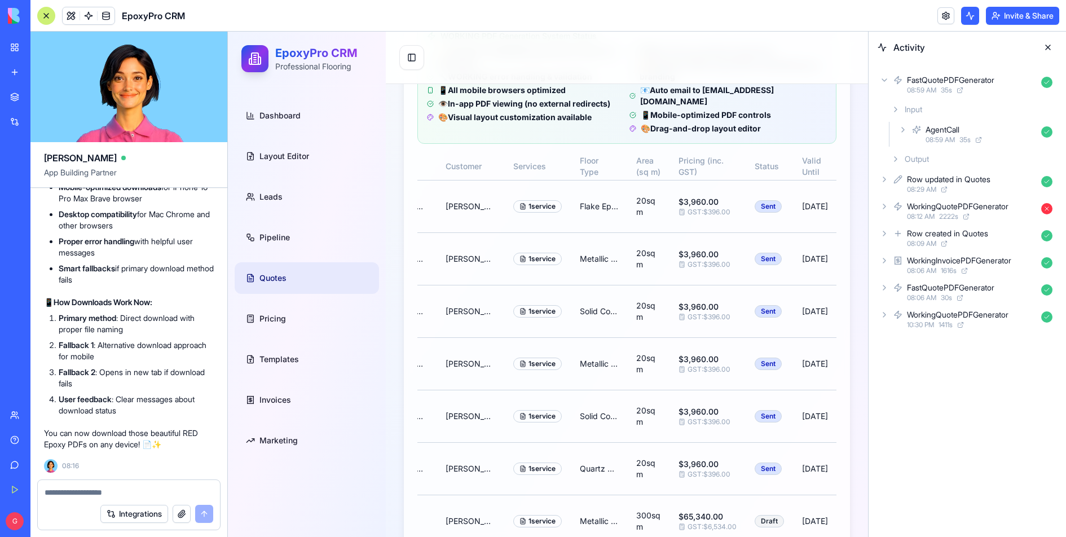
click at [933, 122] on div "AgentCall 08:59 AM 35 s" at bounding box center [976, 134] width 161 height 25
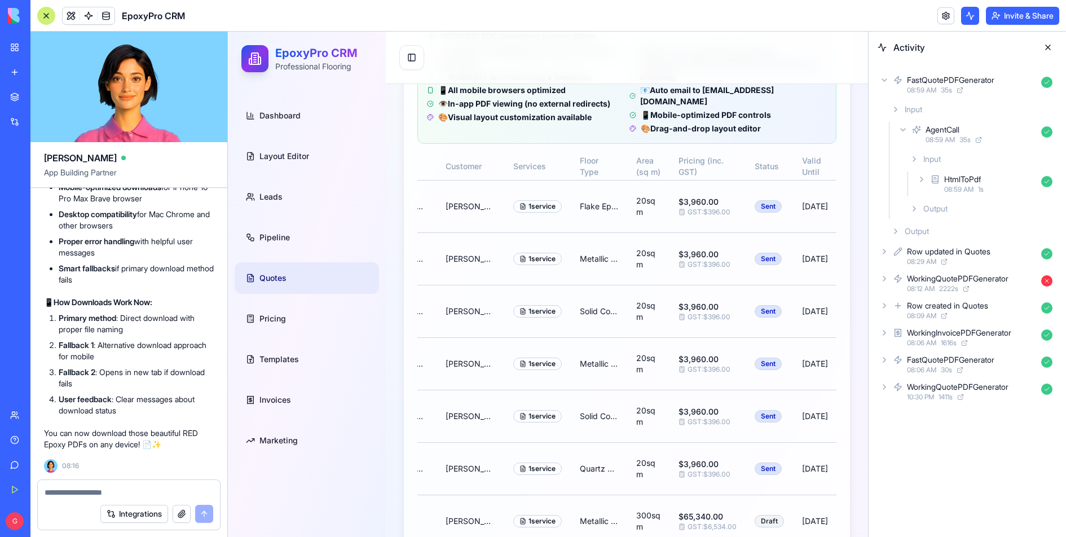
click at [964, 180] on div "HtmlToPdf" at bounding box center [962, 179] width 37 height 11
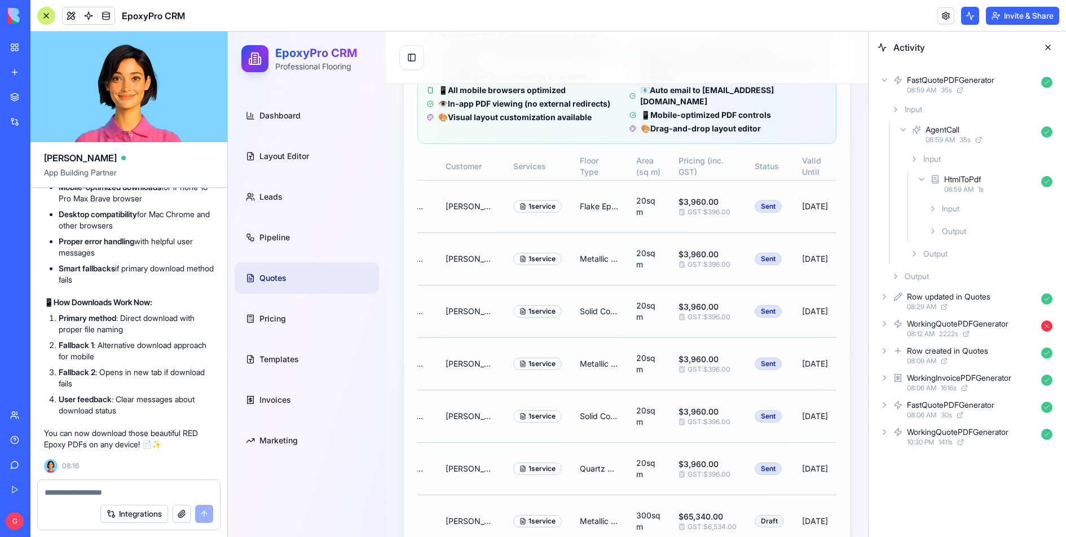
click at [913, 91] on span "08:59 AM" at bounding box center [921, 90] width 29 height 9
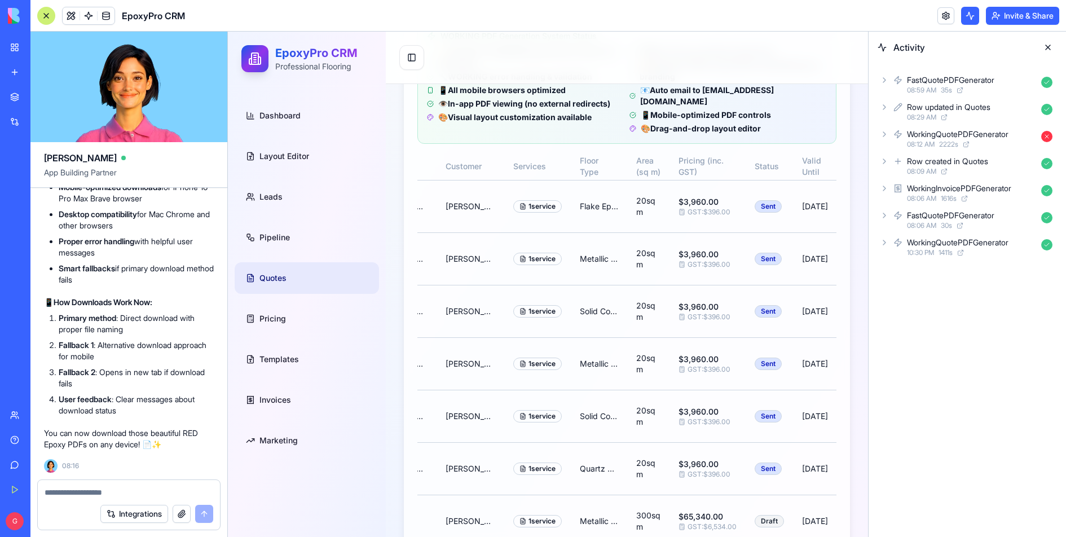
click at [1047, 47] on button at bounding box center [1048, 47] width 18 height 18
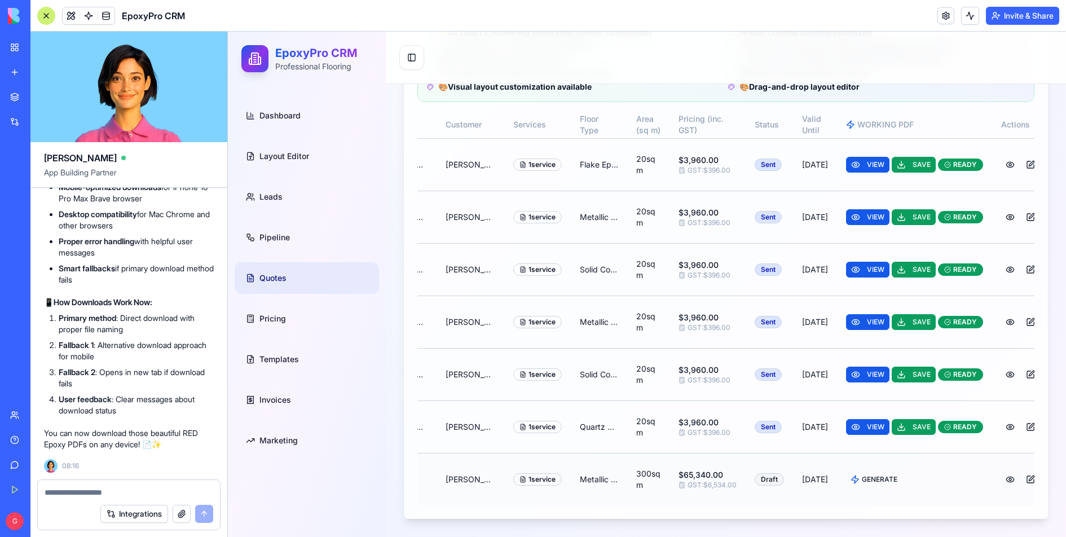
click at [1001, 480] on button at bounding box center [1010, 479] width 18 height 16
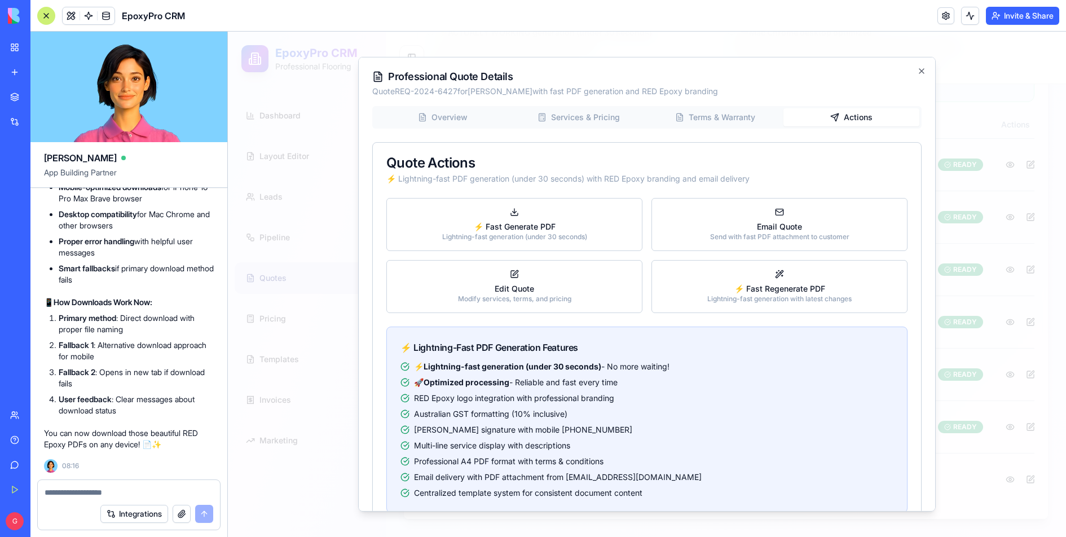
click at [859, 169] on div "Overview Services & Pricing Terms & Warranty Actions Quote Actions ⚡ Lightning-…" at bounding box center [646, 316] width 549 height 421
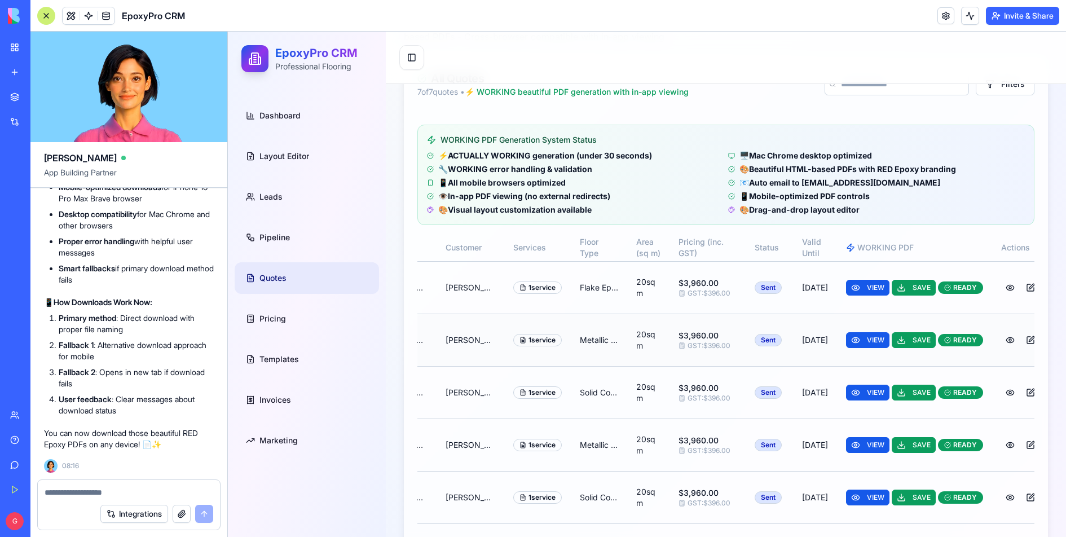
scroll to position [237, 0]
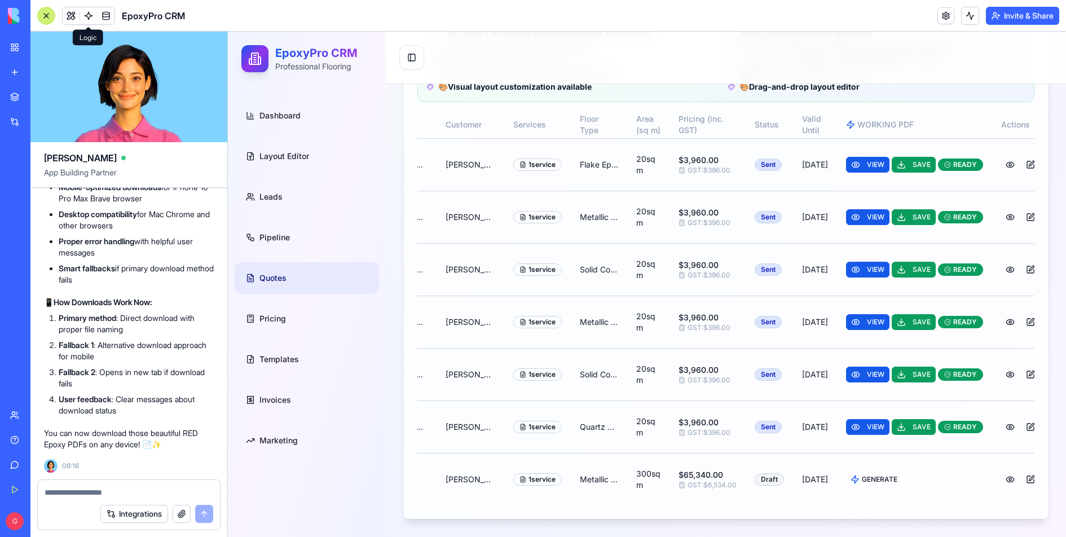
click at [85, 17] on link at bounding box center [88, 15] width 17 height 17
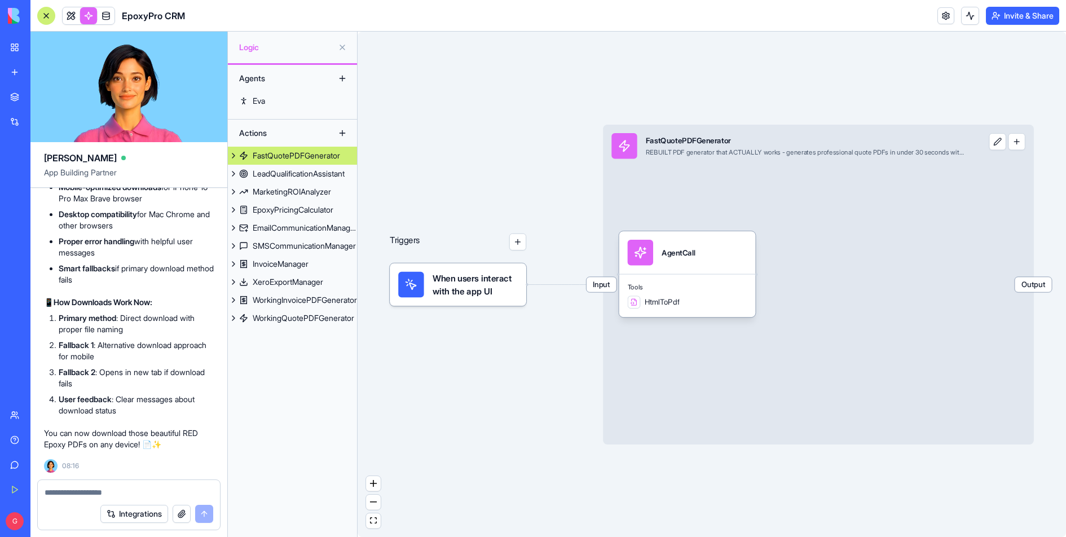
click at [103, 491] on textarea at bounding box center [129, 492] width 169 height 11
type textarea "*******"
click at [297, 281] on div "XeroExportManager" at bounding box center [288, 281] width 70 height 11
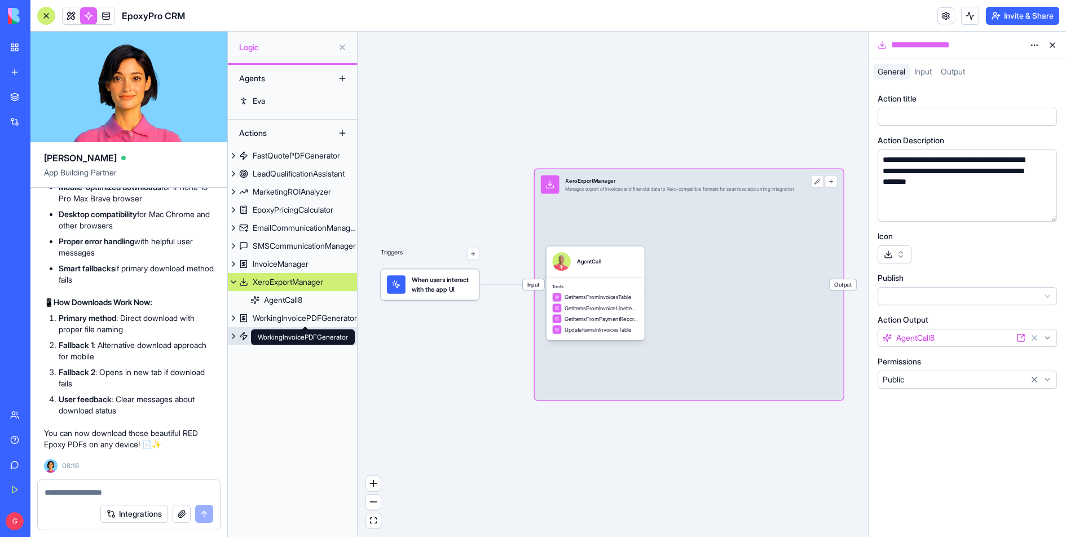
click at [295, 328] on link "WorkingQuotePDFGenerator" at bounding box center [292, 336] width 129 height 18
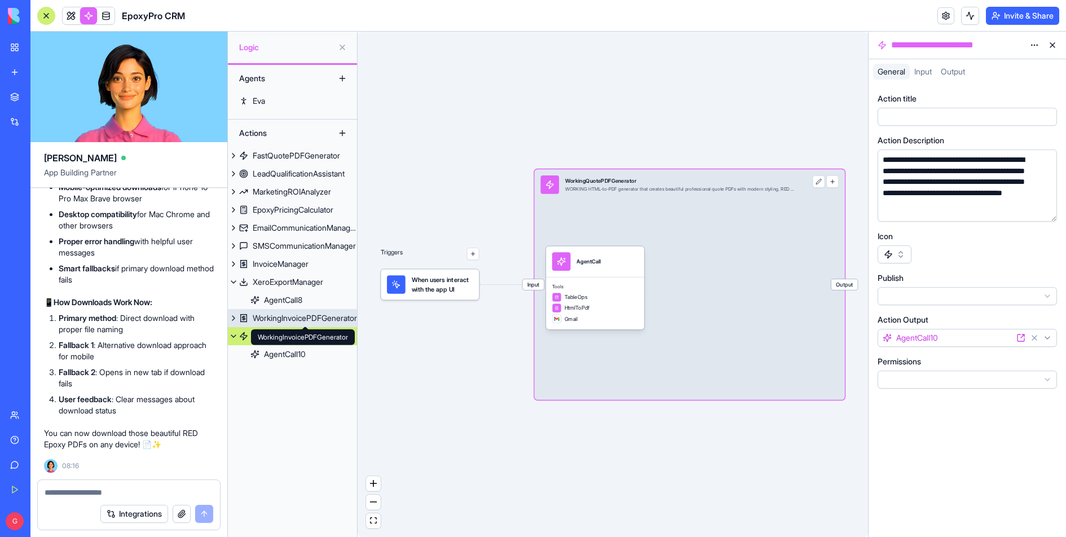
click at [295, 315] on div "WorkingInvoicePDFGenerator" at bounding box center [305, 317] width 104 height 11
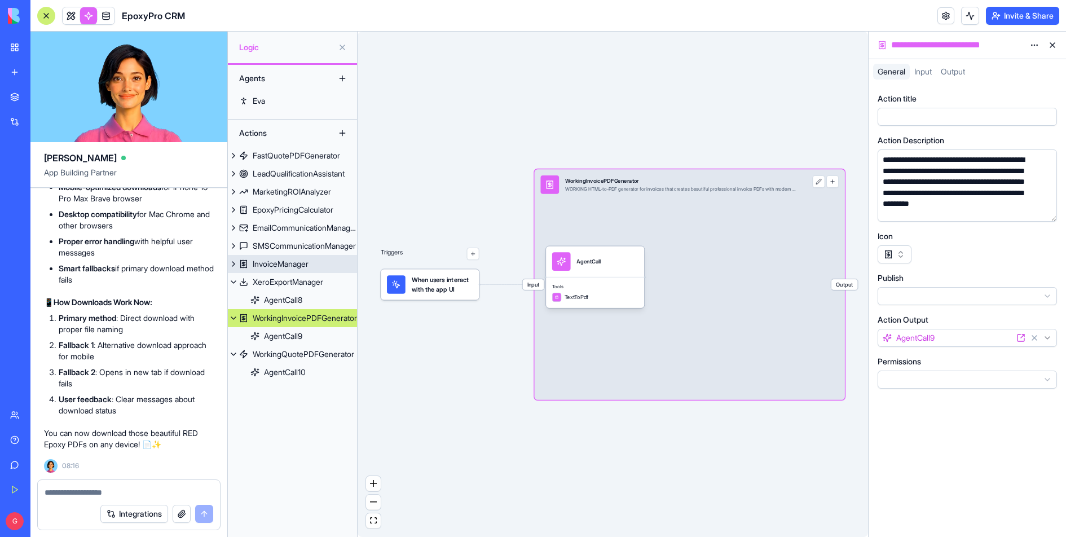
click at [281, 263] on div "InvoiceManager" at bounding box center [281, 263] width 56 height 11
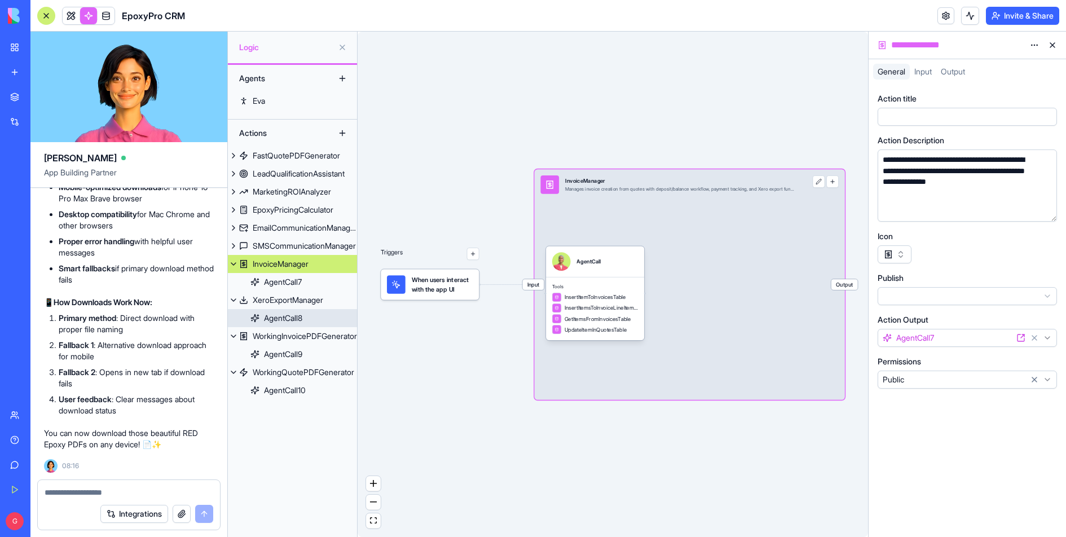
click at [316, 325] on link "AgentCall8" at bounding box center [292, 318] width 129 height 18
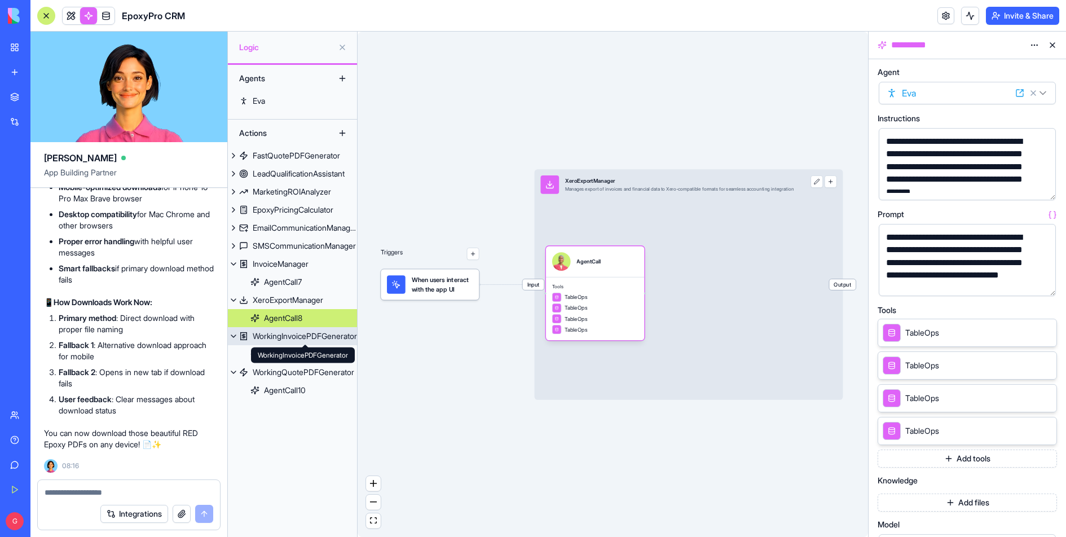
click at [316, 337] on div "WorkingInvoicePDFGenerator" at bounding box center [305, 335] width 104 height 11
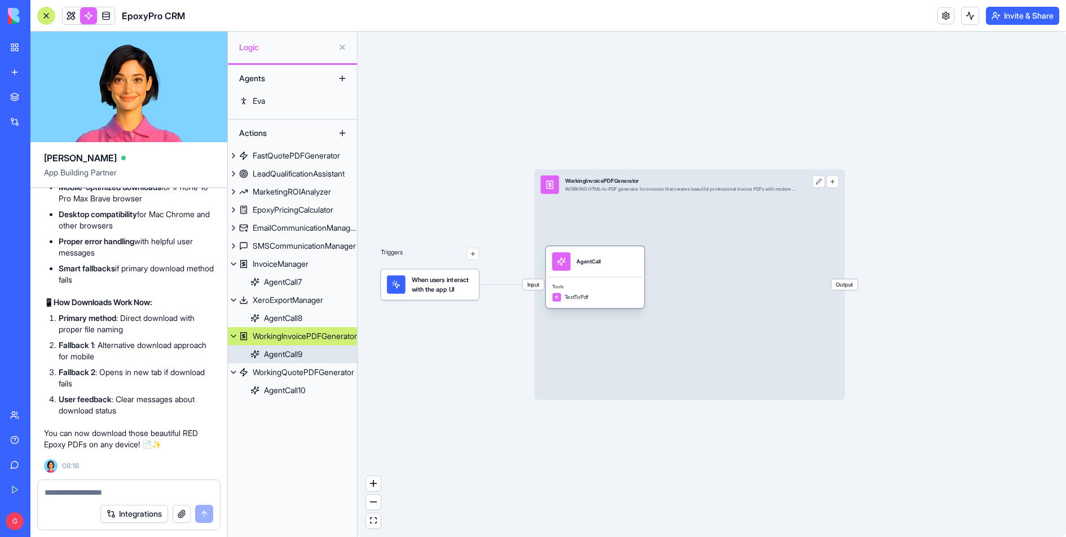
click at [621, 290] on div "Tools TextToPdf" at bounding box center [595, 292] width 98 height 31
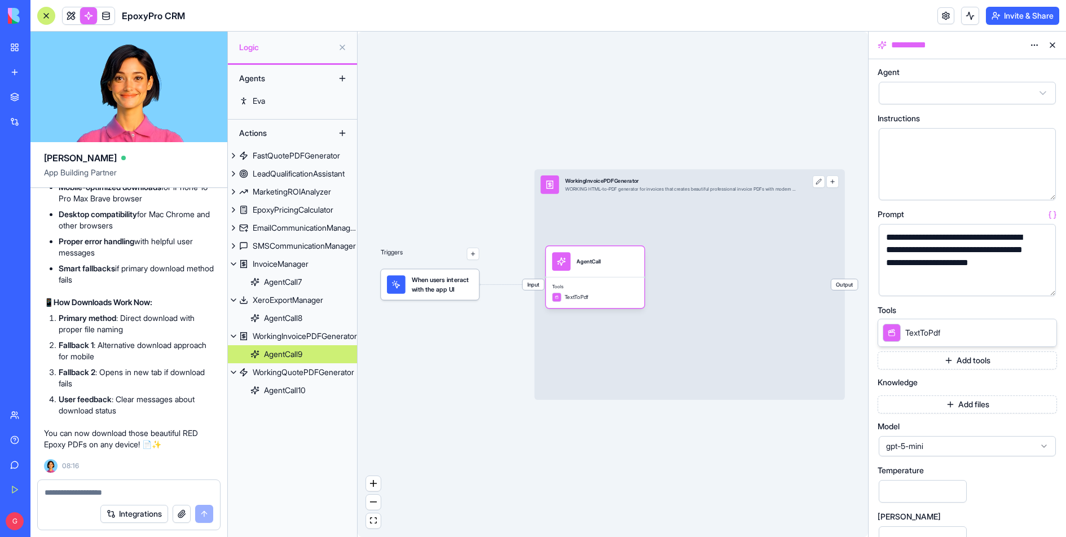
click at [1045, 330] on icon at bounding box center [1044, 332] width 9 height 9
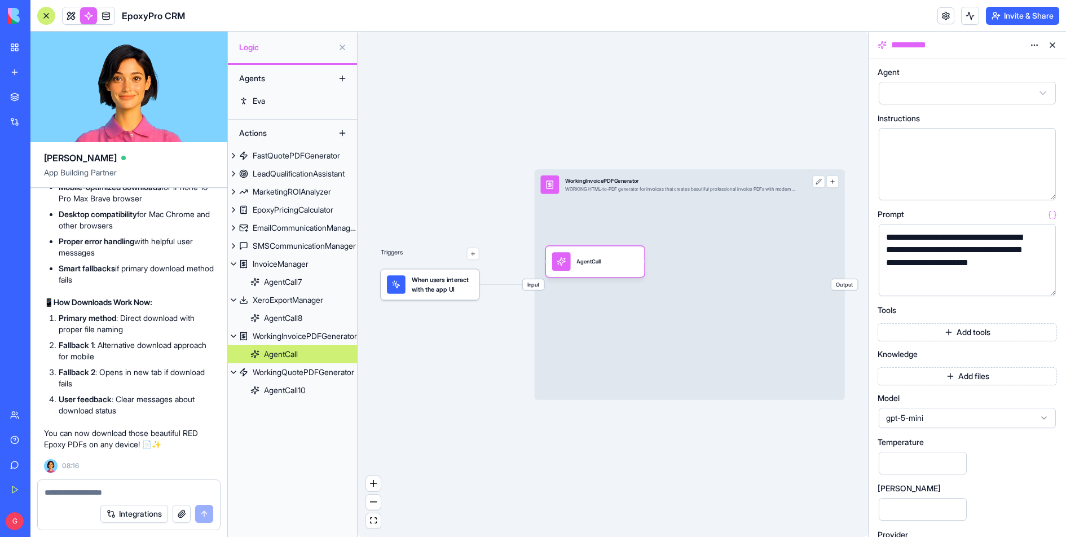
click at [977, 335] on button "Add tools" at bounding box center [966, 332] width 179 height 18
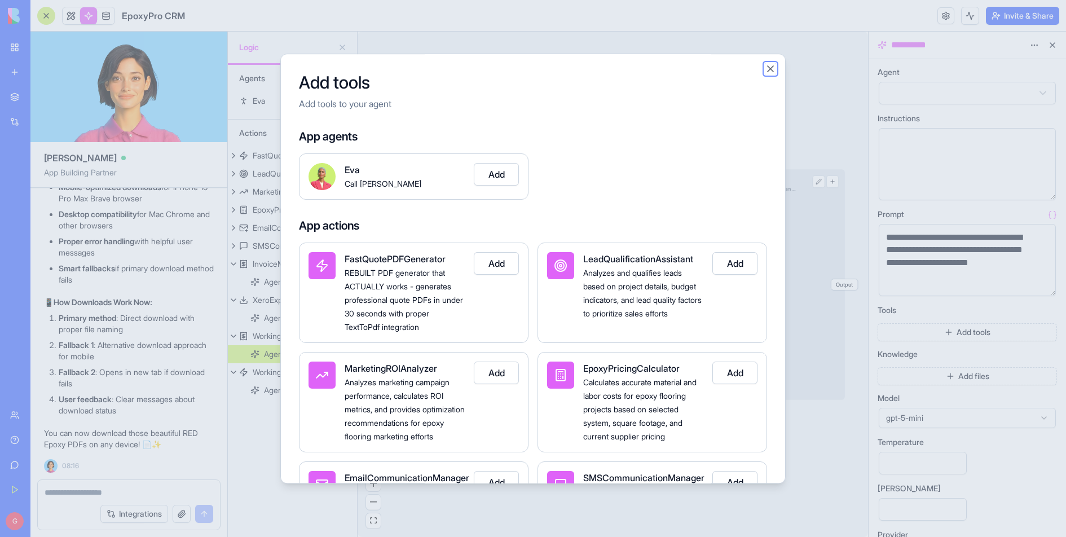
click at [771, 70] on button "Close" at bounding box center [770, 68] width 11 height 11
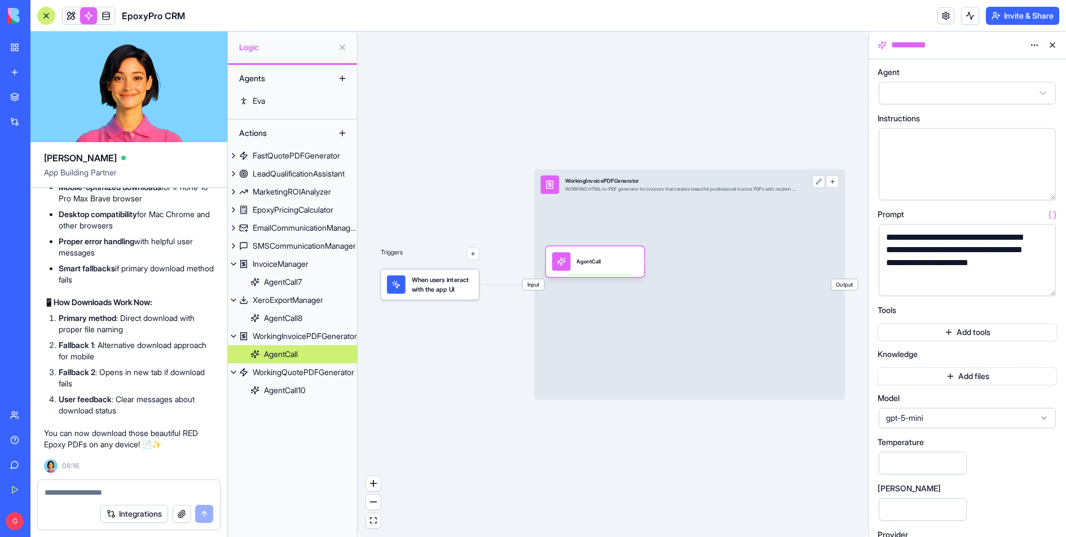
click at [950, 333] on button "Add tools" at bounding box center [966, 332] width 179 height 18
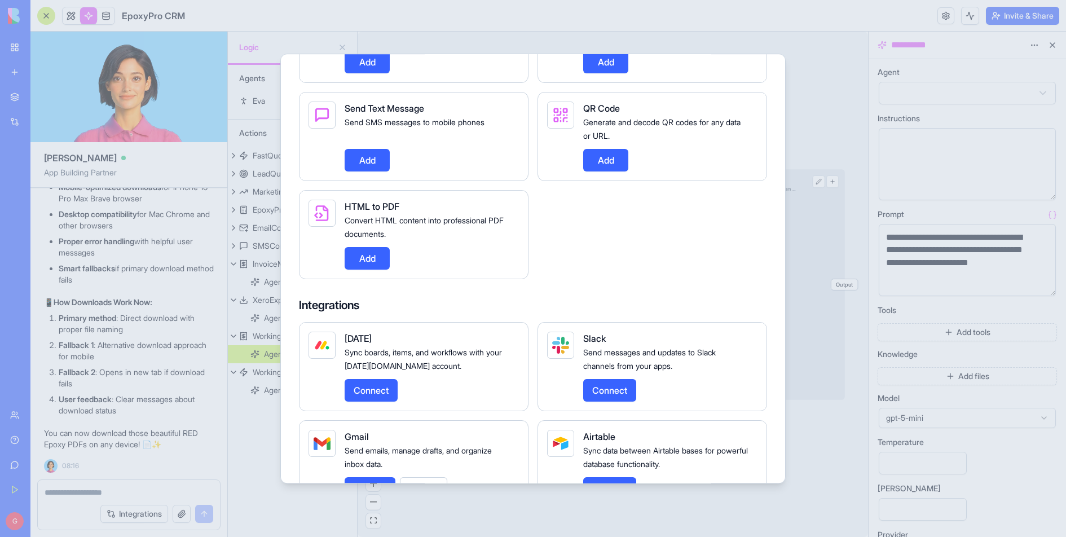
scroll to position [2258, 0]
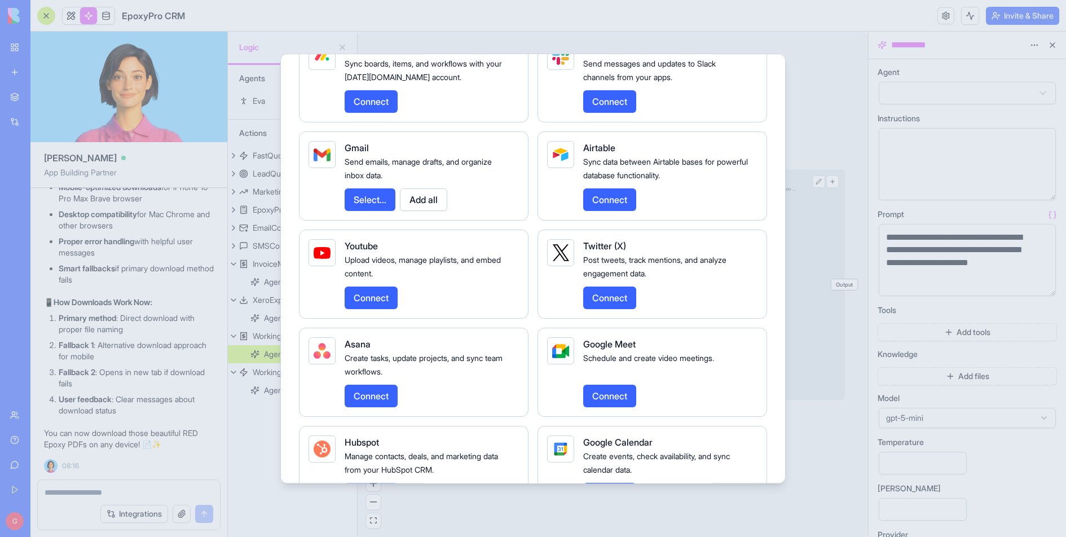
click at [912, 172] on div at bounding box center [533, 268] width 1066 height 537
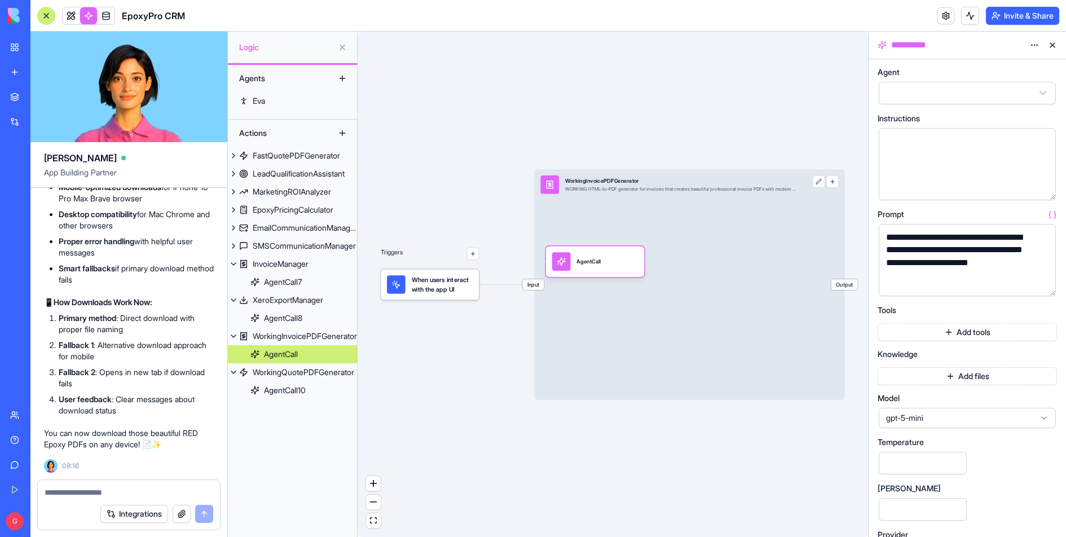
click at [956, 330] on button "Add tools" at bounding box center [966, 332] width 179 height 18
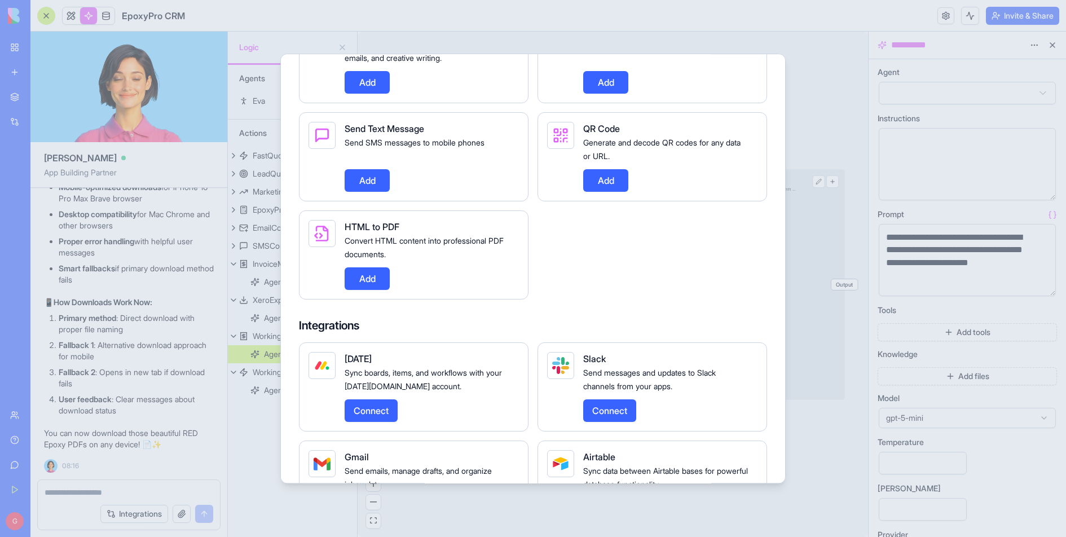
scroll to position [1922, 0]
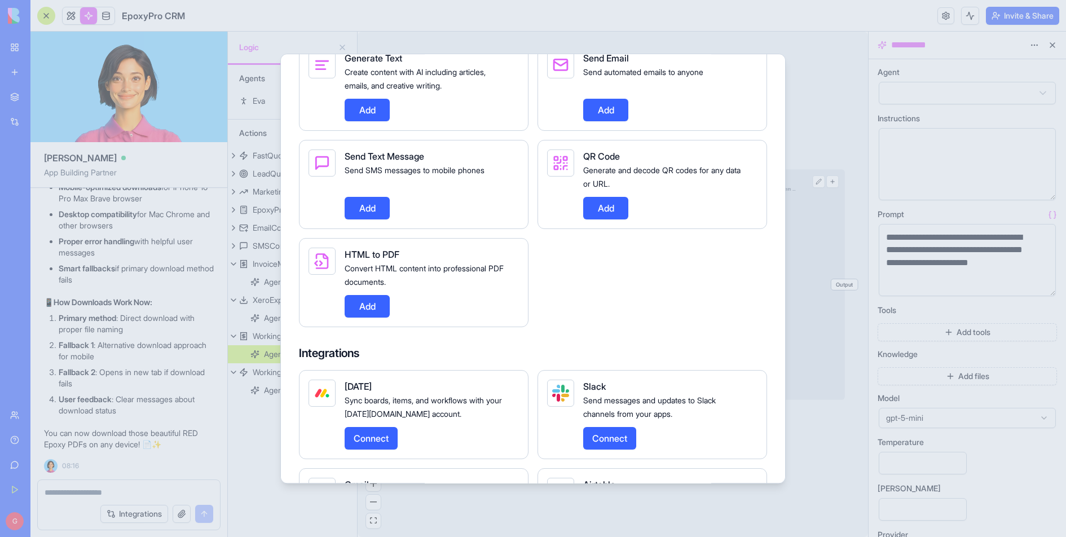
click at [368, 317] on button "Add" at bounding box center [367, 306] width 45 height 23
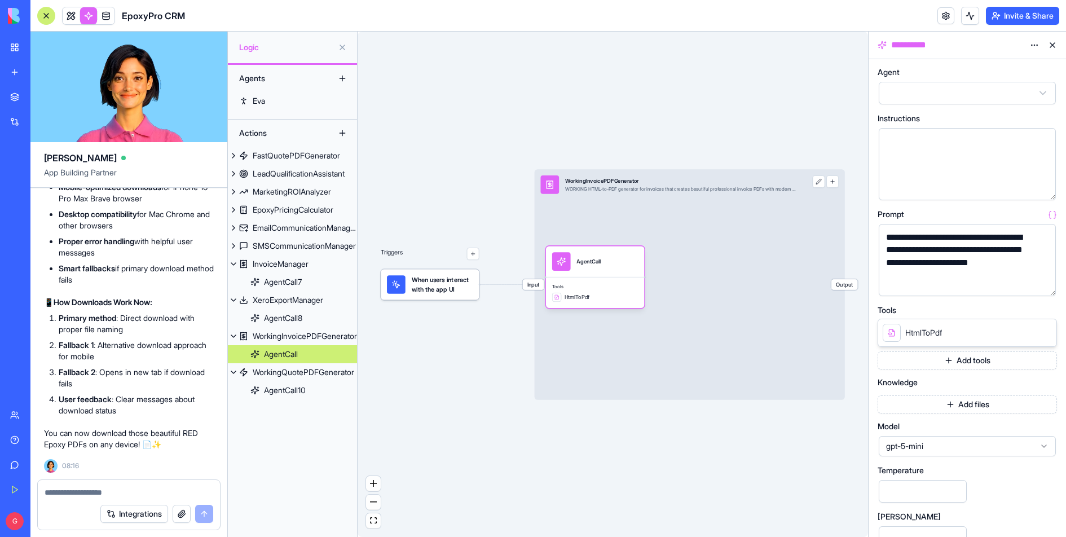
click at [74, 488] on textarea at bounding box center [129, 492] width 169 height 11
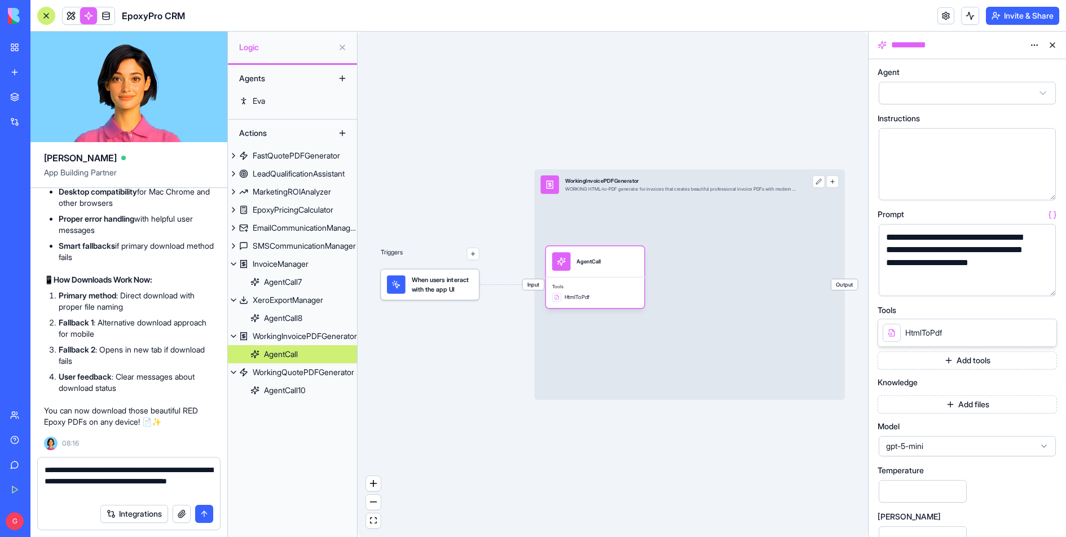
click at [144, 484] on textarea "**********" at bounding box center [129, 481] width 169 height 34
type textarea "**********"
